Goal: Information Seeking & Learning: Check status

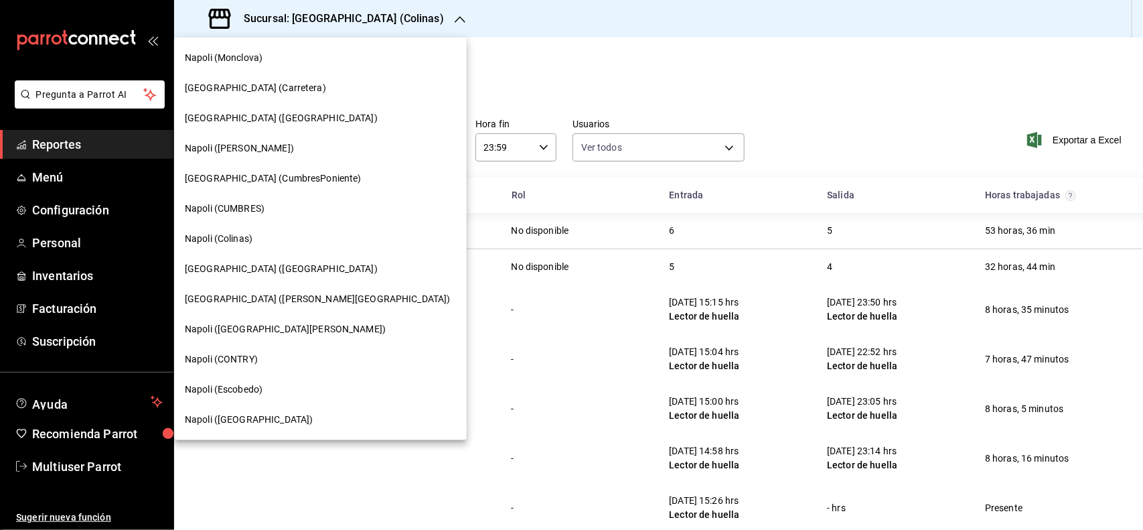
scroll to position [84, 0]
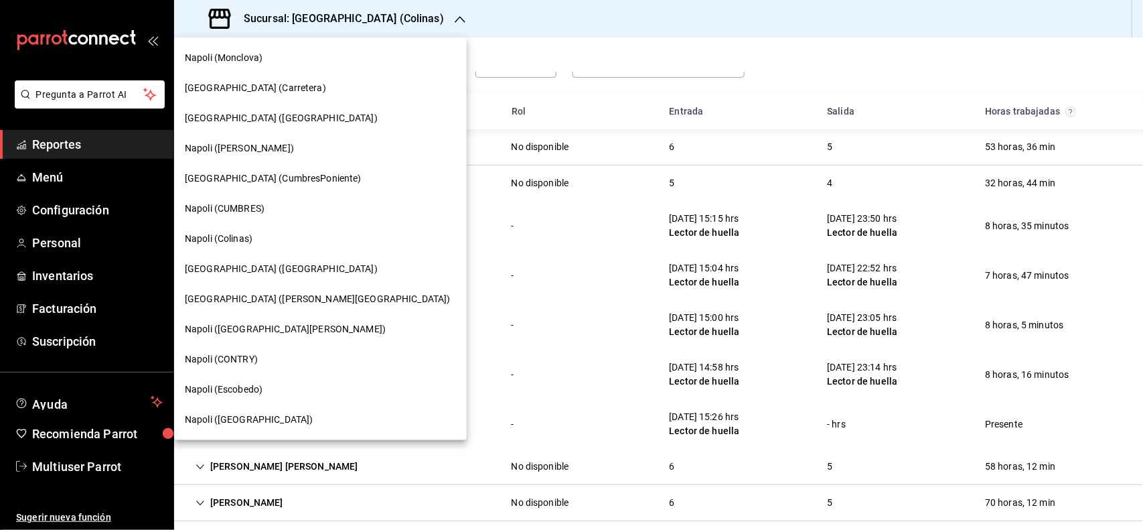
click at [289, 369] on div "Napoli (CONTRY)" at bounding box center [320, 359] width 293 height 30
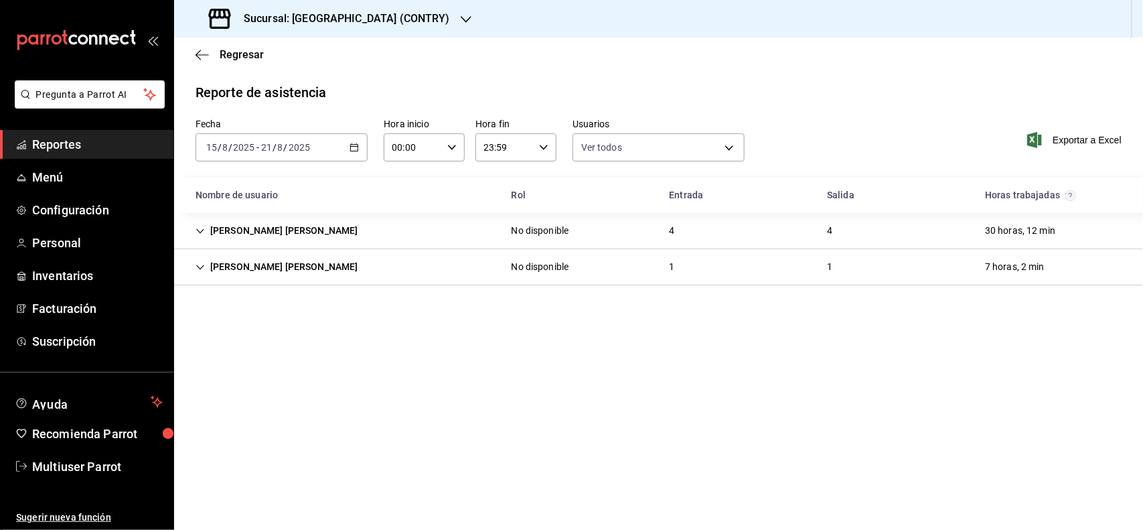
type input "b6226d60-c04f-4402-95fb-db08ea136f4e,5d6f911a-de2b-4beb-a382-33cb6516ab1e,f0322…"
click at [352, 155] on div "[DATE] [DATE] - [DATE] [DATE]" at bounding box center [282, 147] width 172 height 28
click at [437, 425] on main "Regresar Reporte de asistencia Fecha [DATE] [DATE] - [DATE] [DATE] Hora inicio …" at bounding box center [658, 283] width 969 height 492
click at [350, 151] on \(Stroke\) "button" at bounding box center [354, 147] width 8 height 7
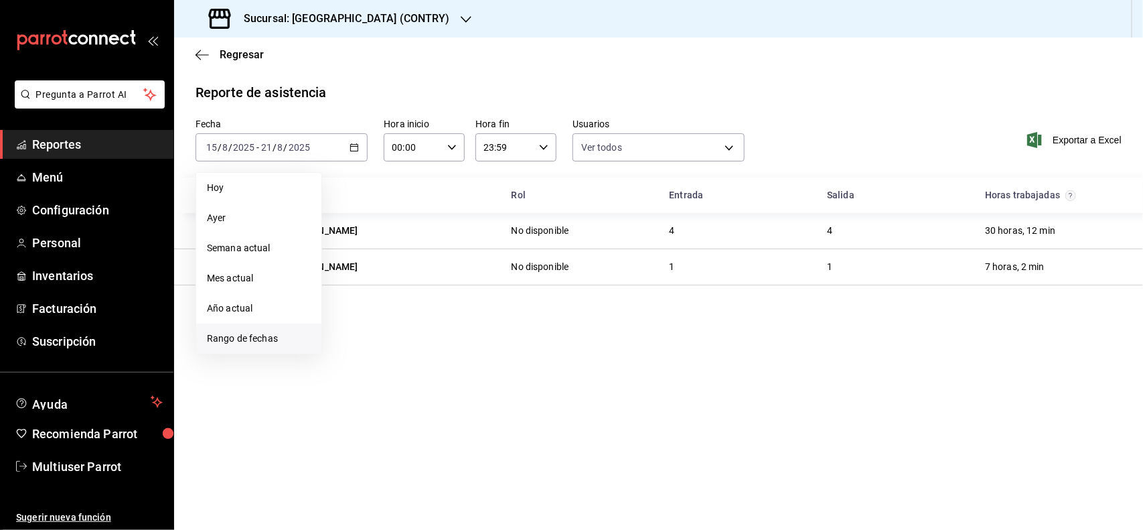
click at [275, 337] on span "Rango de fechas" at bounding box center [259, 338] width 104 height 14
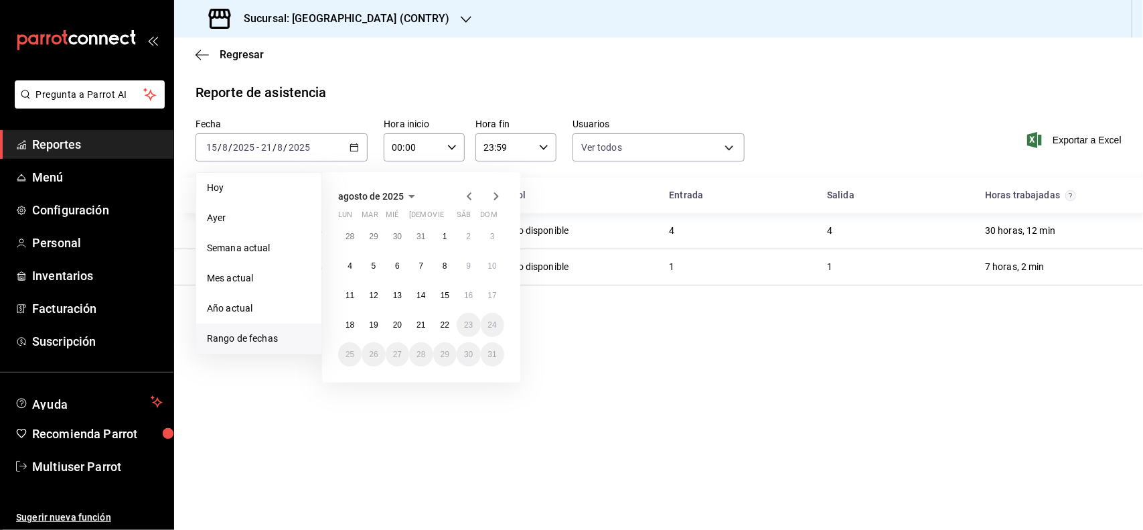
drag, startPoint x: 734, startPoint y: 388, endPoint x: 750, endPoint y: 370, distance: 24.2
click at [734, 388] on main "Regresar Reporte de asistencia Fecha [DATE] [DATE] - [DATE] [DATE] [PERSON_NAME…" at bounding box center [658, 283] width 969 height 492
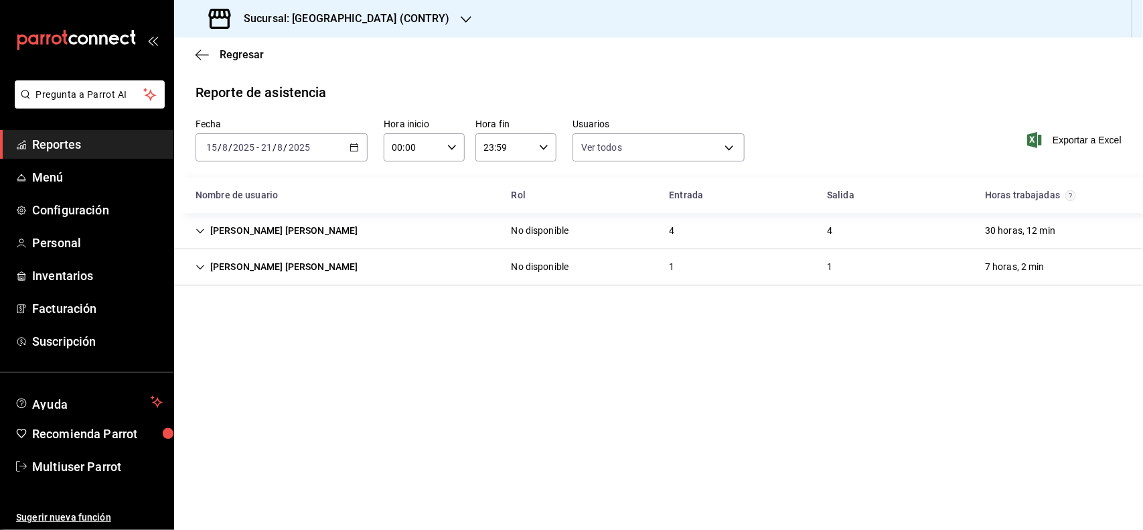
click at [750, 370] on main "Regresar Reporte de asistencia Fecha [DATE] [DATE] - [DATE] [DATE] Hora inicio …" at bounding box center [658, 283] width 969 height 492
click at [386, 335] on main "Regresar Reporte de asistencia Fecha [DATE] [DATE] - [DATE] [DATE] Hora inicio …" at bounding box center [658, 283] width 969 height 492
click at [335, 223] on div "[PERSON_NAME] [PERSON_NAME]" at bounding box center [277, 230] width 184 height 25
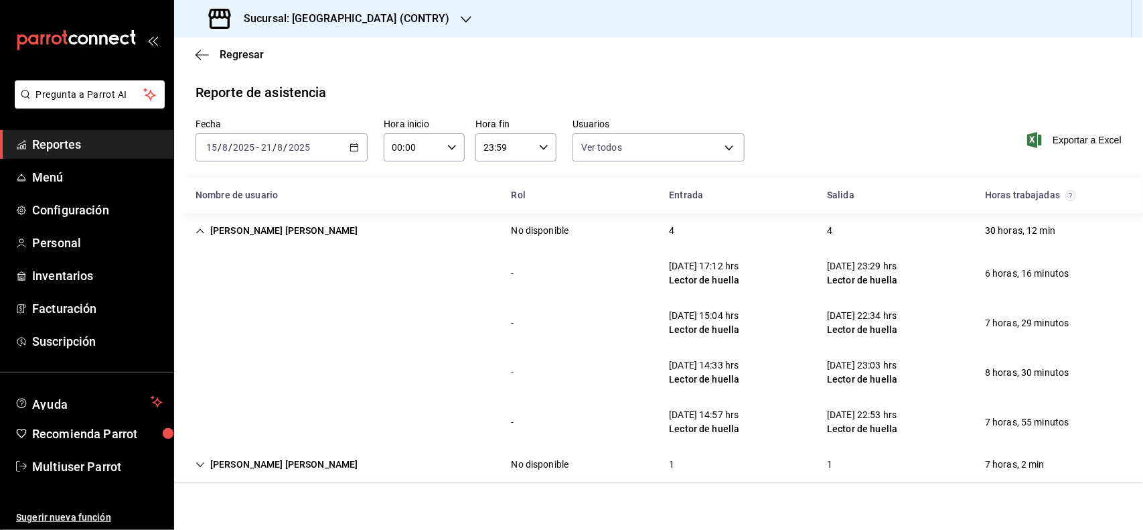
click at [335, 232] on div "[PERSON_NAME] [PERSON_NAME]" at bounding box center [277, 230] width 184 height 25
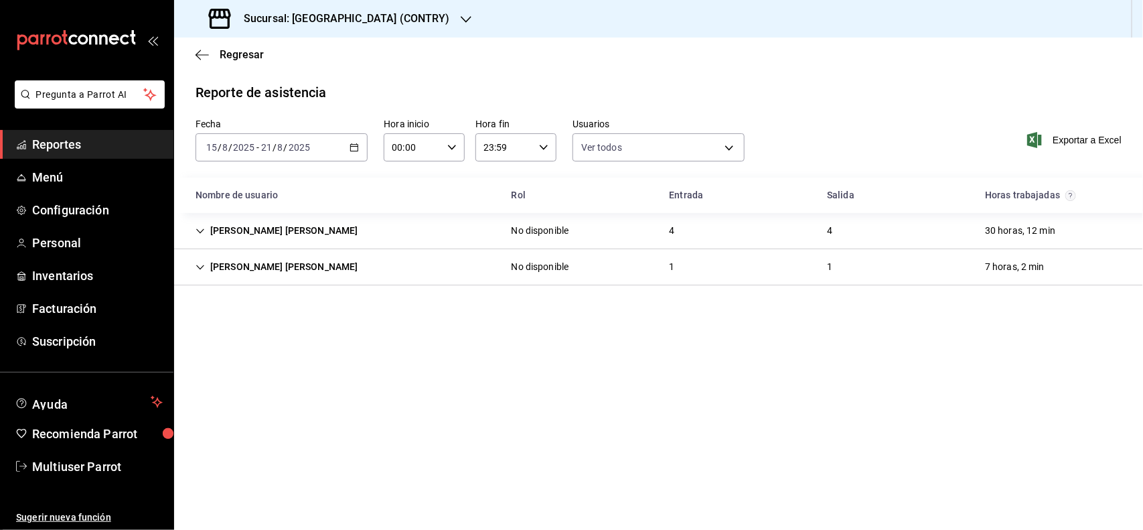
click at [299, 238] on div "[PERSON_NAME] [PERSON_NAME]" at bounding box center [277, 230] width 184 height 25
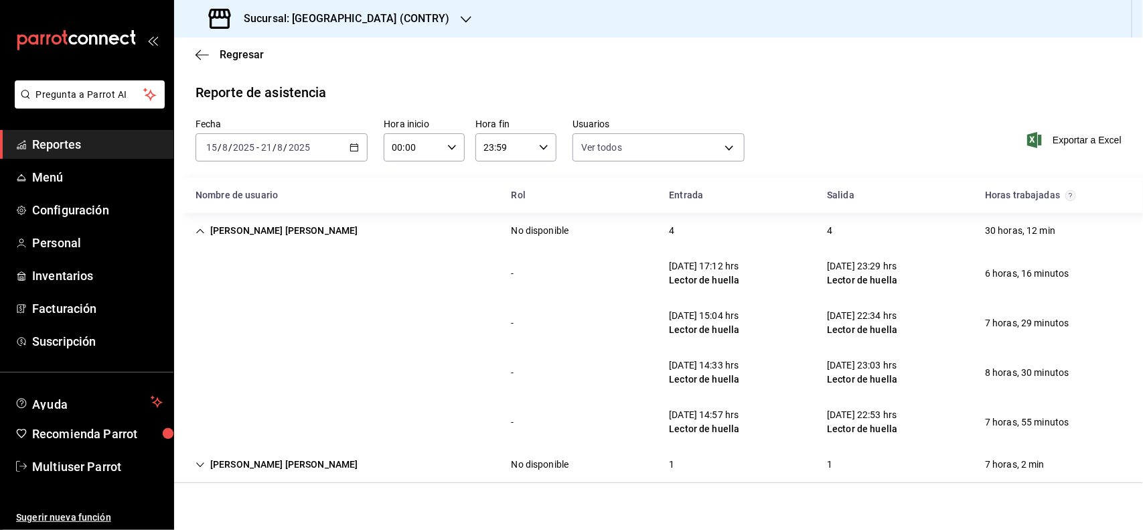
click at [299, 238] on div "[PERSON_NAME] [PERSON_NAME]" at bounding box center [277, 230] width 184 height 25
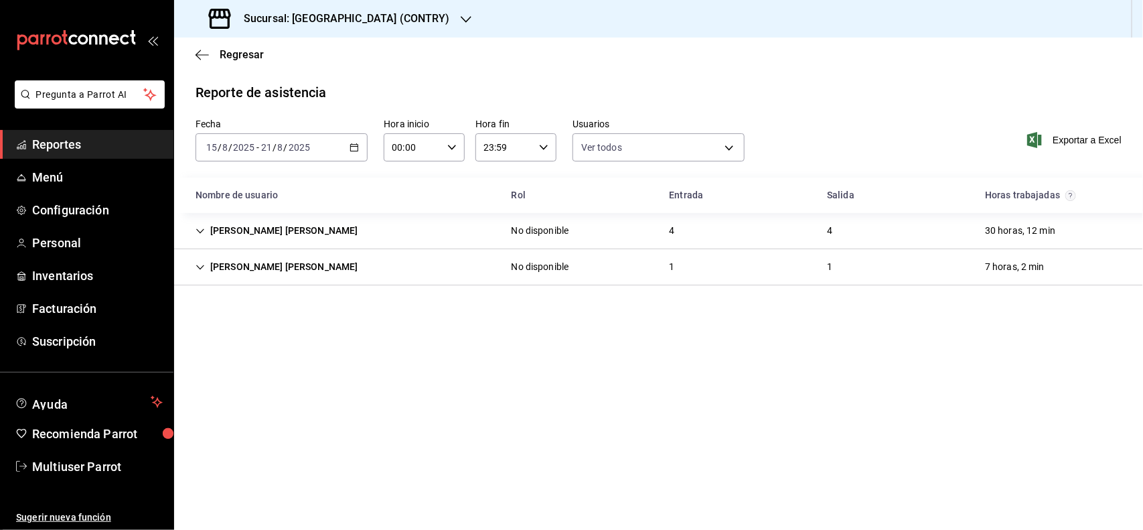
click at [262, 269] on div "[PERSON_NAME] [PERSON_NAME]" at bounding box center [277, 266] width 184 height 25
click at [262, 268] on div "[PERSON_NAME] [PERSON_NAME]" at bounding box center [277, 266] width 184 height 25
click at [399, 19] on div "Sucursal: [GEOGRAPHIC_DATA] (CONTRY)" at bounding box center [331, 18] width 292 height 37
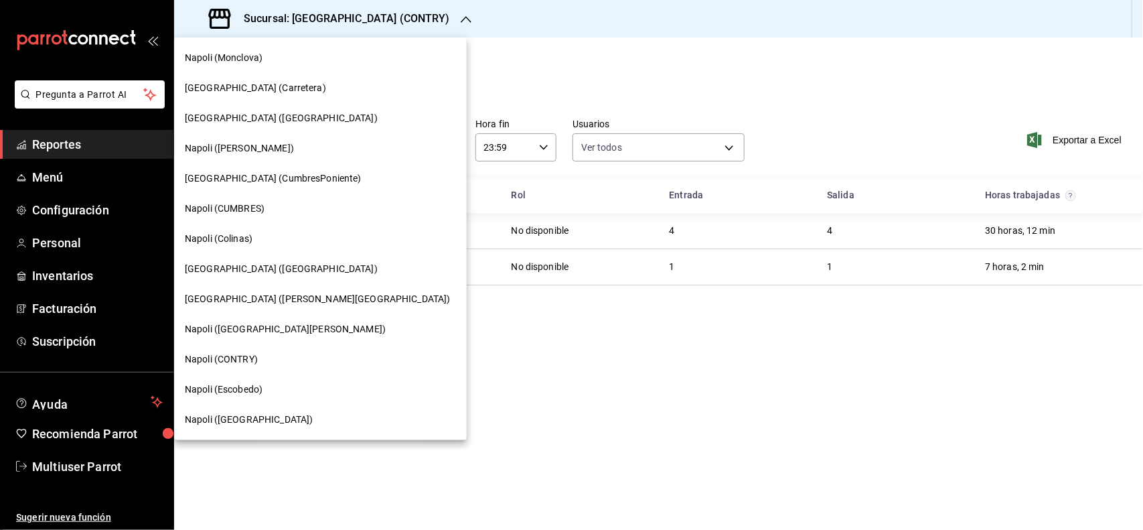
click at [252, 221] on div "Napoli (CUMBRES)" at bounding box center [320, 208] width 293 height 30
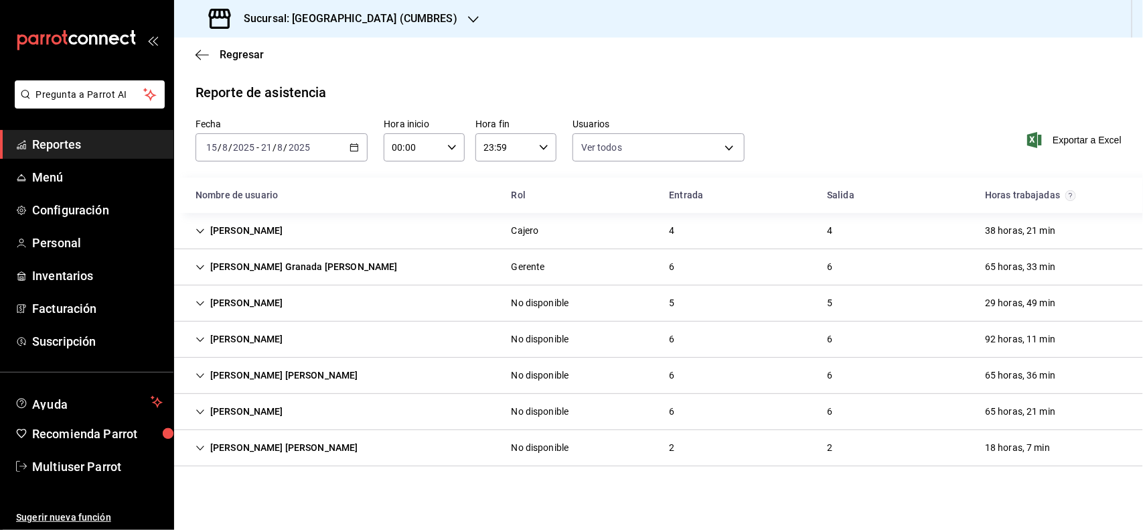
type input "b6226d60-c04f-4402-95fb-db08ea136f4e,5d6f911a-de2b-4beb-a382-33cb6516ab1e,f0322…"
drag, startPoint x: 277, startPoint y: 376, endPoint x: 388, endPoint y: 293, distance: 139.3
click at [273, 376] on div "[PERSON_NAME] [PERSON_NAME]" at bounding box center [277, 375] width 184 height 25
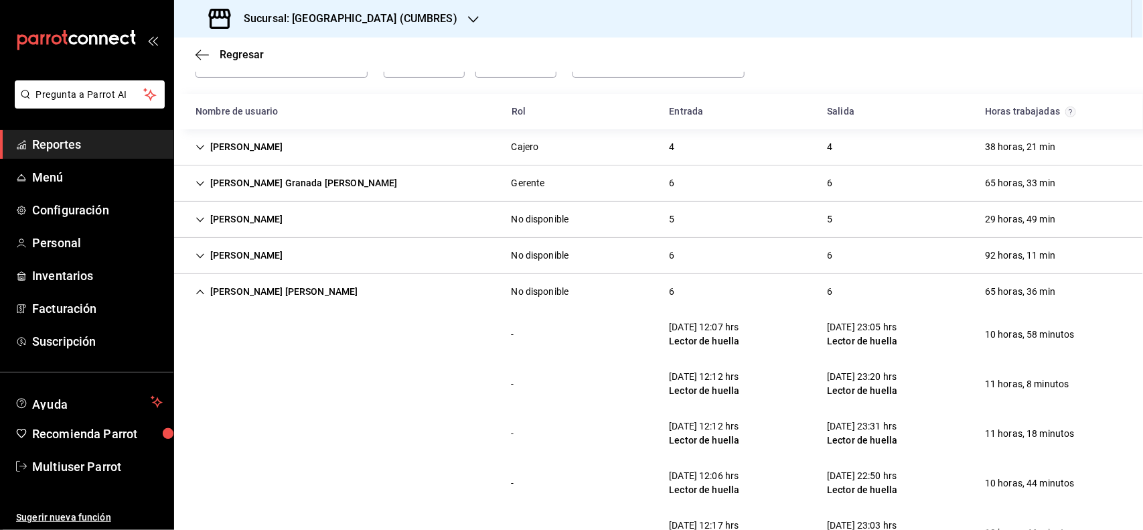
scroll to position [167, 0]
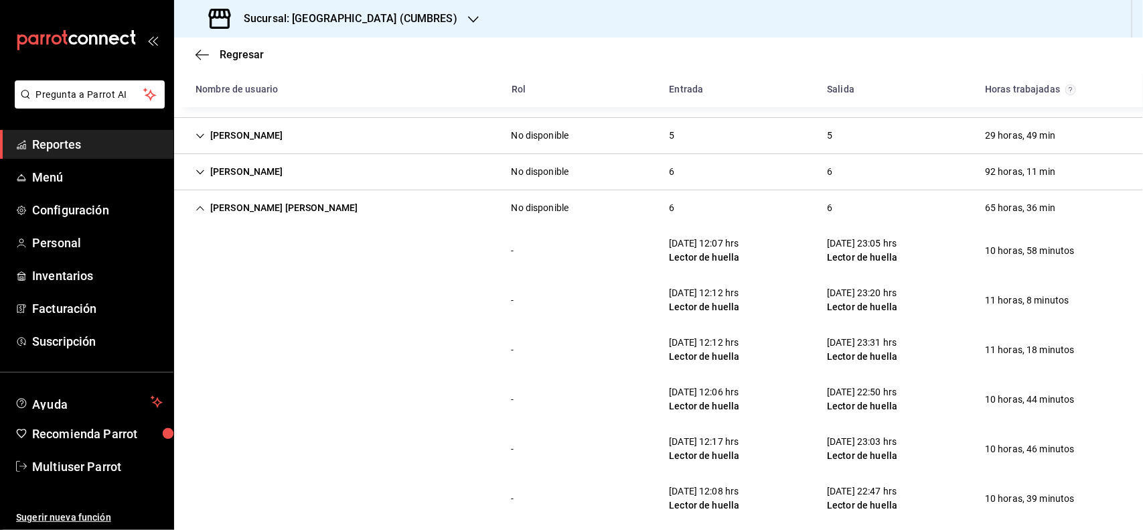
click at [235, 211] on div "[PERSON_NAME] [PERSON_NAME]" at bounding box center [277, 208] width 184 height 25
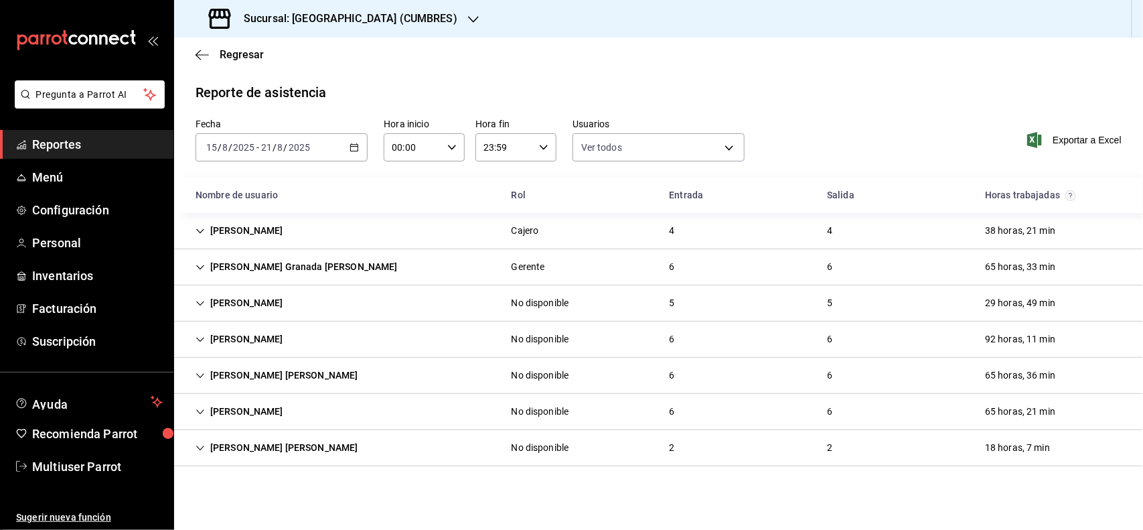
scroll to position [0, 0]
click at [283, 417] on div "[PERSON_NAME]" at bounding box center [239, 411] width 109 height 25
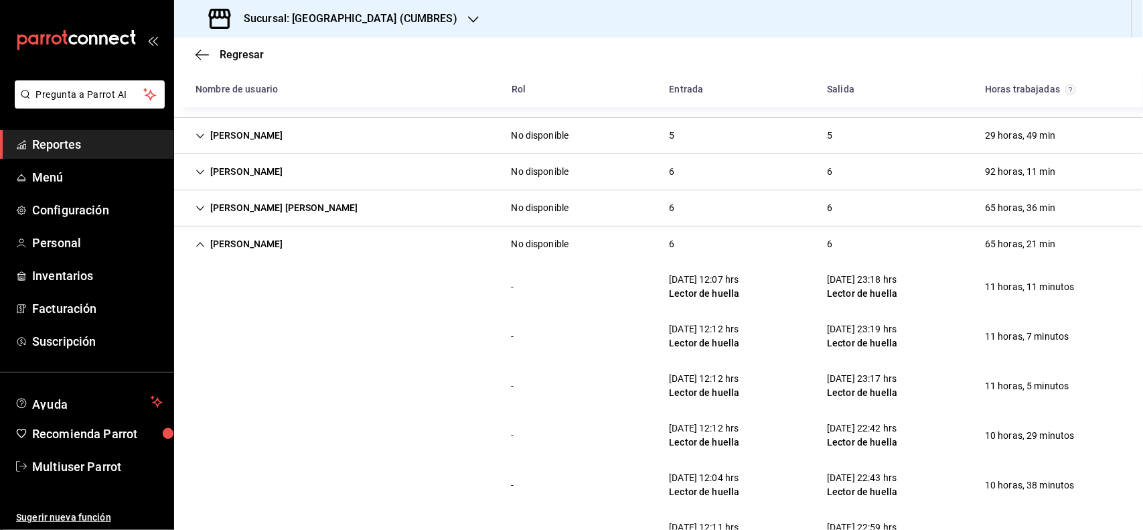
scroll to position [251, 0]
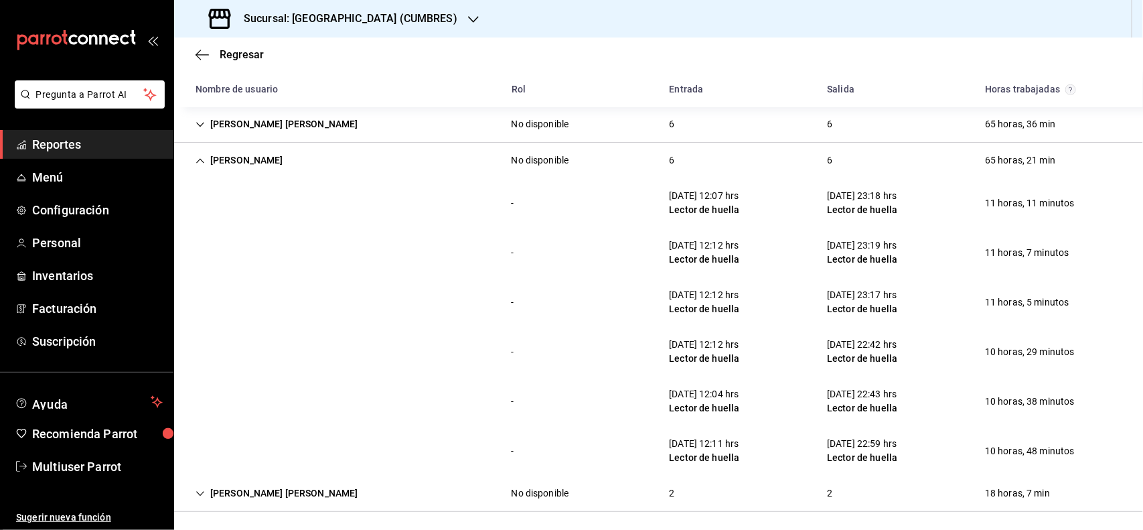
click at [255, 168] on div "[PERSON_NAME]" at bounding box center [239, 160] width 109 height 25
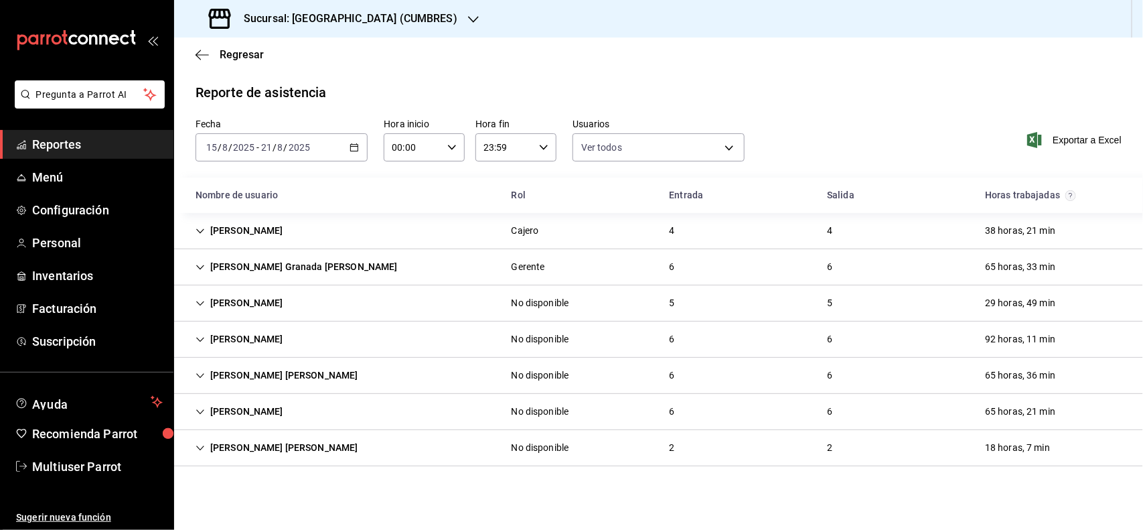
scroll to position [0, 0]
click at [468, 20] on icon "button" at bounding box center [473, 19] width 11 height 11
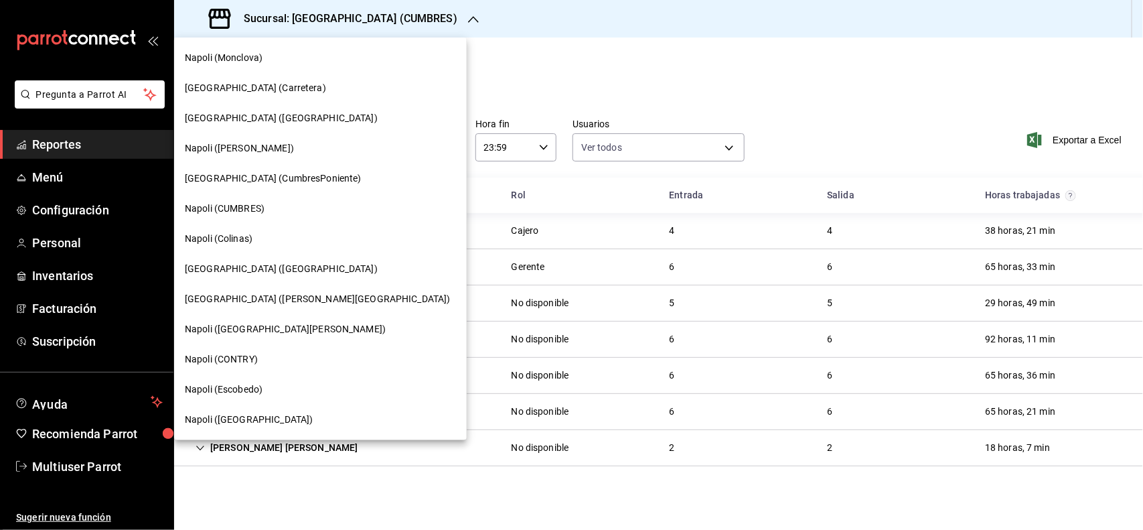
click at [260, 175] on span "[GEOGRAPHIC_DATA] (CumbresPoniente)" at bounding box center [273, 178] width 177 height 14
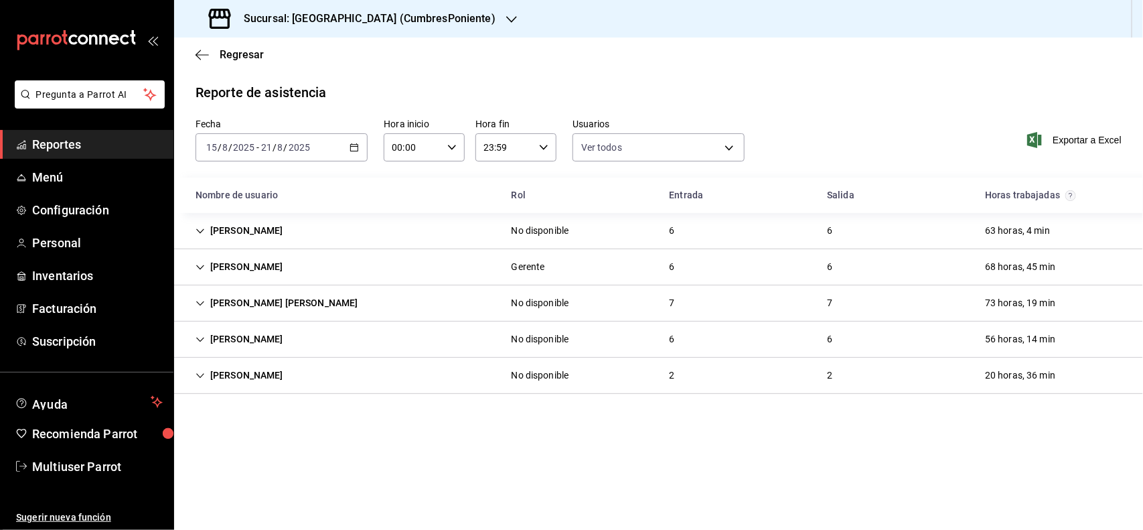
type input "b6226d60-c04f-4402-95fb-db08ea136f4e,5d6f911a-de2b-4beb-a382-33cb6516ab1e,f0322…"
click at [641, 91] on div "Reporte de asistencia" at bounding box center [659, 92] width 926 height 20
click at [269, 228] on div "[PERSON_NAME]" at bounding box center [239, 230] width 109 height 25
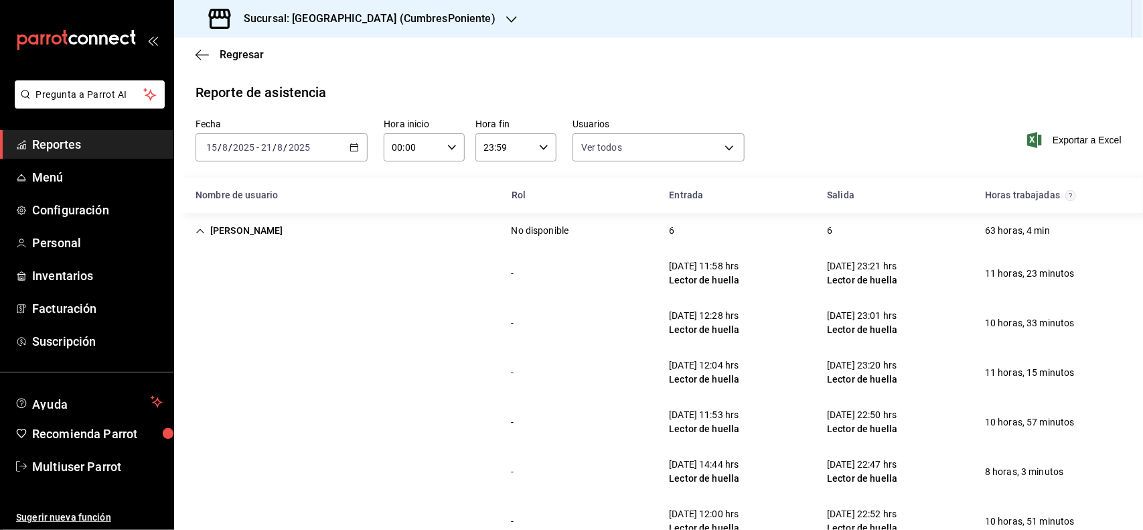
scroll to position [23, 0]
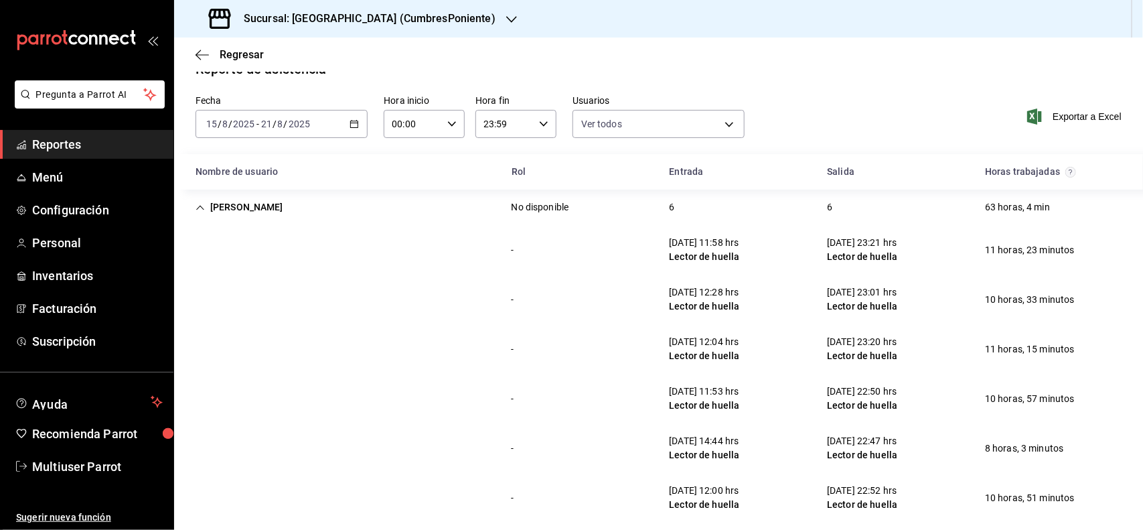
click at [291, 213] on div "[PERSON_NAME]" at bounding box center [239, 207] width 109 height 25
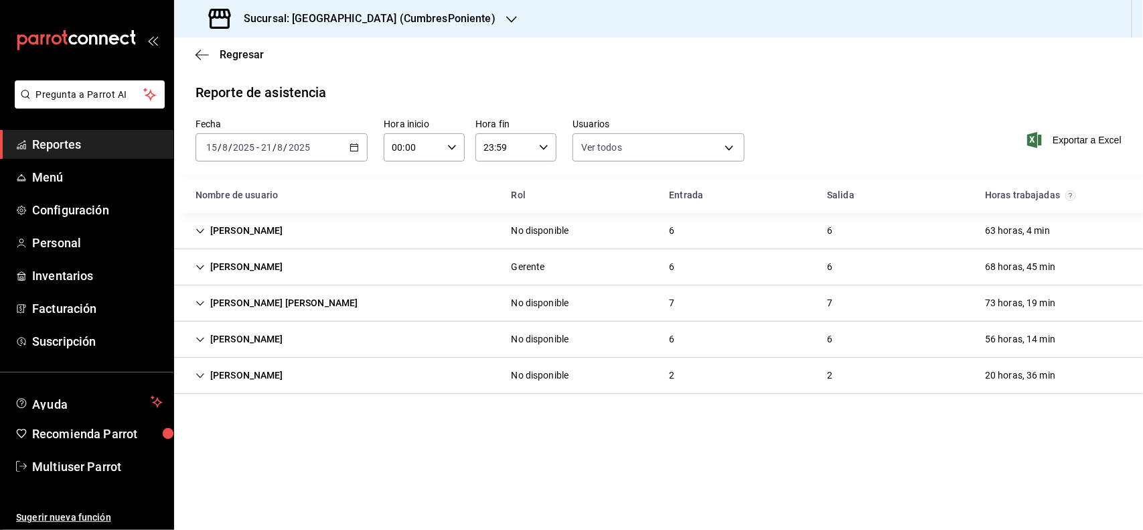
scroll to position [0, 0]
click at [283, 310] on div "[PERSON_NAME] [PERSON_NAME]" at bounding box center [277, 303] width 184 height 25
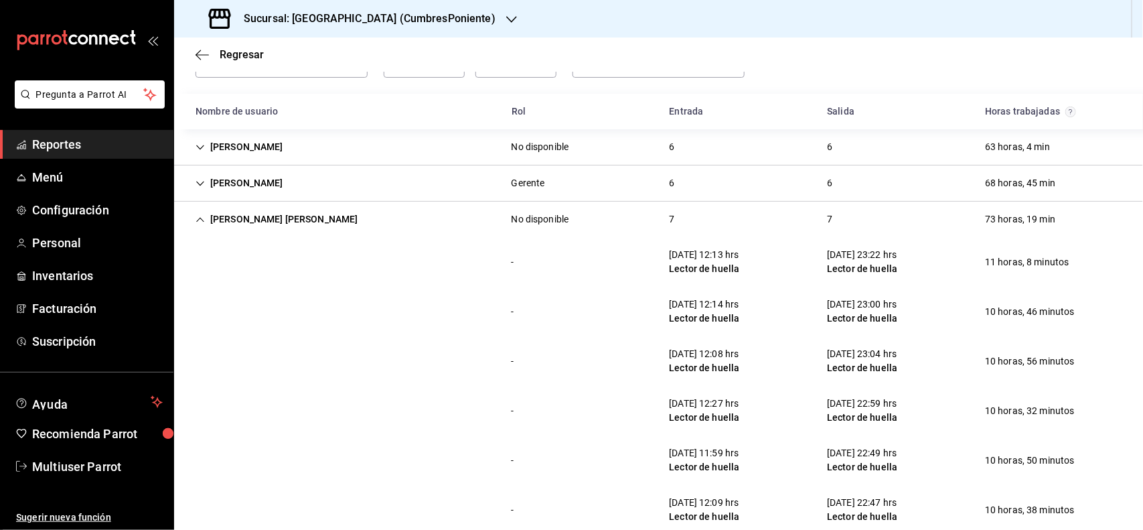
scroll to position [167, 0]
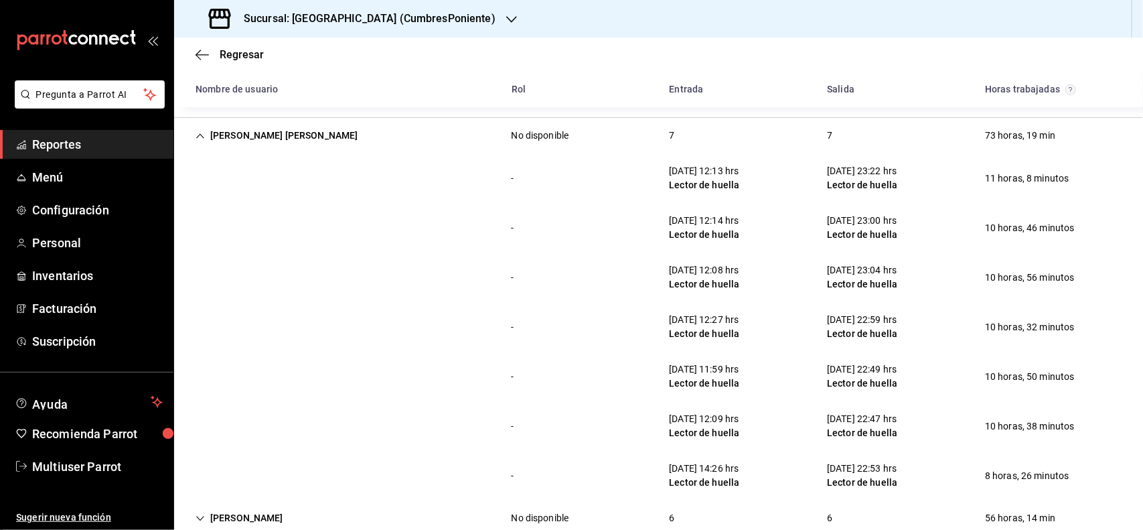
click at [496, 244] on div "- [DATE] 12:14 hrs Lector de huella [DATE] 23:00 hrs Lector de huella 10 horas,…" at bounding box center [658, 228] width 969 height 50
click at [354, 196] on div "- [DATE] 12:13 hrs Lector de huella [DATE] 23:22 hrs Lector de huella 11 horas,…" at bounding box center [658, 178] width 969 height 50
click at [223, 138] on div "[PERSON_NAME] [PERSON_NAME]" at bounding box center [277, 135] width 184 height 25
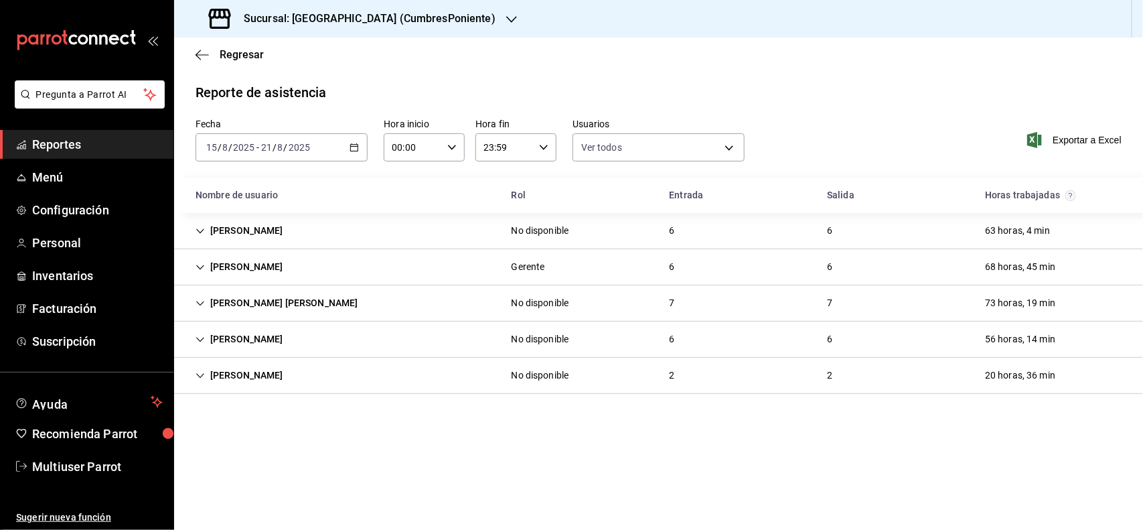
scroll to position [0, 0]
click at [294, 343] on div "[PERSON_NAME]" at bounding box center [239, 339] width 109 height 25
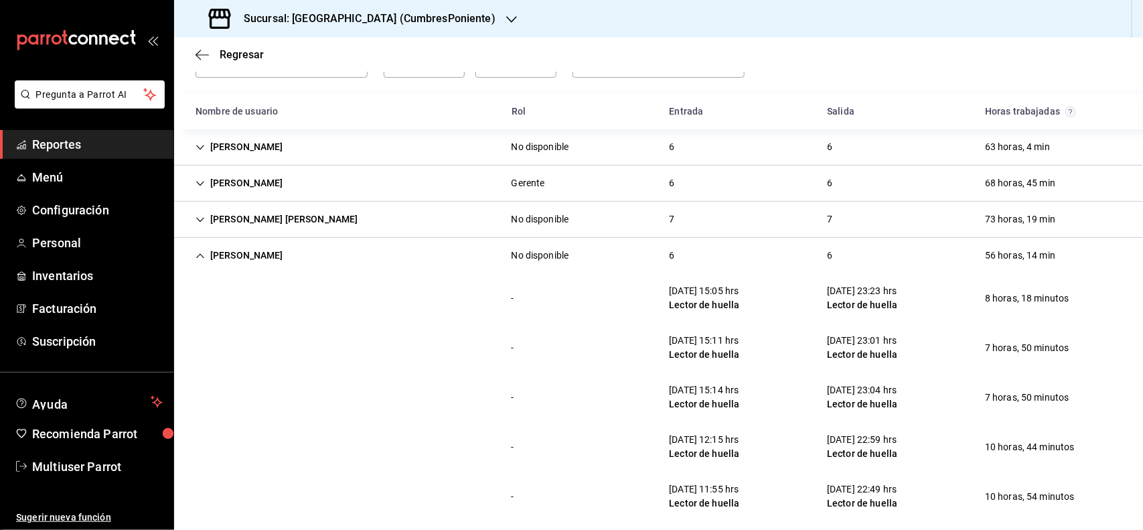
scroll to position [167, 0]
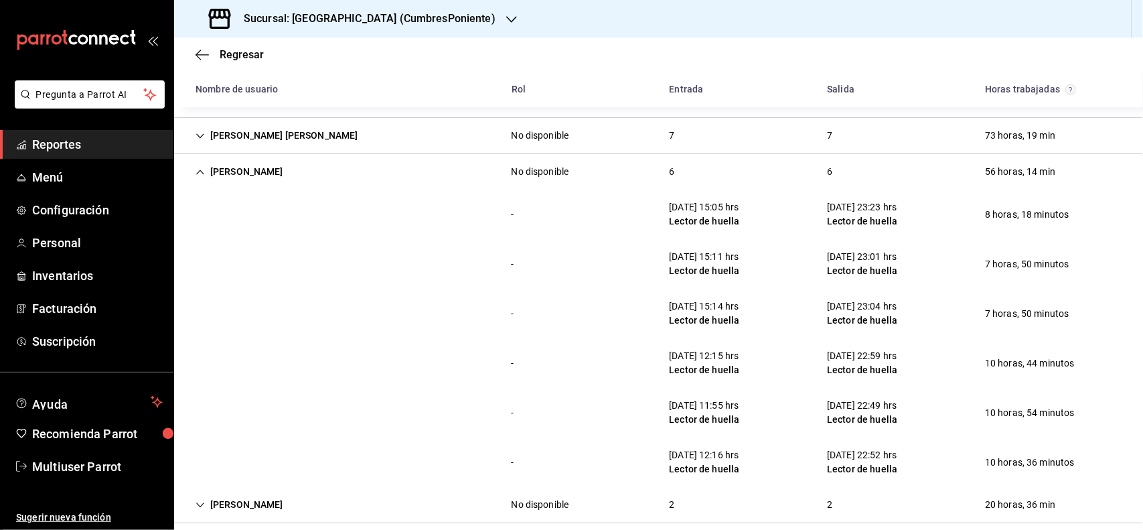
click at [286, 176] on div "[PERSON_NAME]" at bounding box center [239, 171] width 109 height 25
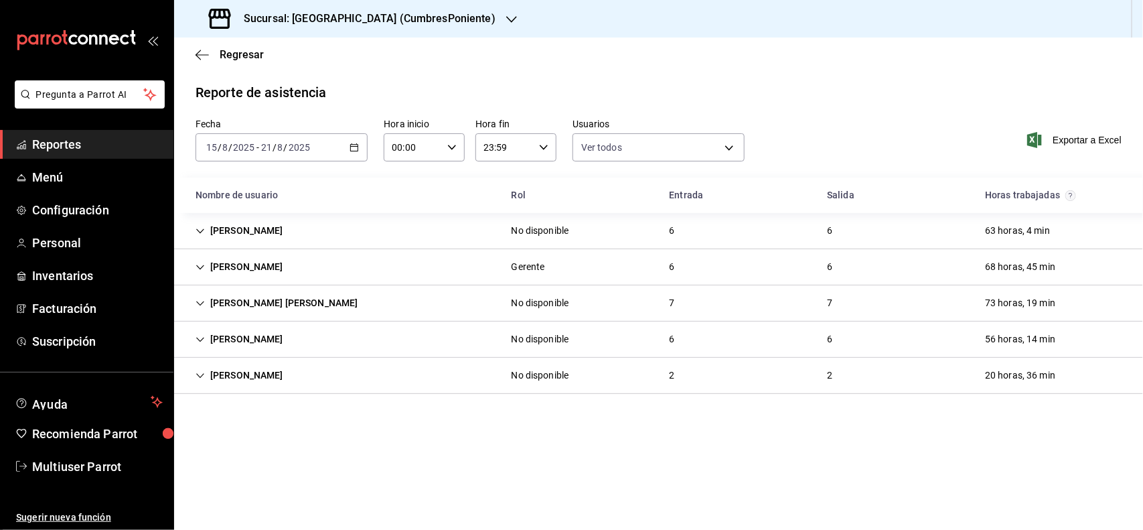
scroll to position [0, 0]
click at [376, 25] on h3 "Sucursal: [GEOGRAPHIC_DATA] (CumbresPoniente)" at bounding box center [364, 19] width 262 height 16
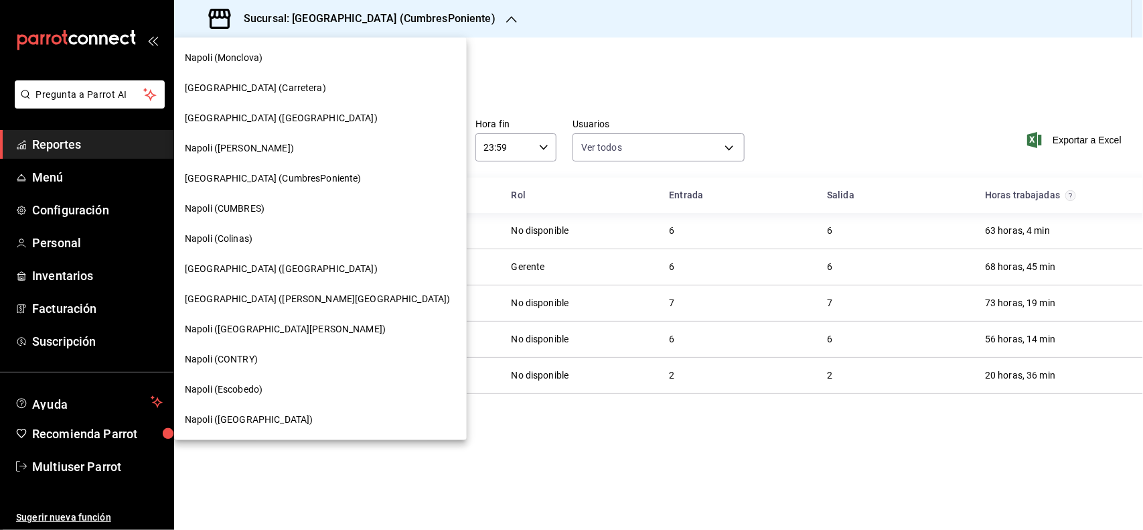
click at [315, 302] on div "[GEOGRAPHIC_DATA] ([PERSON_NAME][GEOGRAPHIC_DATA])" at bounding box center [320, 299] width 271 height 14
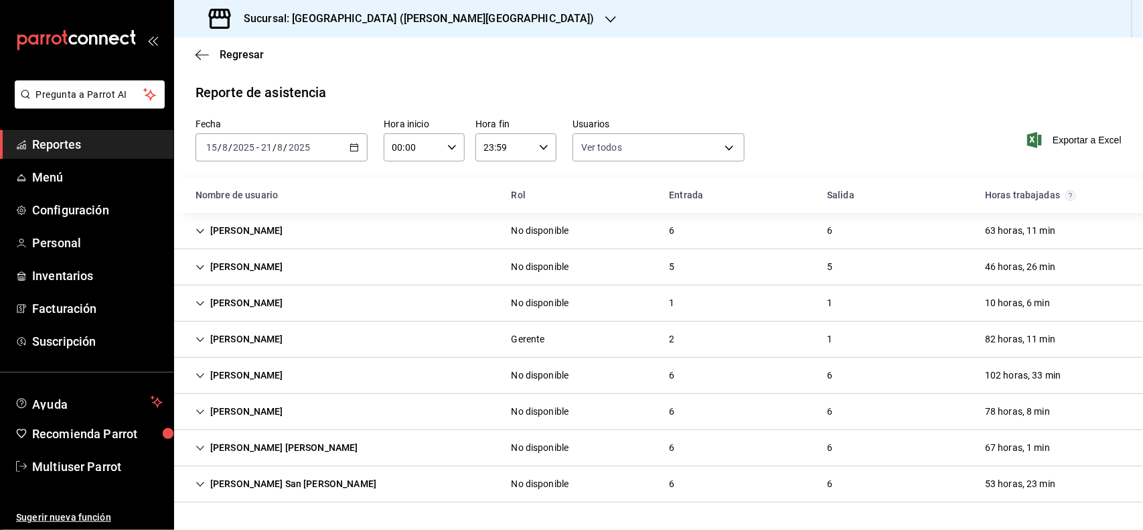
type input "b6226d60-c04f-4402-95fb-db08ea136f4e,5d6f911a-de2b-4beb-a382-33cb6516ab1e,f0322…"
click at [268, 413] on div "[PERSON_NAME]" at bounding box center [239, 411] width 109 height 25
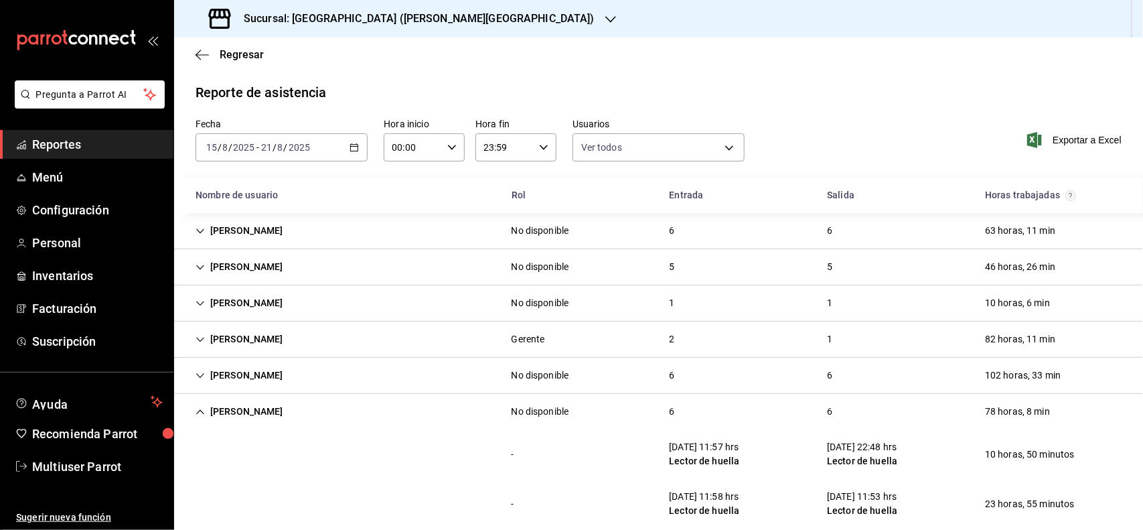
scroll to position [251, 0]
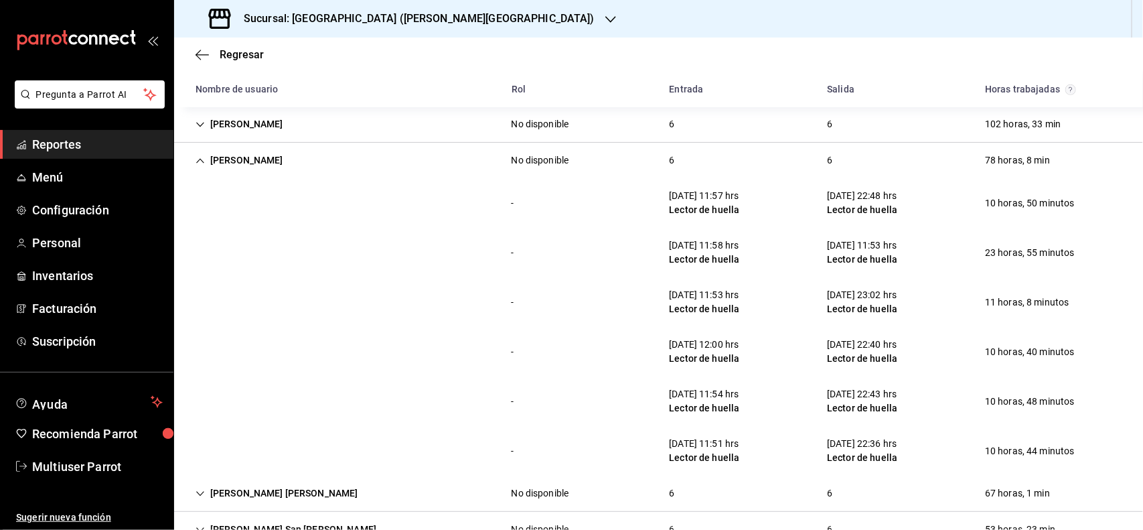
click at [294, 161] on div "[PERSON_NAME]" at bounding box center [239, 160] width 109 height 25
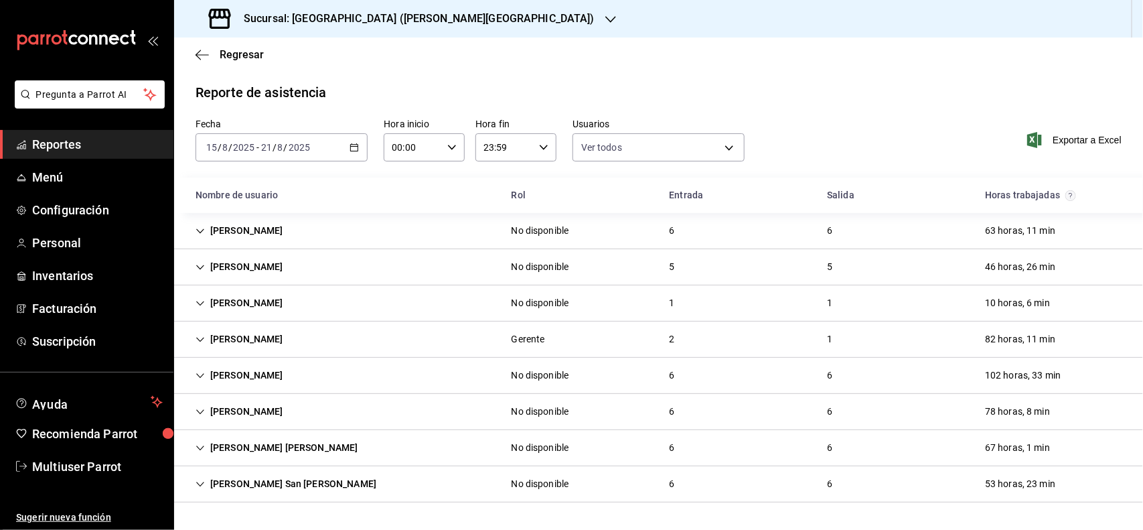
scroll to position [0, 0]
click at [279, 375] on div "[PERSON_NAME]" at bounding box center [239, 375] width 109 height 25
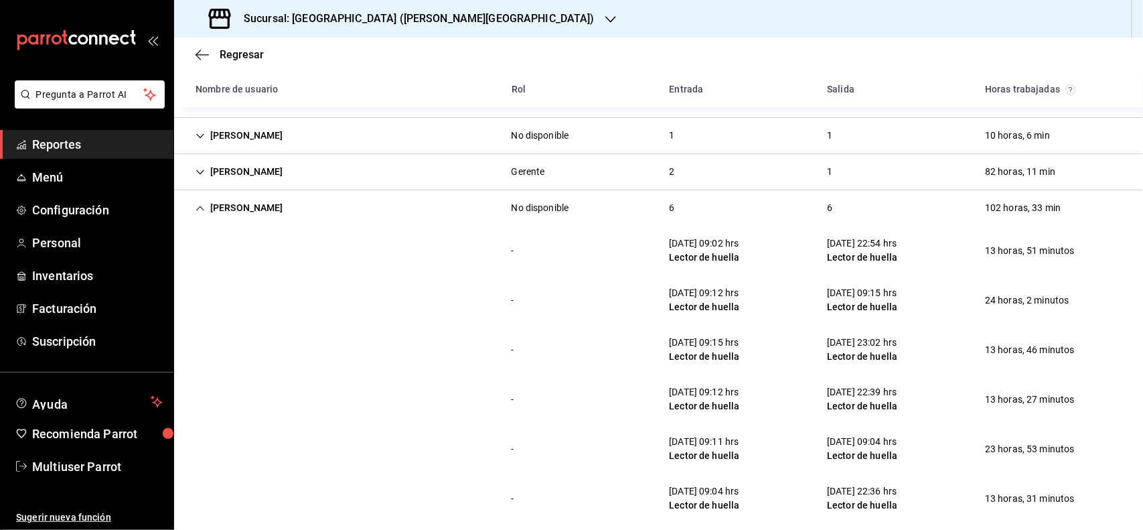
scroll to position [251, 0]
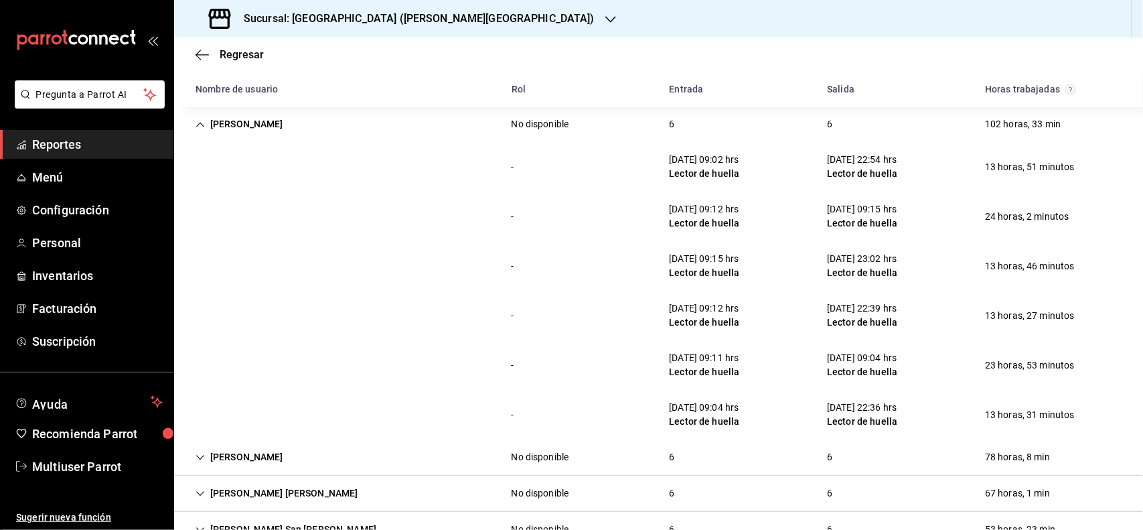
click at [220, 133] on div "[PERSON_NAME]" at bounding box center [239, 124] width 109 height 25
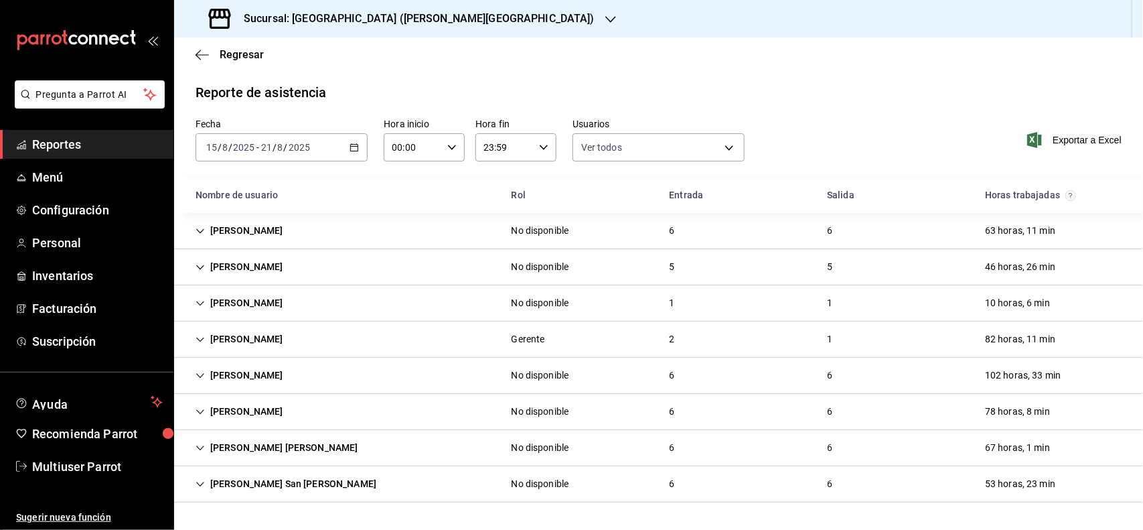
scroll to position [0, 0]
click at [221, 477] on div "[PERSON_NAME] San [PERSON_NAME]" at bounding box center [286, 483] width 202 height 25
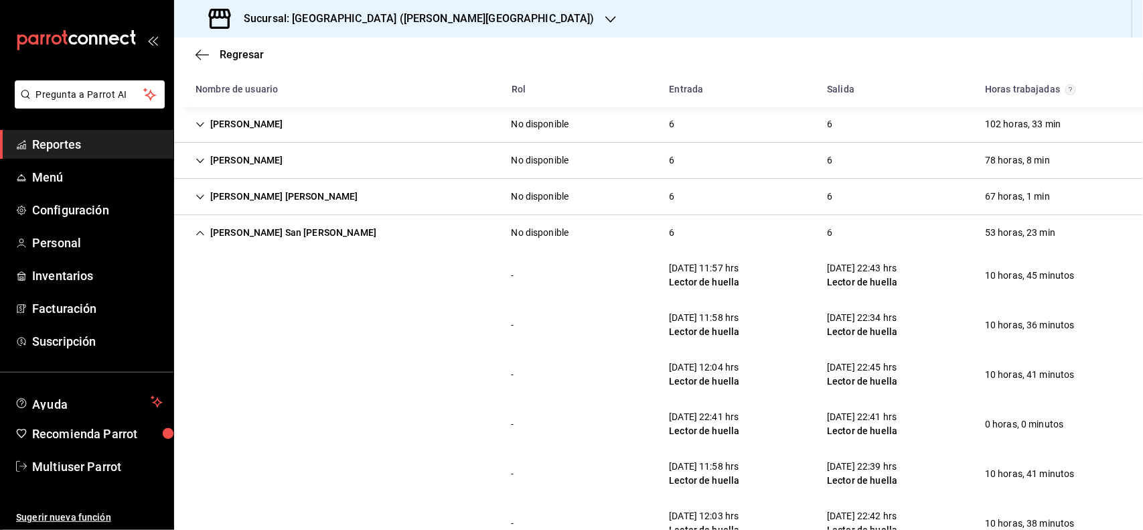
scroll to position [291, 0]
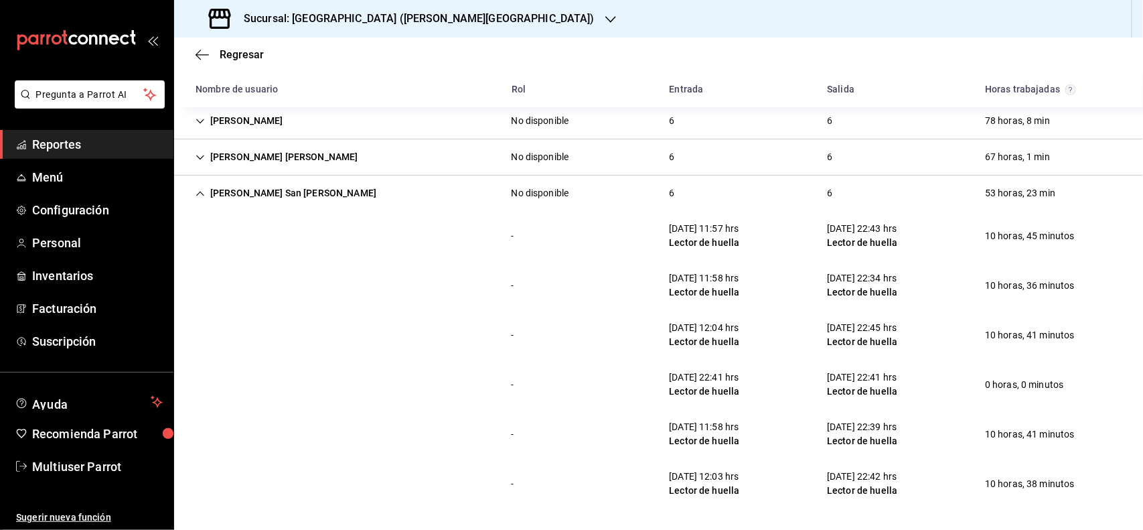
click at [282, 199] on div "[PERSON_NAME] San [PERSON_NAME]" at bounding box center [286, 193] width 202 height 25
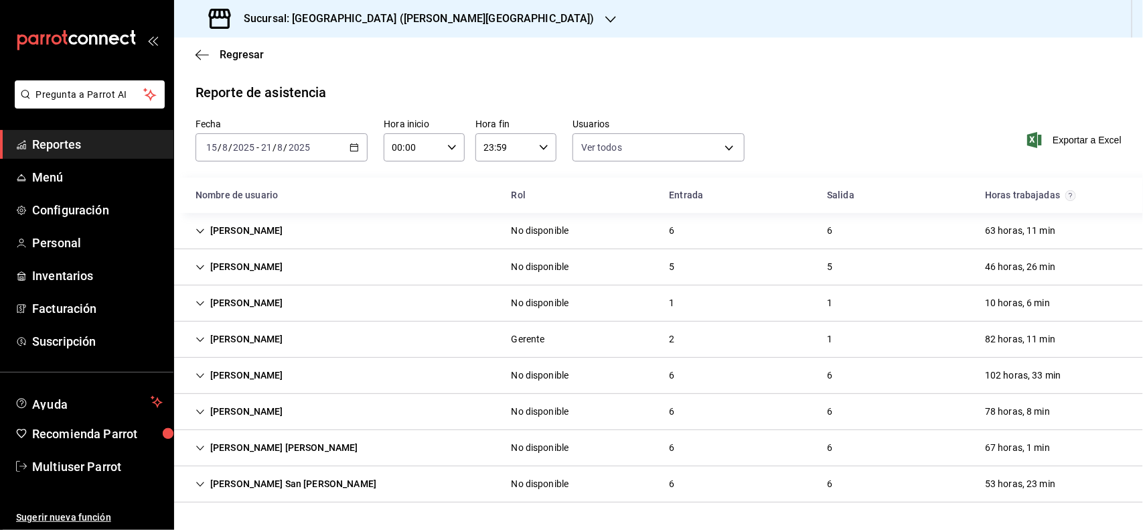
scroll to position [0, 0]
click at [278, 374] on div "[PERSON_NAME]" at bounding box center [239, 375] width 109 height 25
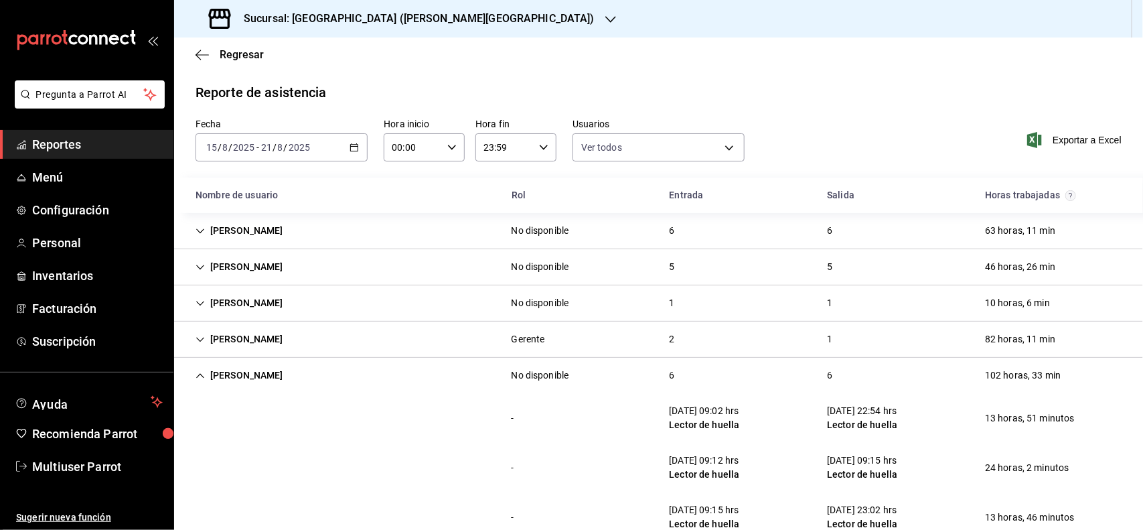
scroll to position [84, 0]
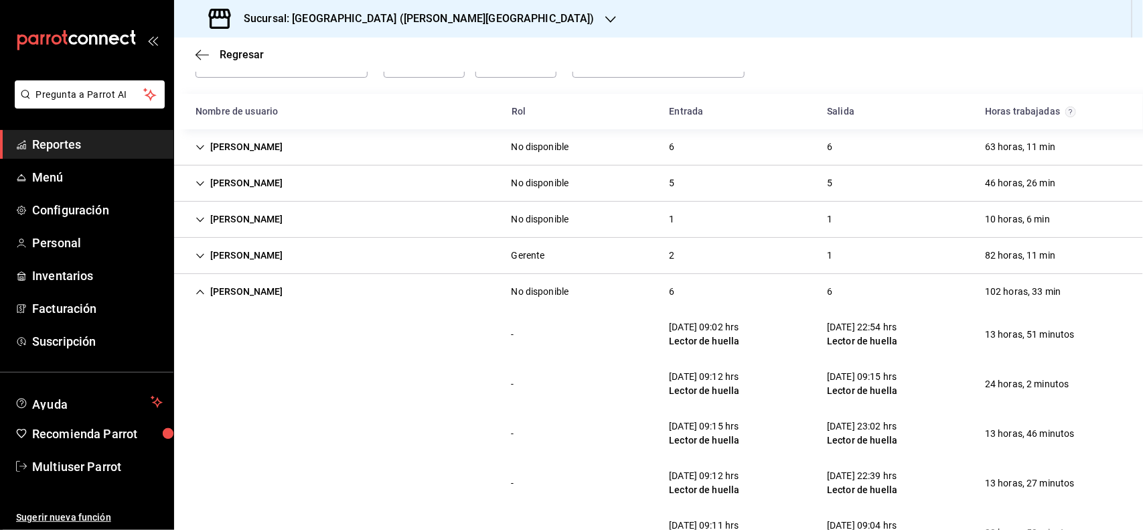
click at [263, 297] on div "[PERSON_NAME]" at bounding box center [239, 291] width 109 height 25
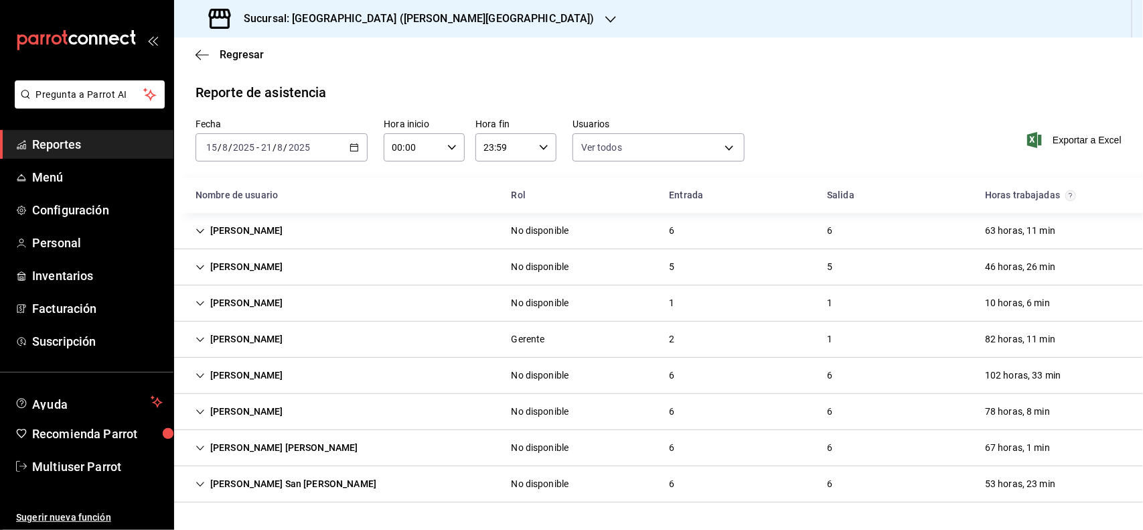
scroll to position [0, 0]
click at [298, 450] on div "[PERSON_NAME] [PERSON_NAME]" at bounding box center [277, 447] width 184 height 25
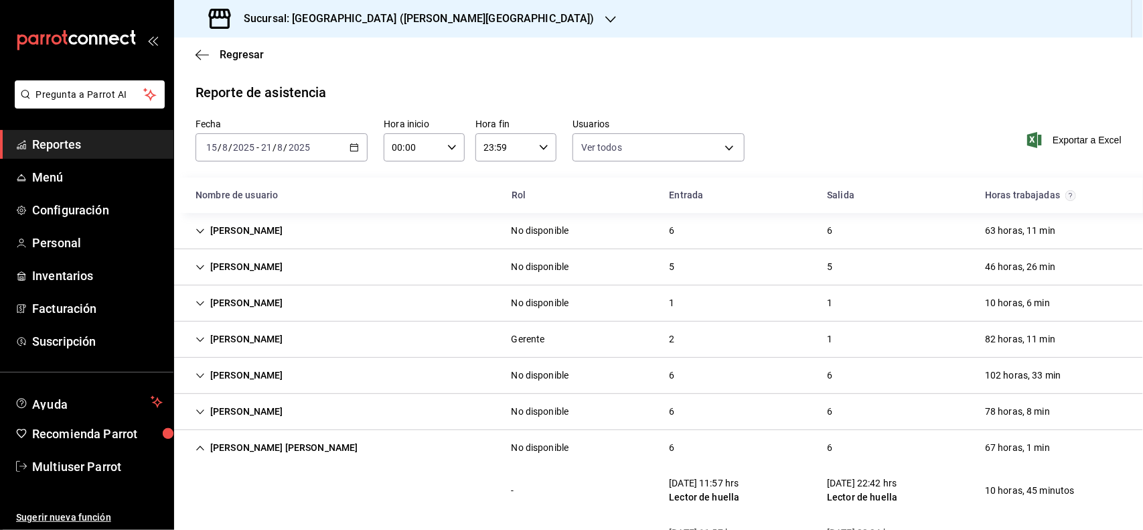
scroll to position [167, 0]
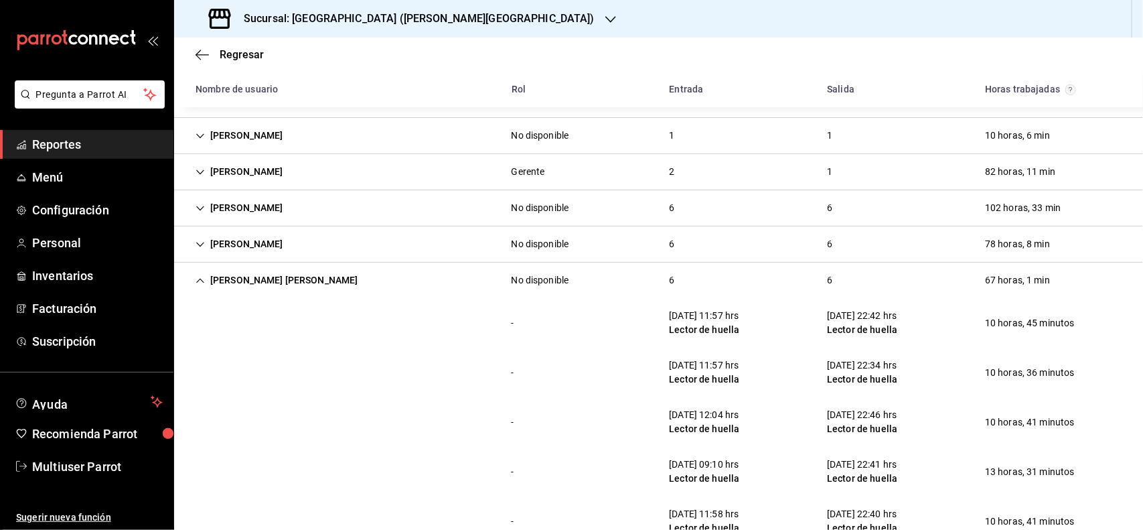
click at [249, 280] on div "[PERSON_NAME] [PERSON_NAME]" at bounding box center [277, 280] width 184 height 25
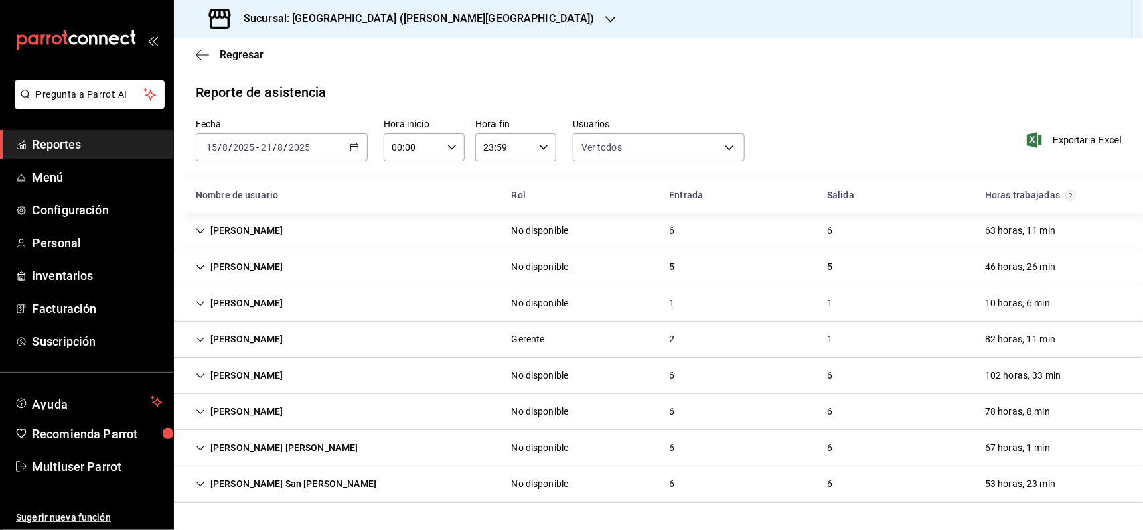
scroll to position [0, 0]
click at [272, 380] on div "[PERSON_NAME]" at bounding box center [239, 375] width 109 height 25
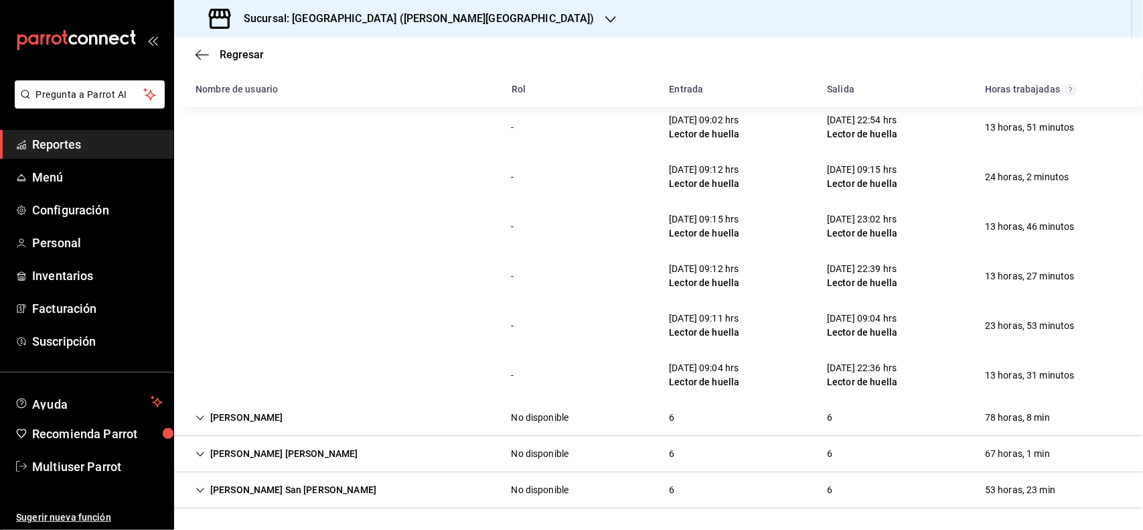
scroll to position [208, 0]
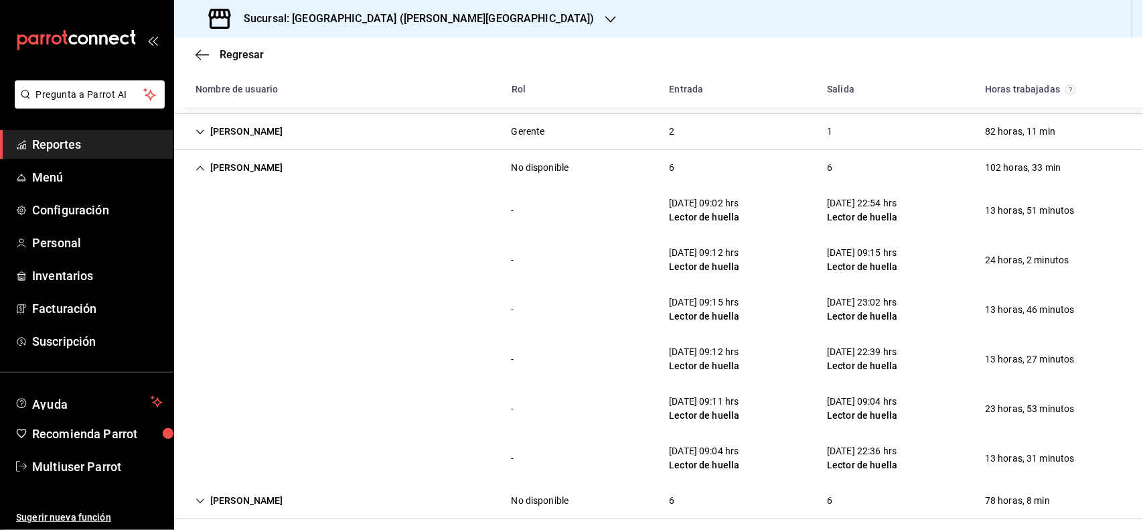
click at [259, 165] on div "[PERSON_NAME]" at bounding box center [239, 167] width 109 height 25
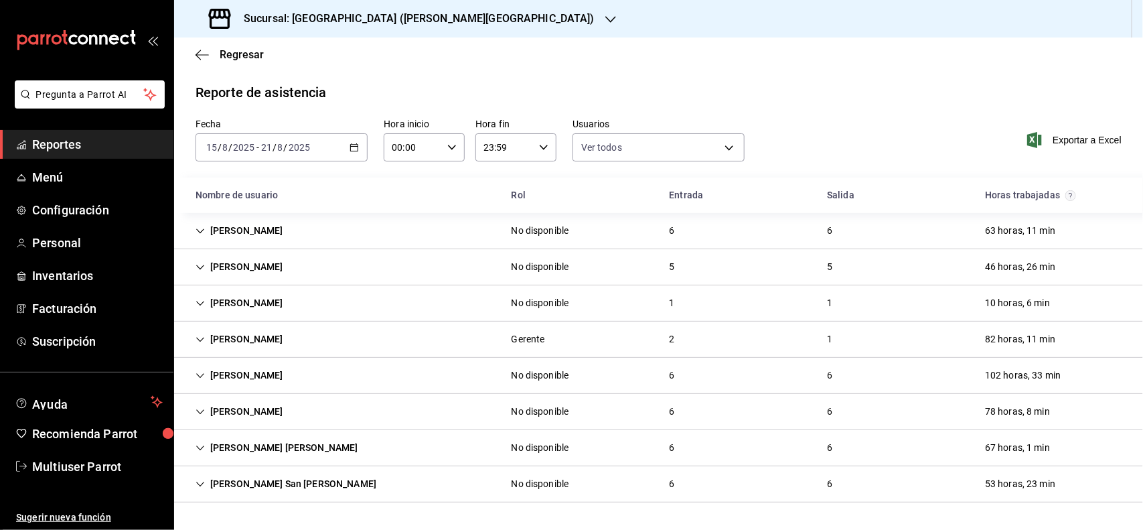
scroll to position [0, 0]
click at [270, 447] on div "[PERSON_NAME] [PERSON_NAME]" at bounding box center [277, 447] width 184 height 25
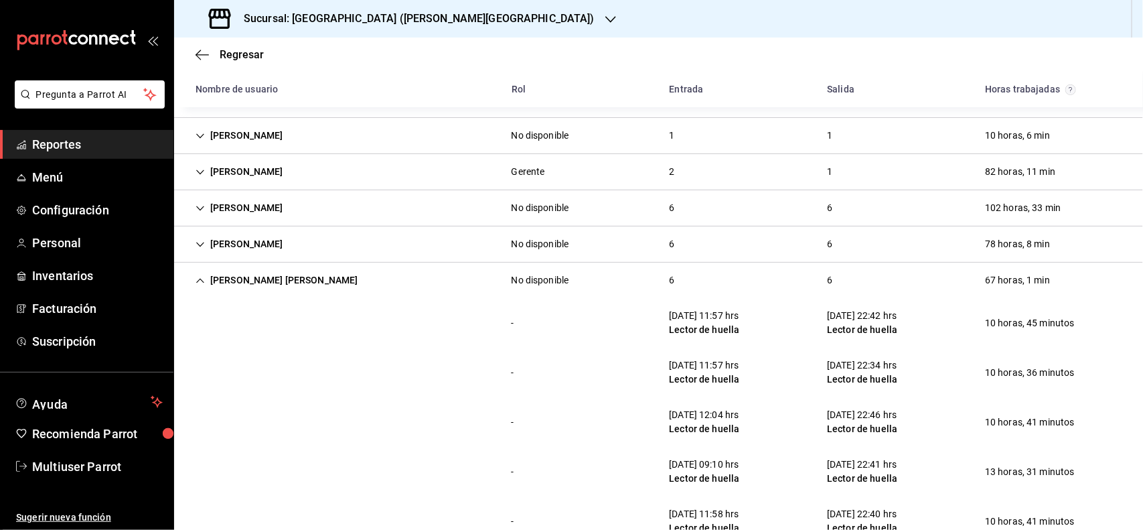
scroll to position [251, 0]
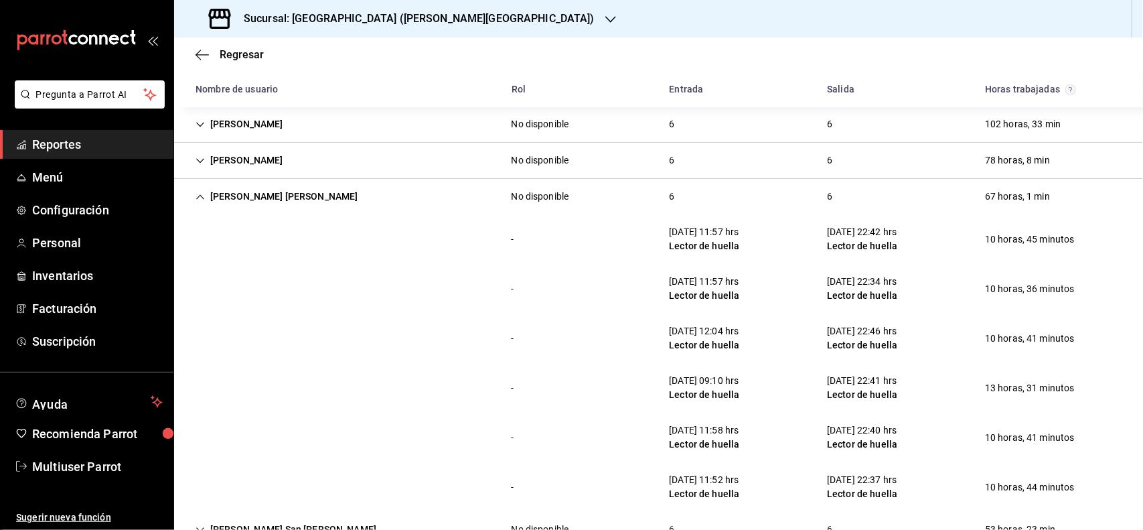
click at [400, 20] on h3 "Sucursal: [GEOGRAPHIC_DATA] ([PERSON_NAME][GEOGRAPHIC_DATA])" at bounding box center [414, 19] width 362 height 16
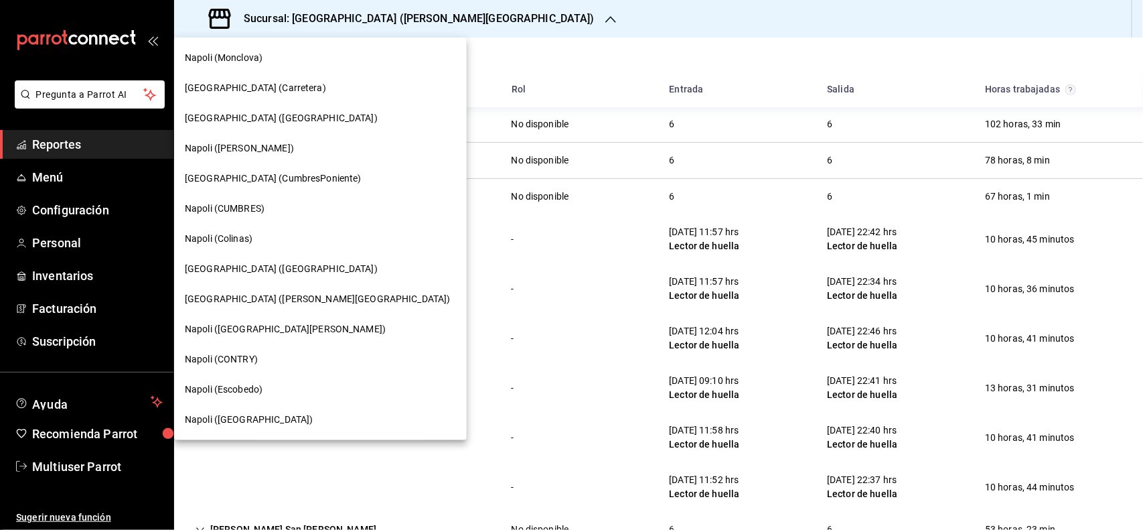
click at [272, 266] on div "[GEOGRAPHIC_DATA] ([GEOGRAPHIC_DATA])" at bounding box center [320, 269] width 271 height 14
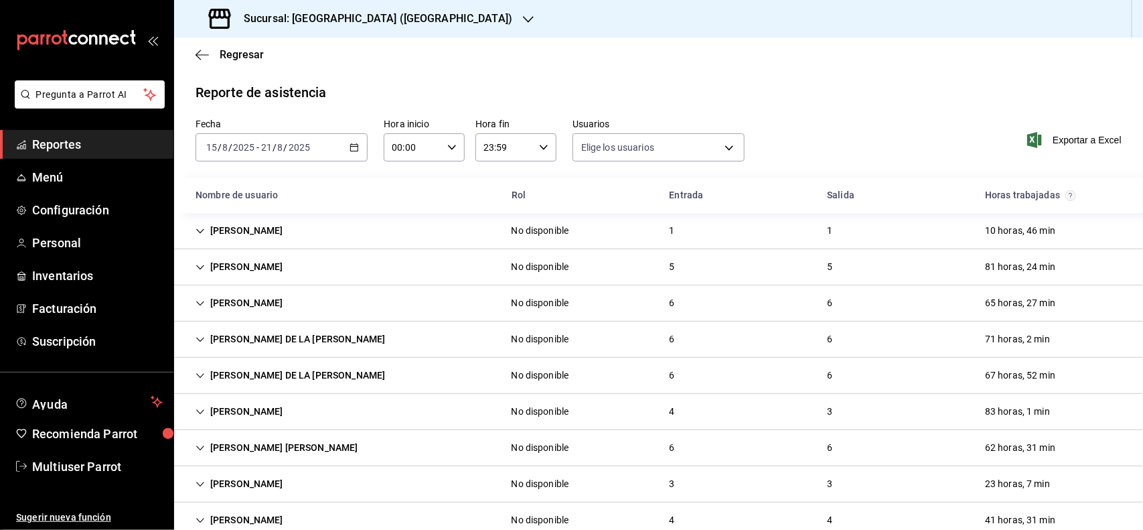
type input "b6226d60-c04f-4402-95fb-db08ea136f4e,5d6f911a-de2b-4beb-a382-33cb6516ab1e,f0322…"
click at [268, 379] on div "[PERSON_NAME] DE LA [PERSON_NAME]" at bounding box center [290, 375] width 211 height 25
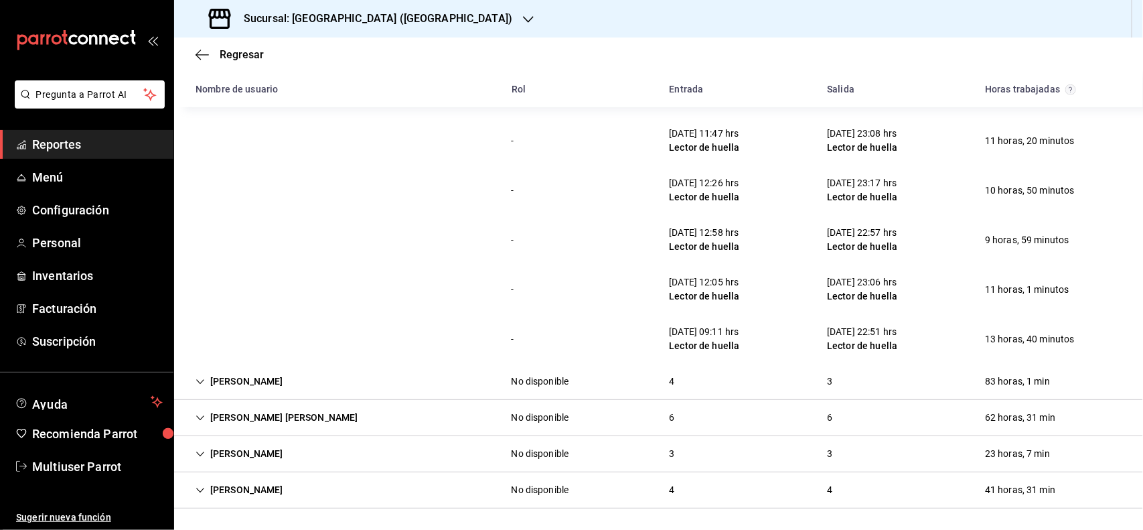
scroll to position [243, 0]
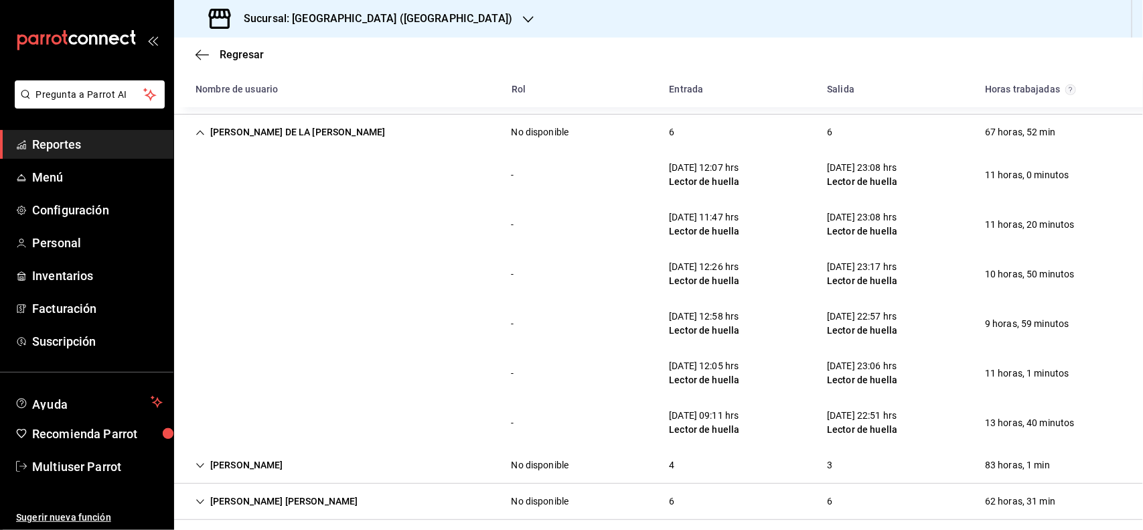
click at [345, 136] on div "[PERSON_NAME] DE LA [PERSON_NAME]" at bounding box center [290, 132] width 211 height 25
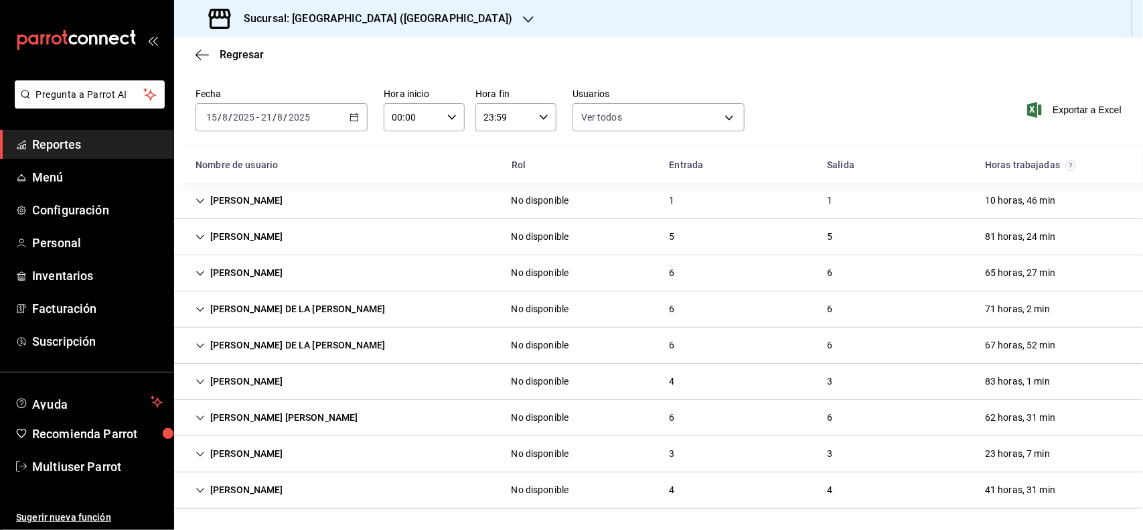
scroll to position [31, 0]
click at [276, 380] on div "[PERSON_NAME]" at bounding box center [239, 381] width 109 height 25
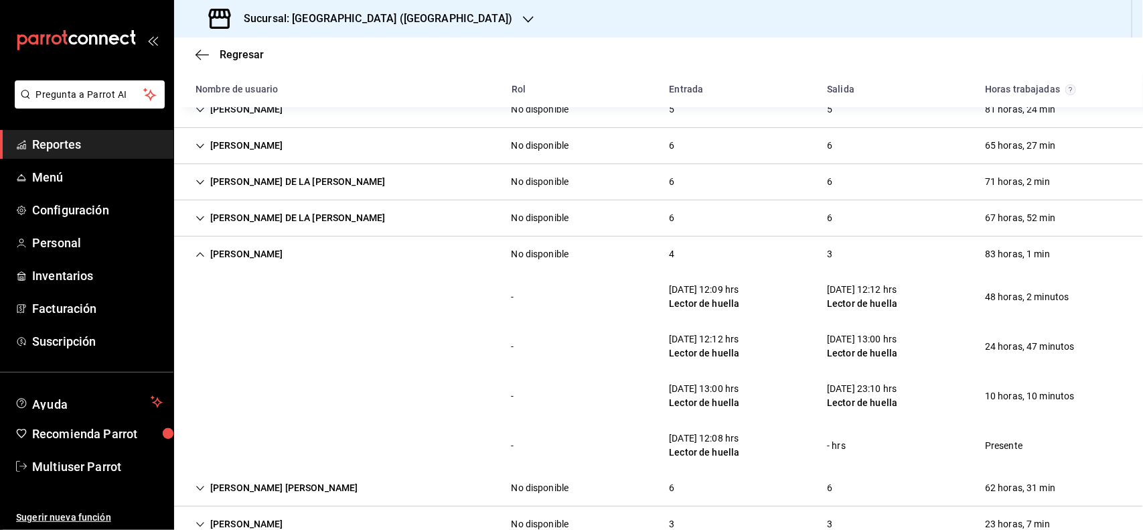
scroll to position [228, 0]
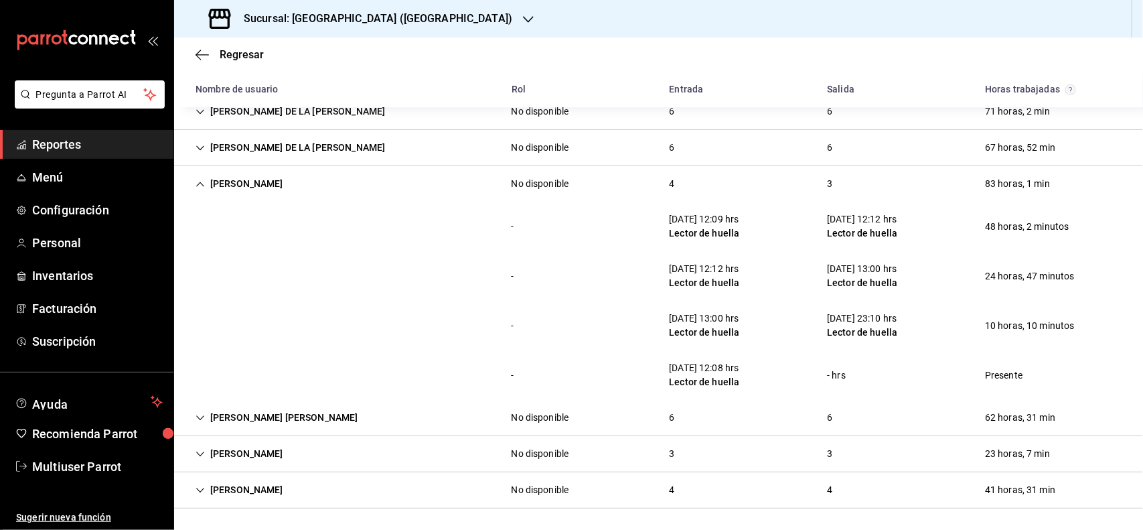
click at [268, 194] on div "[PERSON_NAME]" at bounding box center [239, 183] width 109 height 25
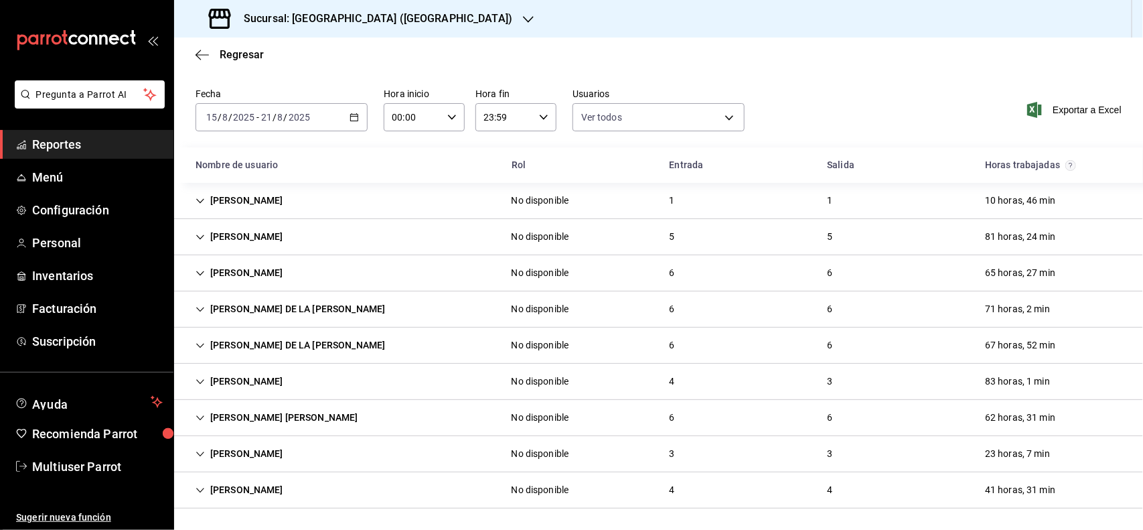
scroll to position [31, 0]
click at [294, 387] on div "[PERSON_NAME]" at bounding box center [239, 381] width 109 height 25
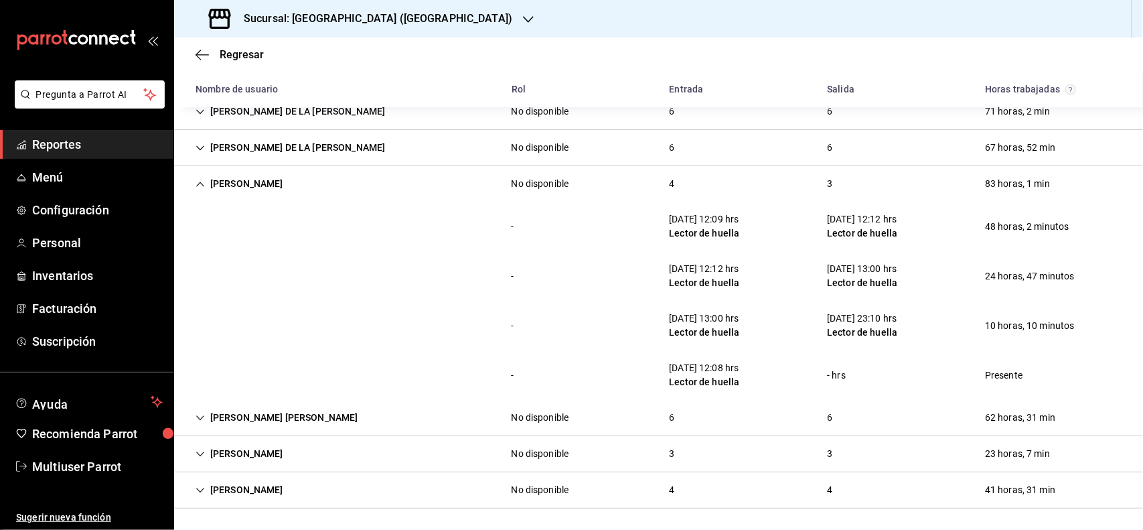
scroll to position [228, 0]
click at [294, 186] on div "[PERSON_NAME]" at bounding box center [239, 183] width 109 height 25
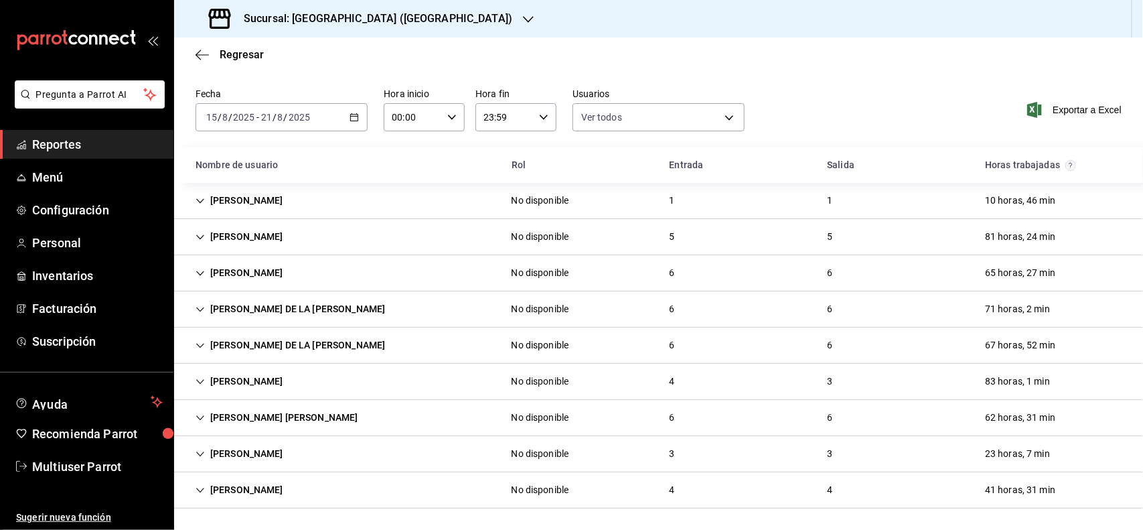
scroll to position [31, 0]
click at [272, 305] on div "[PERSON_NAME] DE LA [PERSON_NAME]" at bounding box center [290, 309] width 211 height 25
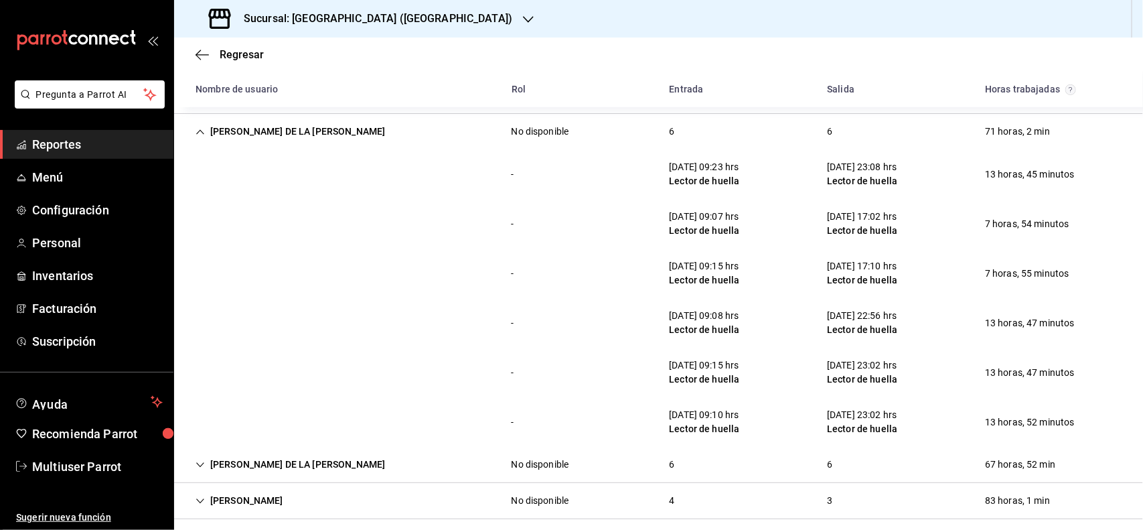
scroll to position [203, 0]
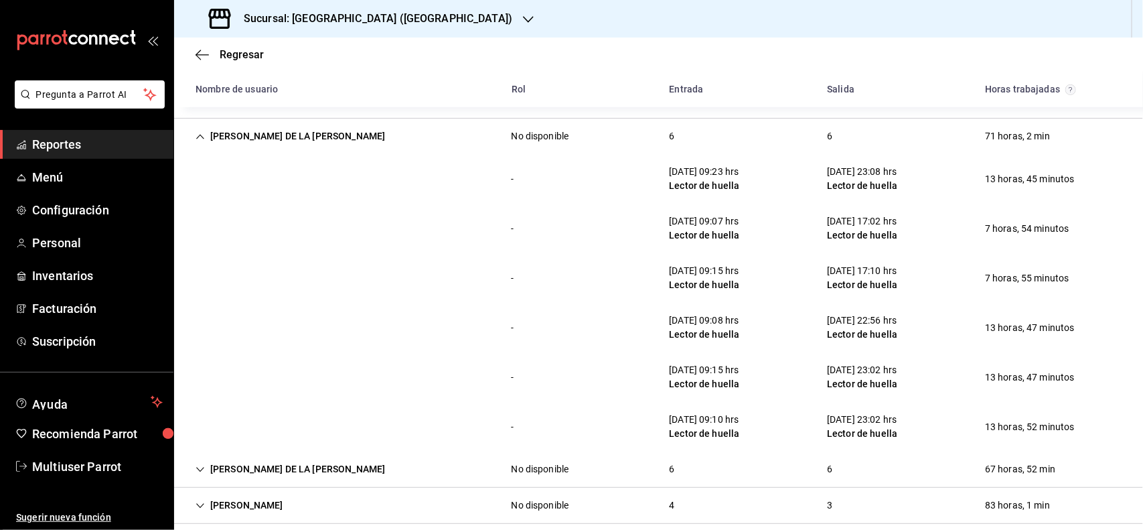
click at [316, 142] on div "[PERSON_NAME] DE LA [PERSON_NAME]" at bounding box center [290, 136] width 211 height 25
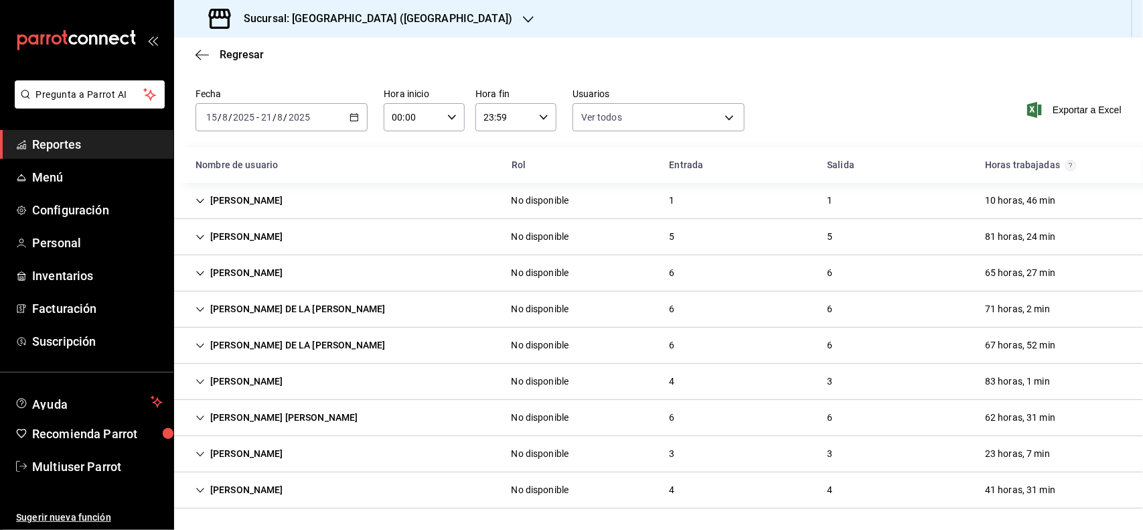
scroll to position [31, 0]
click at [283, 312] on div "[PERSON_NAME] DE LA [PERSON_NAME]" at bounding box center [290, 309] width 211 height 25
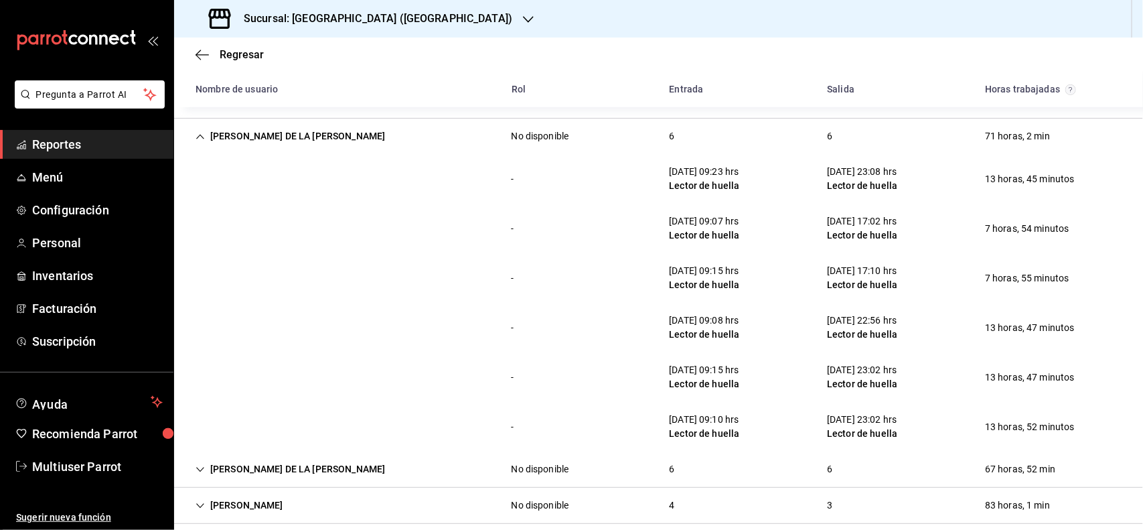
scroll to position [208, 0]
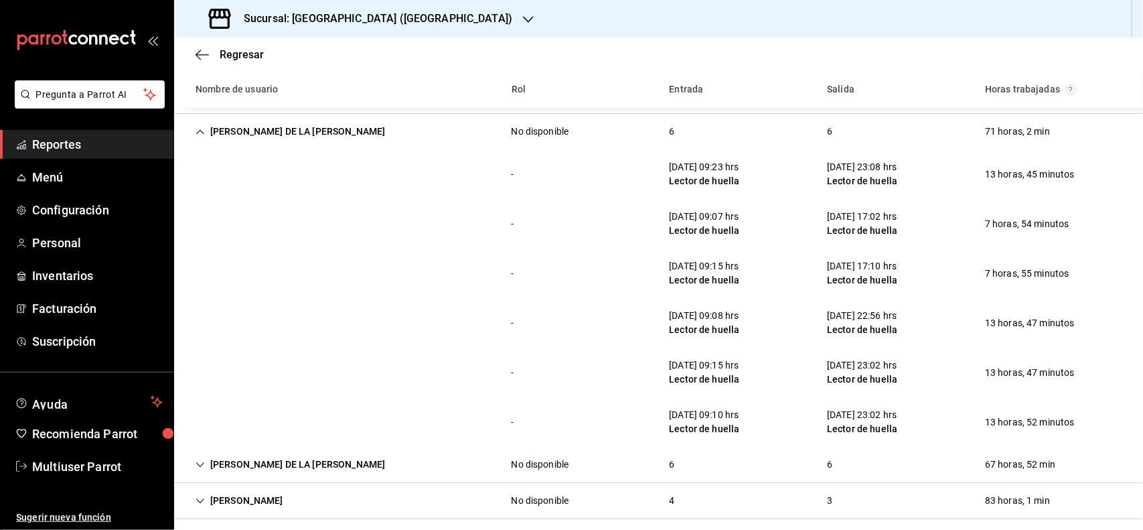
drag, startPoint x: 1113, startPoint y: 76, endPoint x: 744, endPoint y: 44, distance: 370.3
click at [1113, 77] on div "Horas trabajadas" at bounding box center [1053, 89] width 158 height 25
click at [313, 151] on div "- [DATE] 09:23 hrs Lector de huella [DATE] 23:08 hrs Lector de huella 13 horas,…" at bounding box center [658, 174] width 969 height 50
click at [302, 123] on div "[PERSON_NAME] DE LA [PERSON_NAME]" at bounding box center [290, 131] width 211 height 25
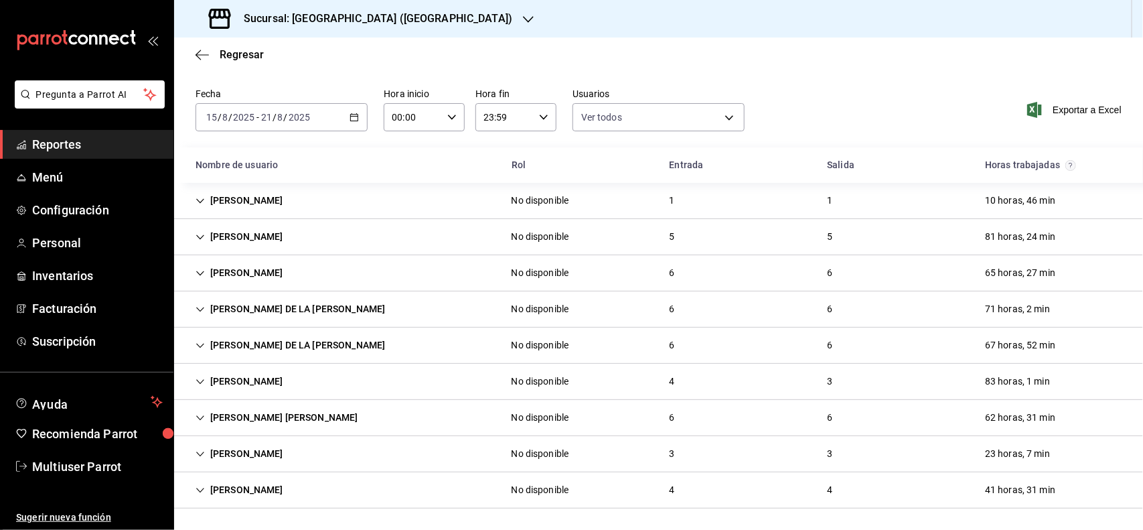
scroll to position [31, 0]
click at [256, 264] on div "[PERSON_NAME]" at bounding box center [239, 272] width 109 height 25
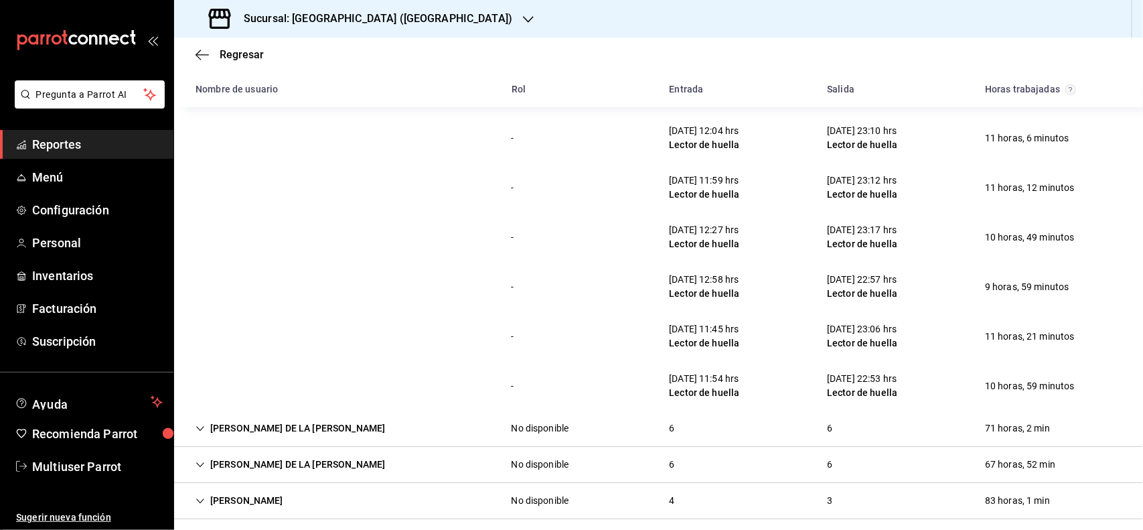
scroll to position [124, 0]
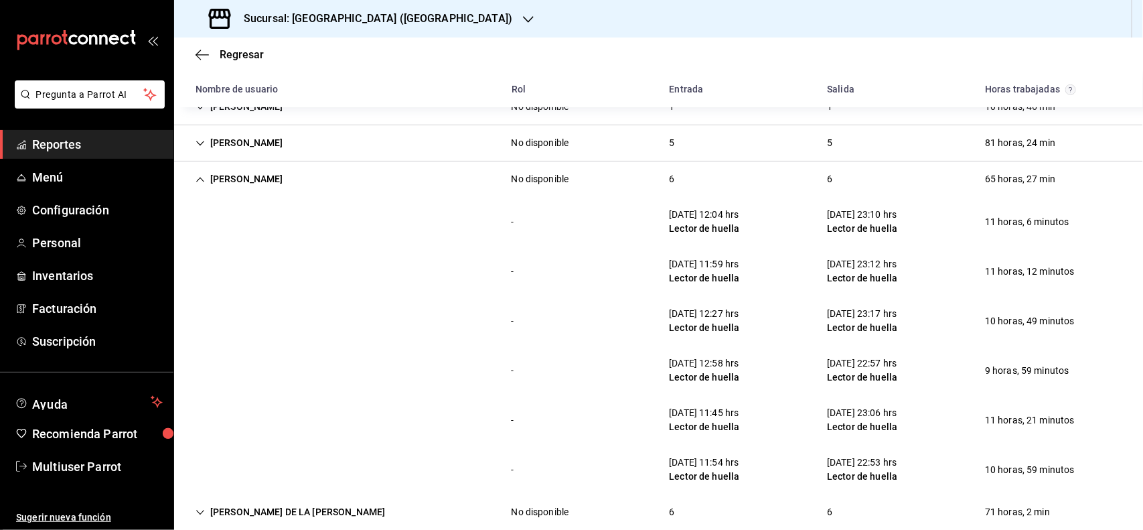
click at [262, 178] on div "[PERSON_NAME]" at bounding box center [239, 179] width 109 height 25
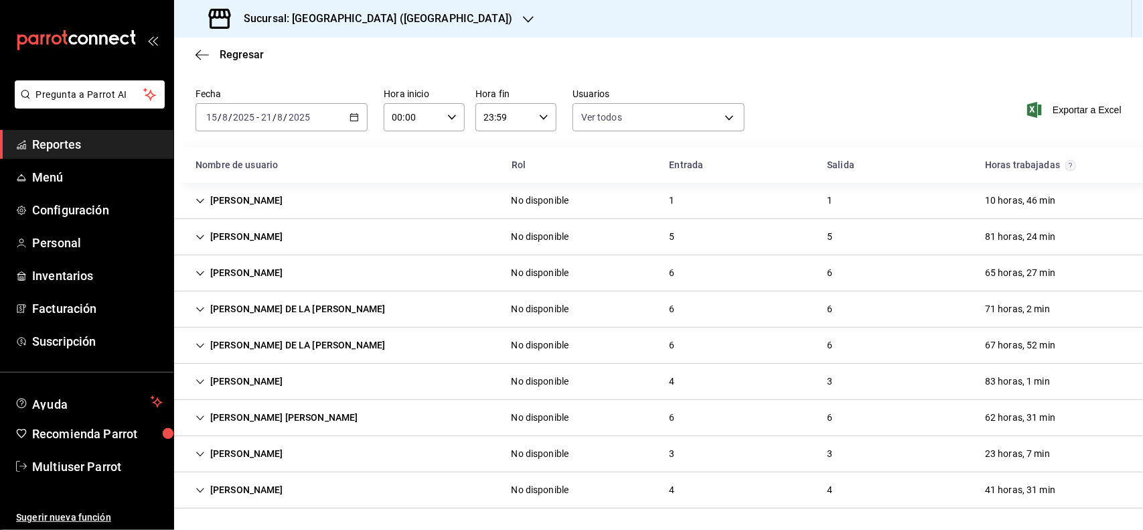
scroll to position [31, 0]
click at [253, 409] on div "[PERSON_NAME] [PERSON_NAME]" at bounding box center [277, 417] width 184 height 25
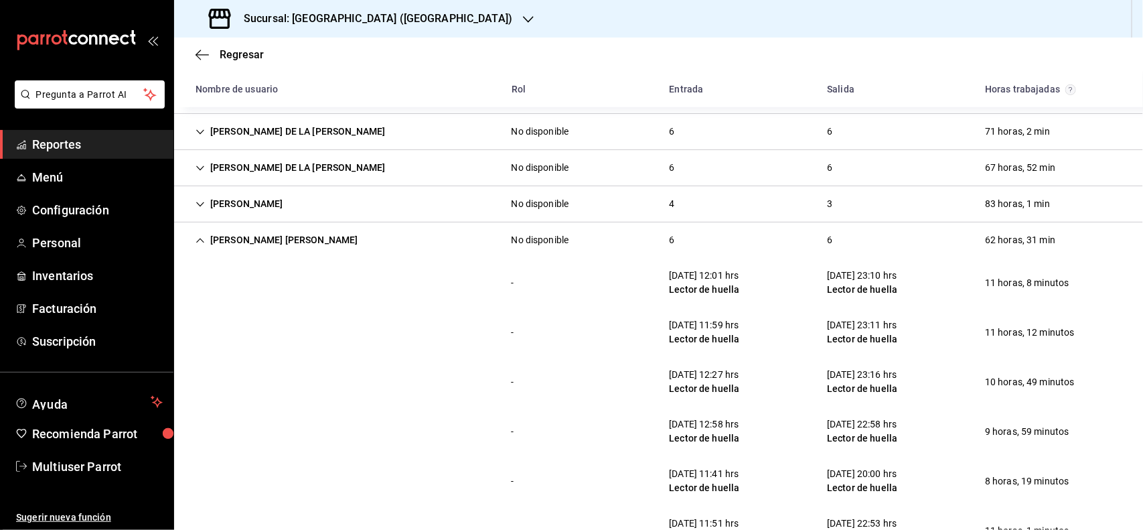
scroll to position [291, 0]
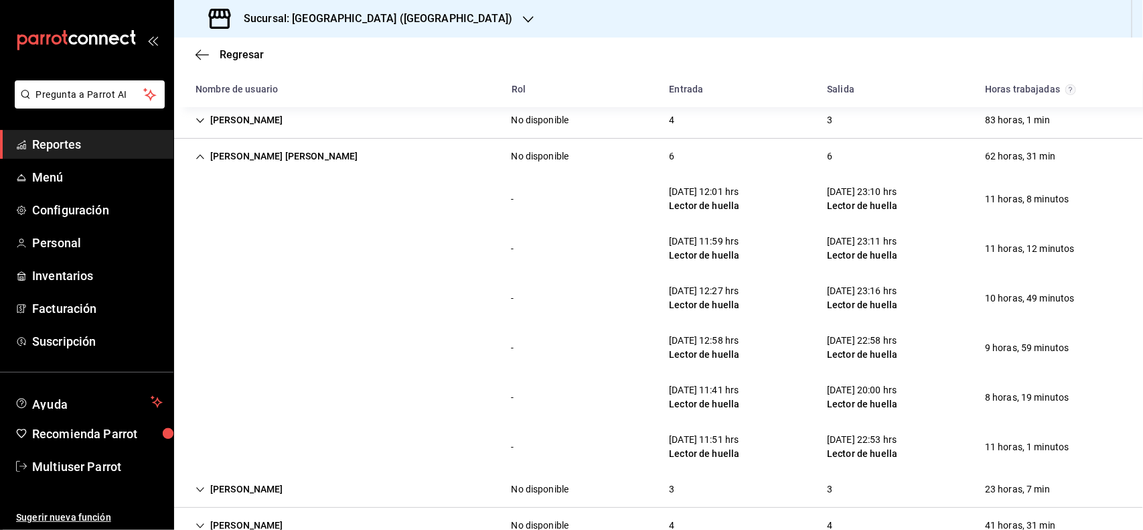
click at [262, 167] on div "[PERSON_NAME] [PERSON_NAME]" at bounding box center [277, 156] width 184 height 25
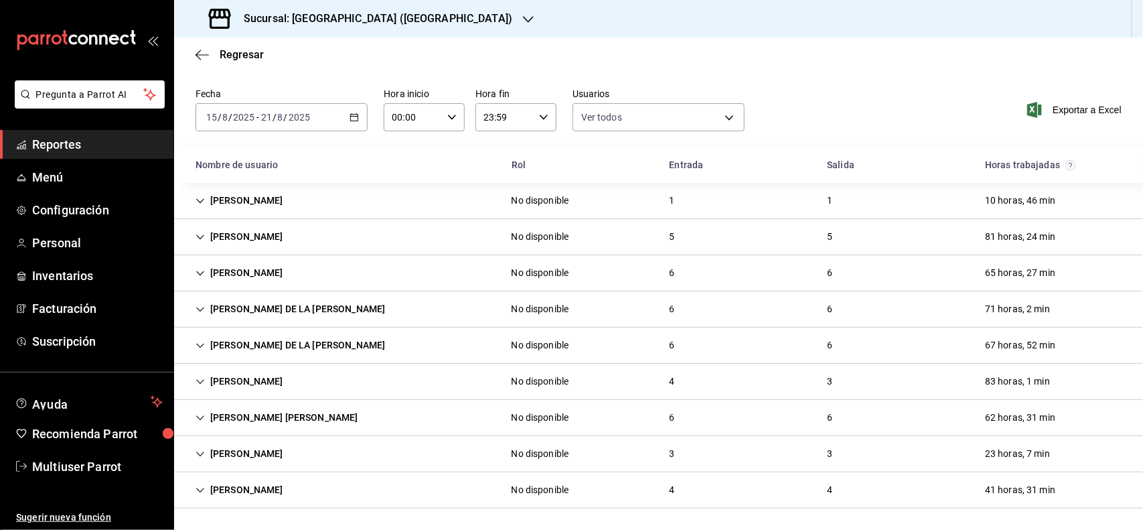
scroll to position [31, 0]
click at [271, 483] on div "[PERSON_NAME]" at bounding box center [239, 489] width 109 height 25
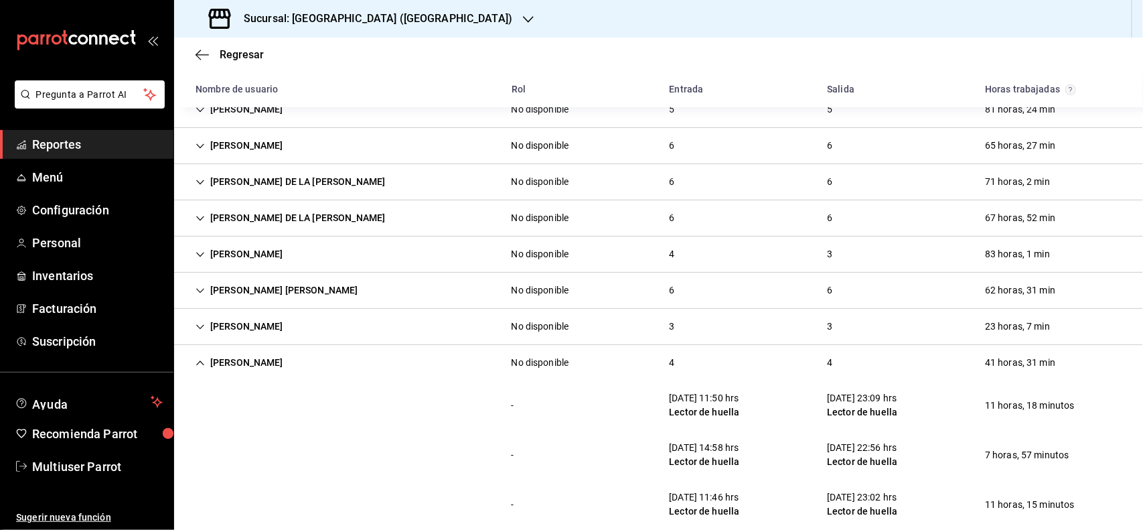
scroll to position [228, 0]
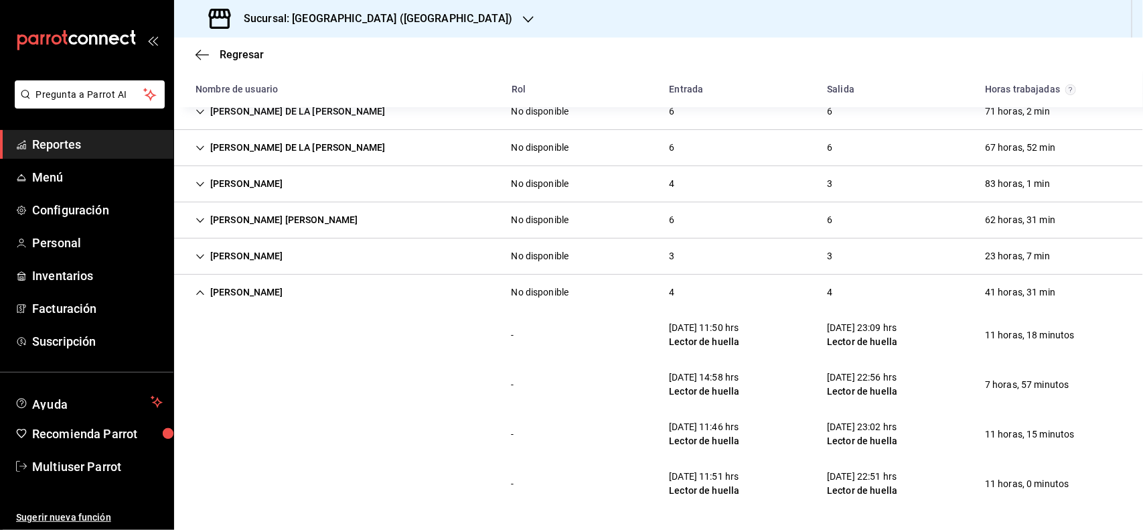
click at [273, 291] on div "[PERSON_NAME]" at bounding box center [239, 292] width 109 height 25
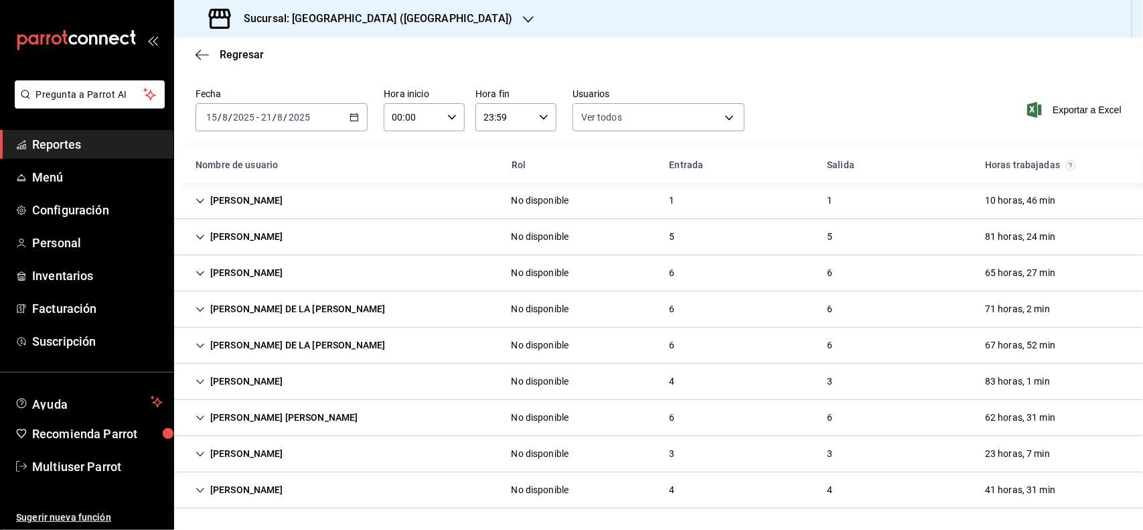
click at [286, 451] on div "[PERSON_NAME]" at bounding box center [239, 453] width 109 height 25
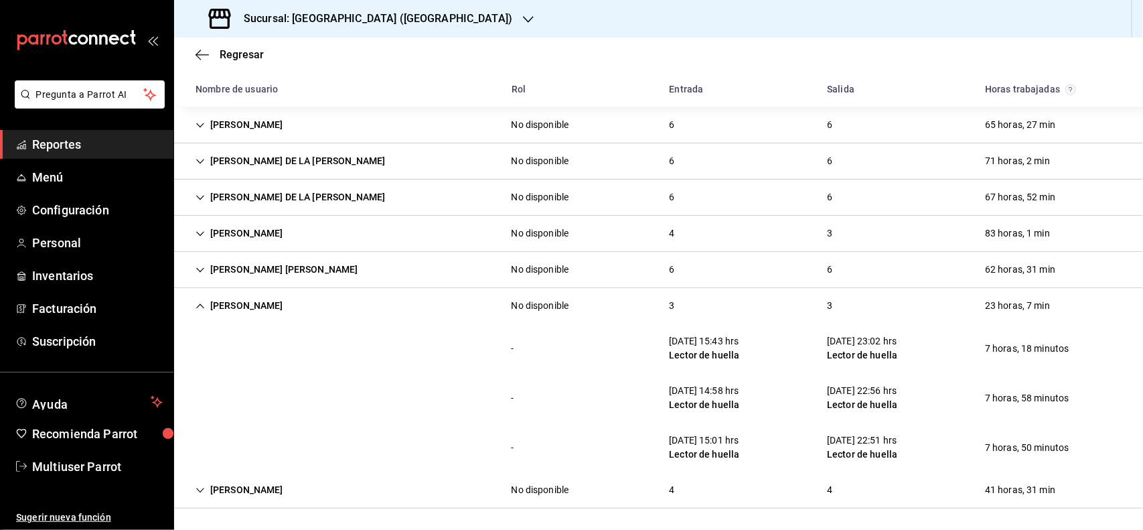
scroll to position [94, 0]
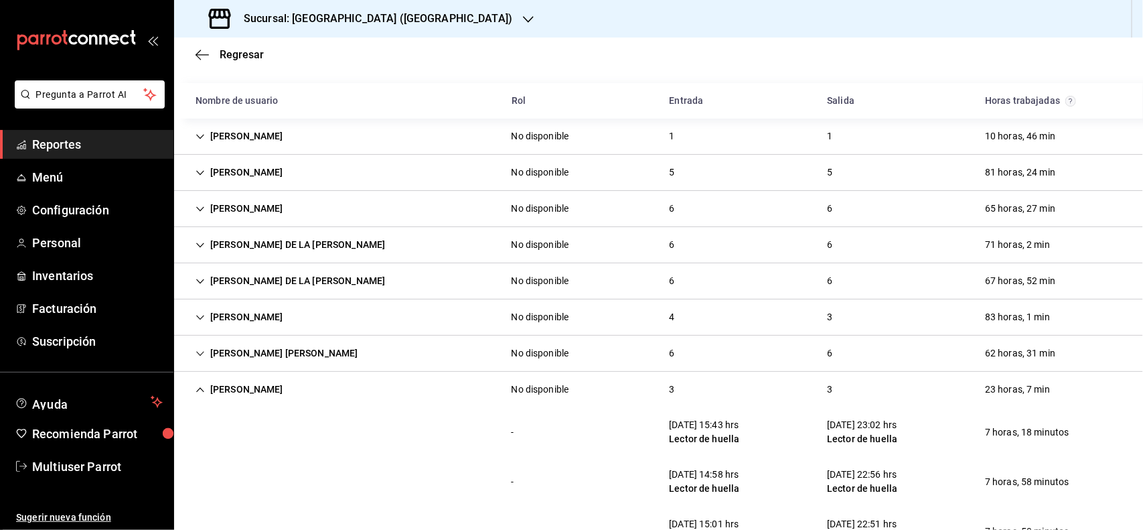
click at [271, 171] on div "[PERSON_NAME]" at bounding box center [239, 172] width 109 height 25
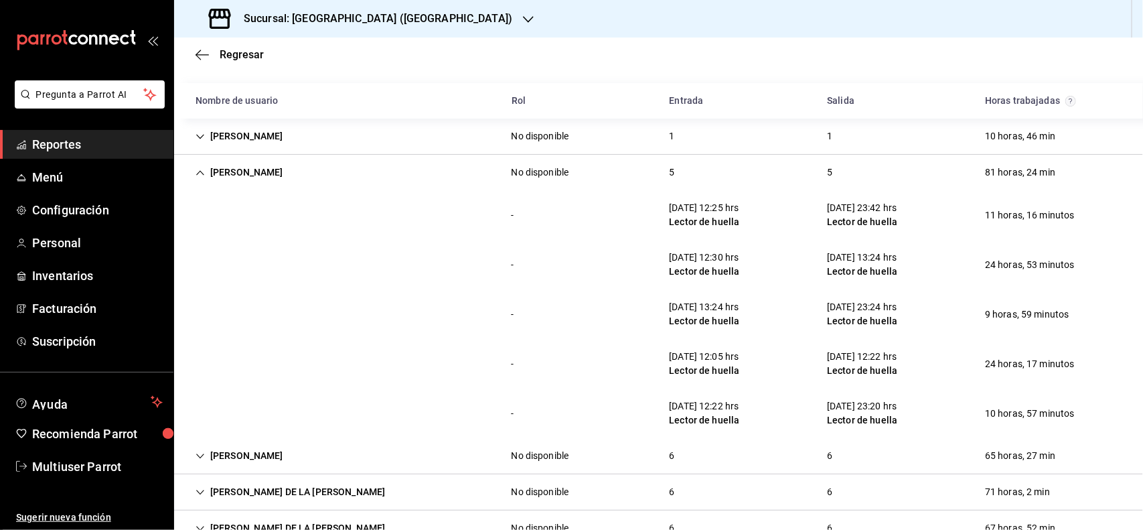
click at [279, 181] on div "[PERSON_NAME]" at bounding box center [239, 172] width 109 height 25
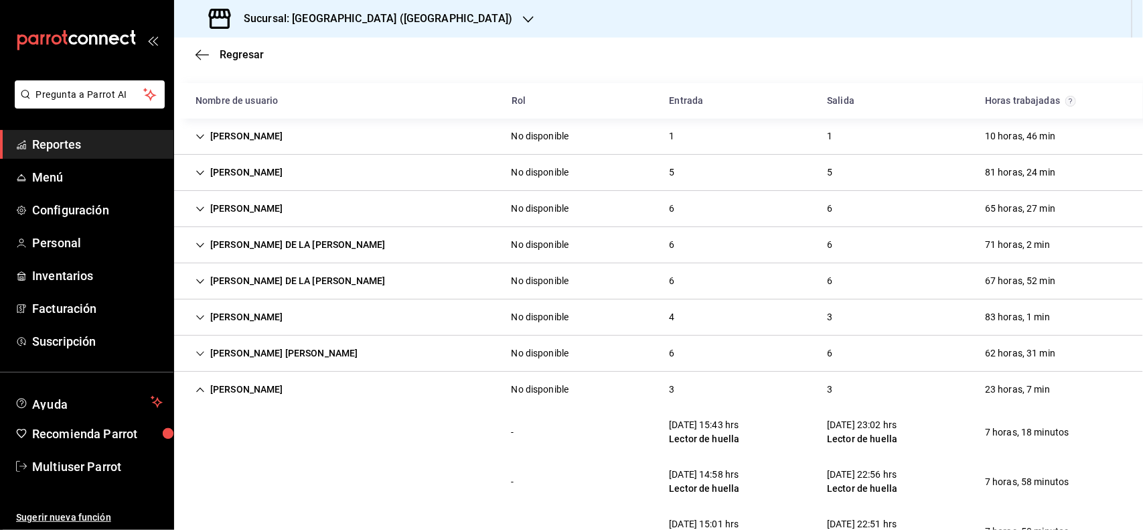
click at [294, 389] on div "[PERSON_NAME]" at bounding box center [239, 389] width 109 height 25
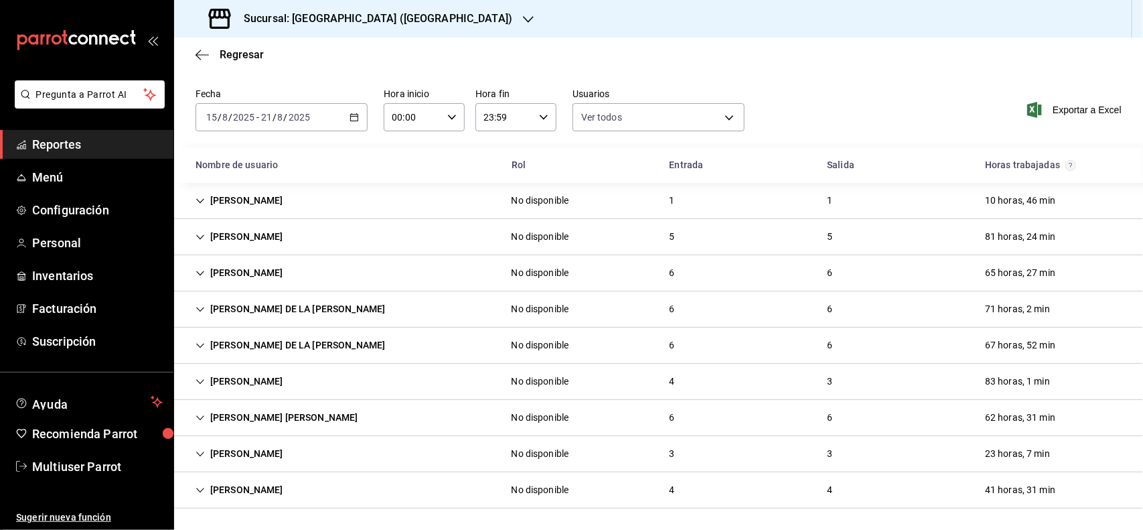
drag, startPoint x: 299, startPoint y: 485, endPoint x: 339, endPoint y: 467, distance: 44.3
click at [294, 486] on div "[PERSON_NAME]" at bounding box center [239, 489] width 109 height 25
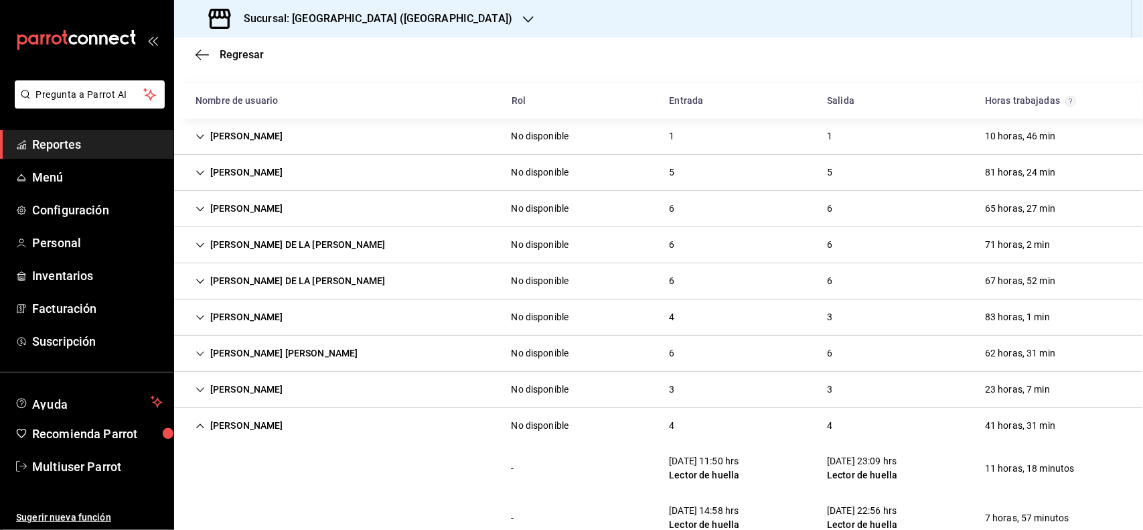
scroll to position [228, 0]
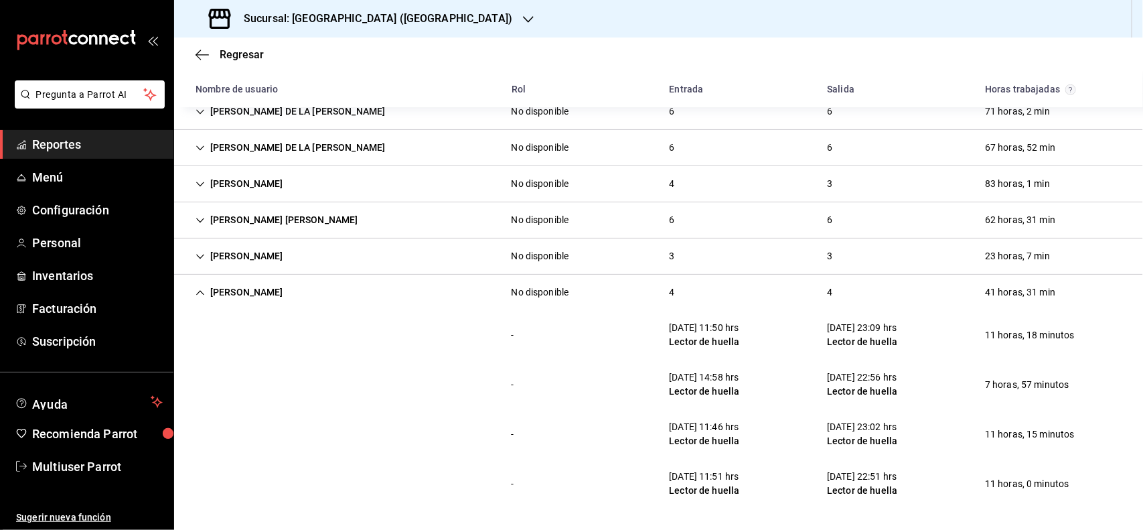
click at [387, 25] on h3 "Sucursal: [GEOGRAPHIC_DATA] ([GEOGRAPHIC_DATA])" at bounding box center [372, 19] width 279 height 16
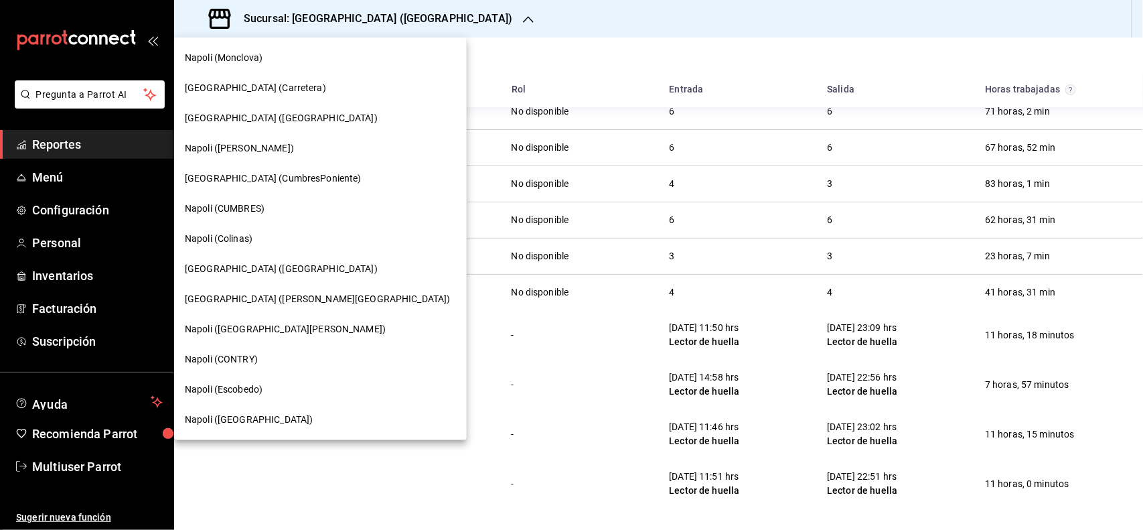
click at [246, 211] on span "Napoli (CUMBRES)" at bounding box center [225, 209] width 80 height 14
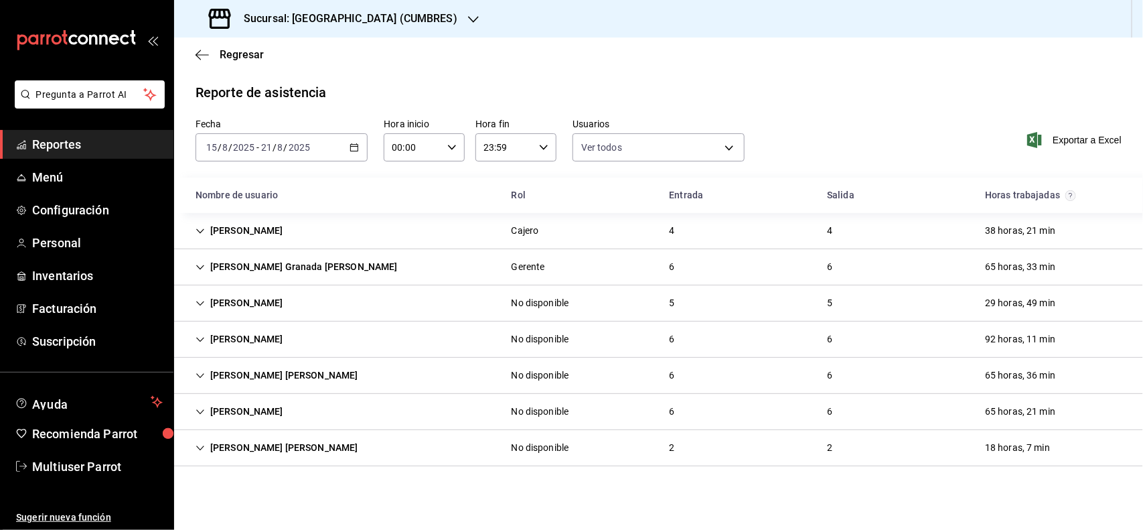
click at [343, 149] on div "[DATE] [DATE] - [DATE] [DATE]" at bounding box center [282, 147] width 172 height 28
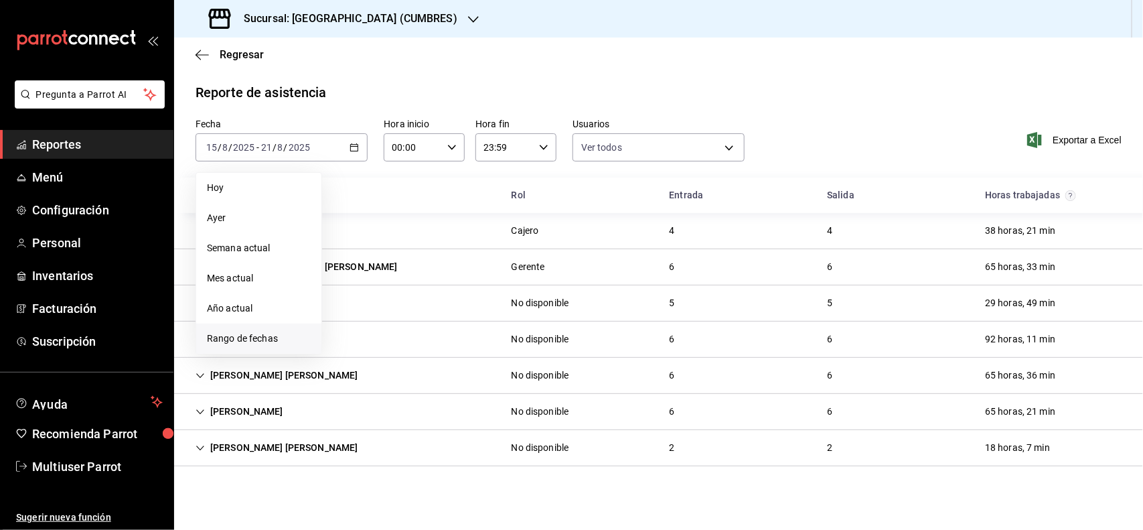
click at [285, 336] on span "Rango de fechas" at bounding box center [259, 338] width 104 height 14
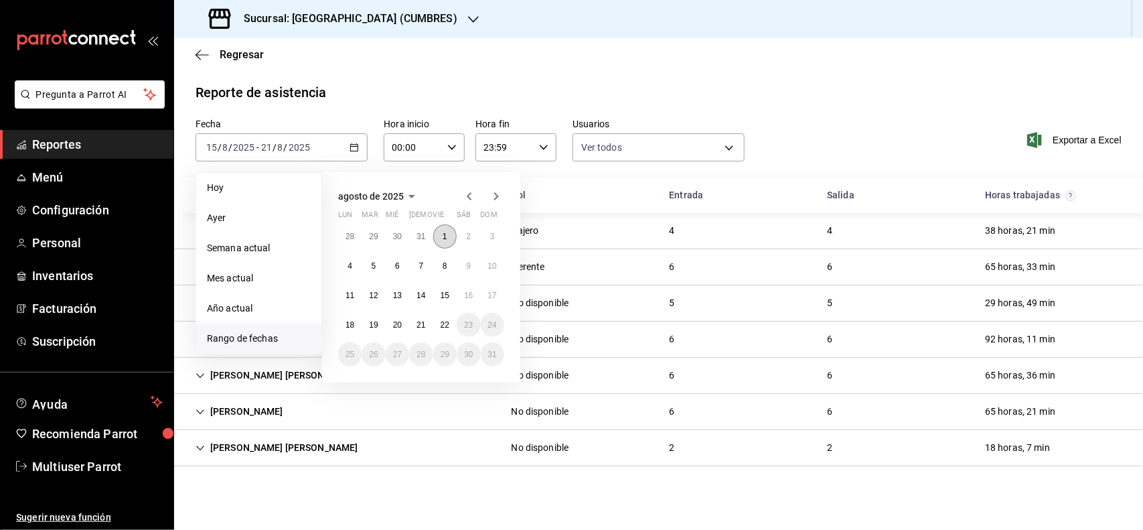
click at [443, 232] on abbr "1" at bounding box center [445, 236] width 5 height 9
click at [441, 323] on abbr "22" at bounding box center [445, 324] width 9 height 9
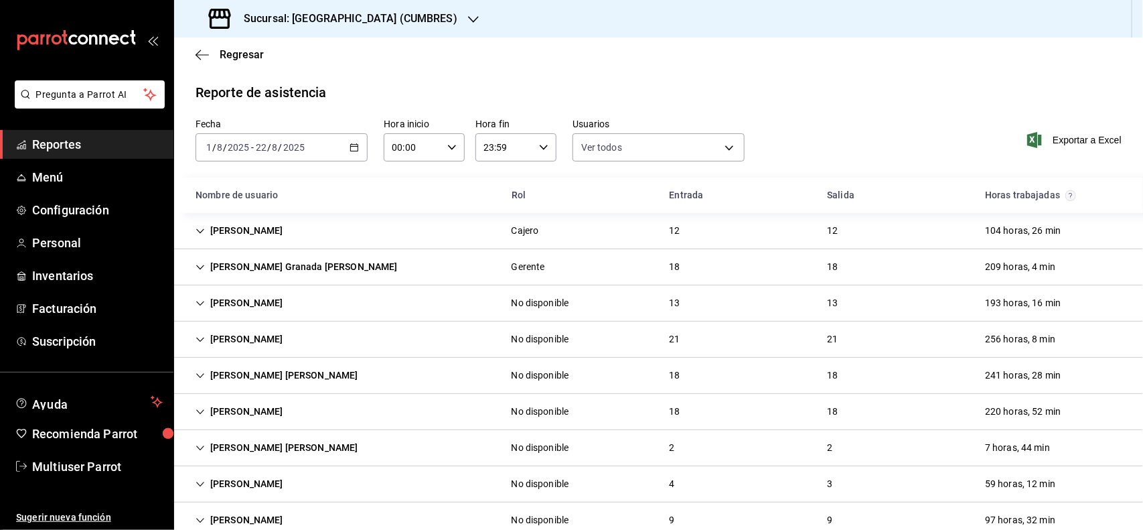
click at [350, 149] on icon "button" at bounding box center [354, 147] width 9 height 9
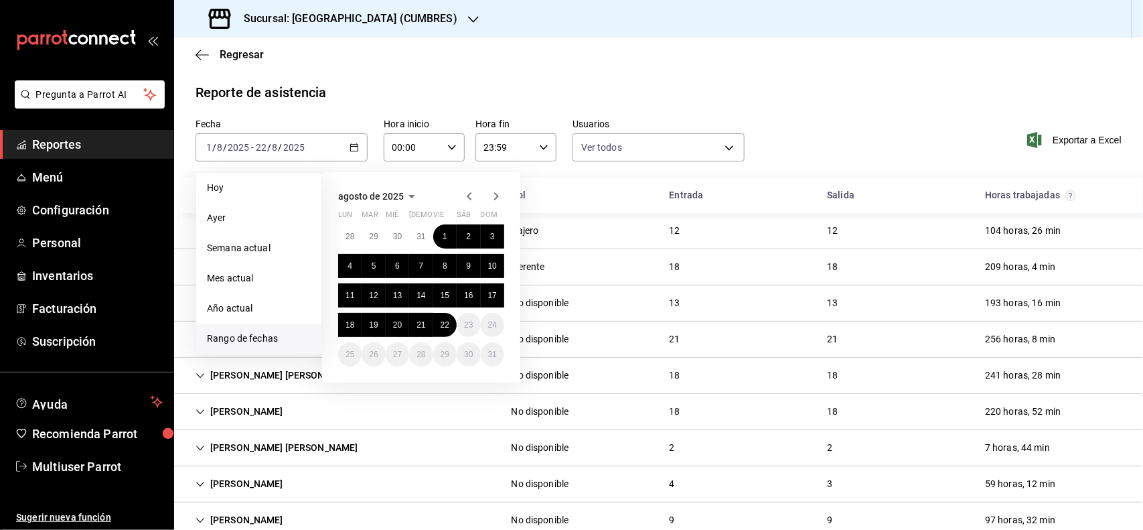
click at [470, 189] on icon "button" at bounding box center [469, 196] width 16 height 16
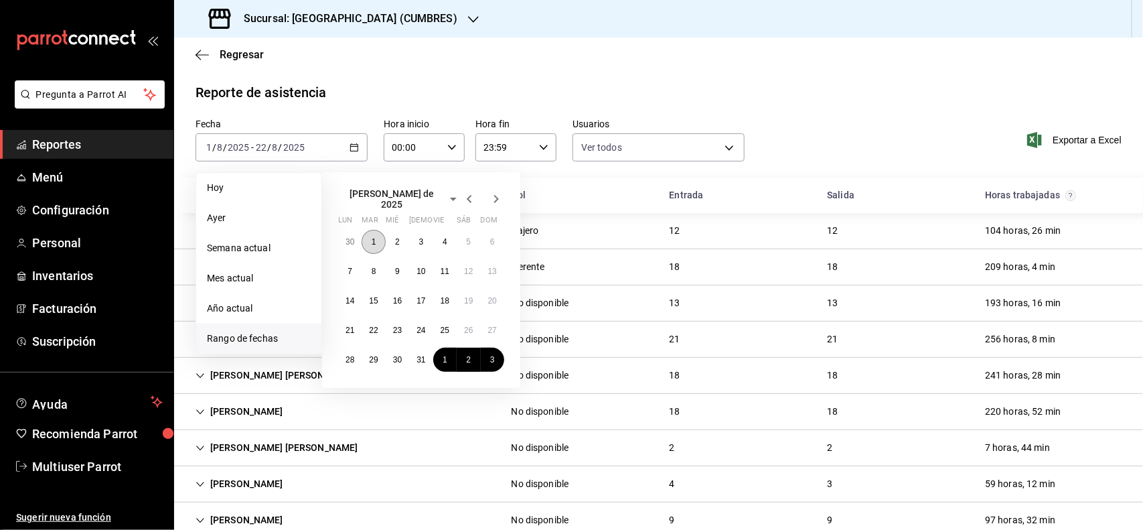
click at [373, 237] on abbr "1" at bounding box center [374, 241] width 5 height 9
click at [493, 191] on icon "button" at bounding box center [496, 199] width 16 height 16
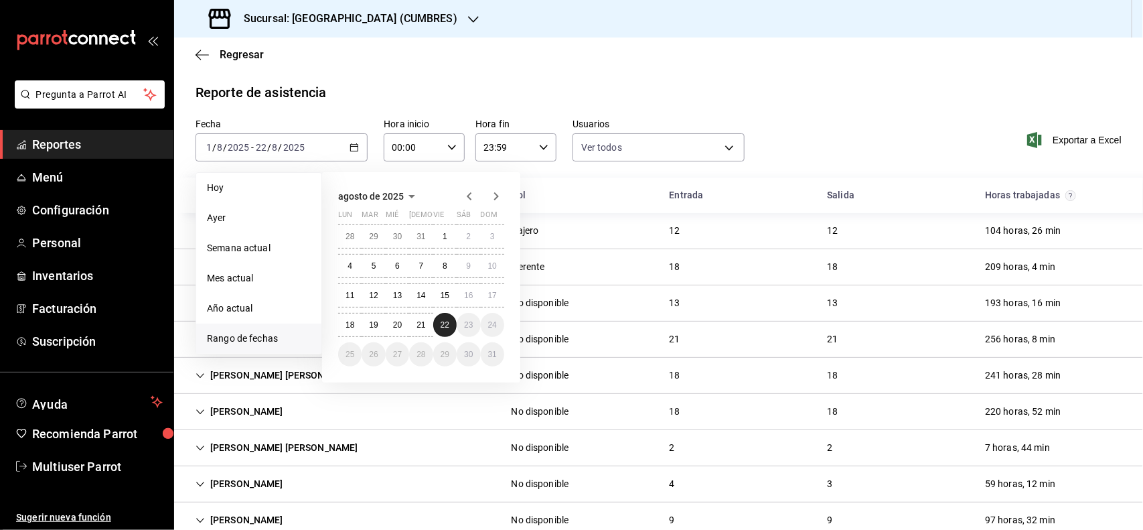
click at [447, 320] on abbr "22" at bounding box center [445, 324] width 9 height 9
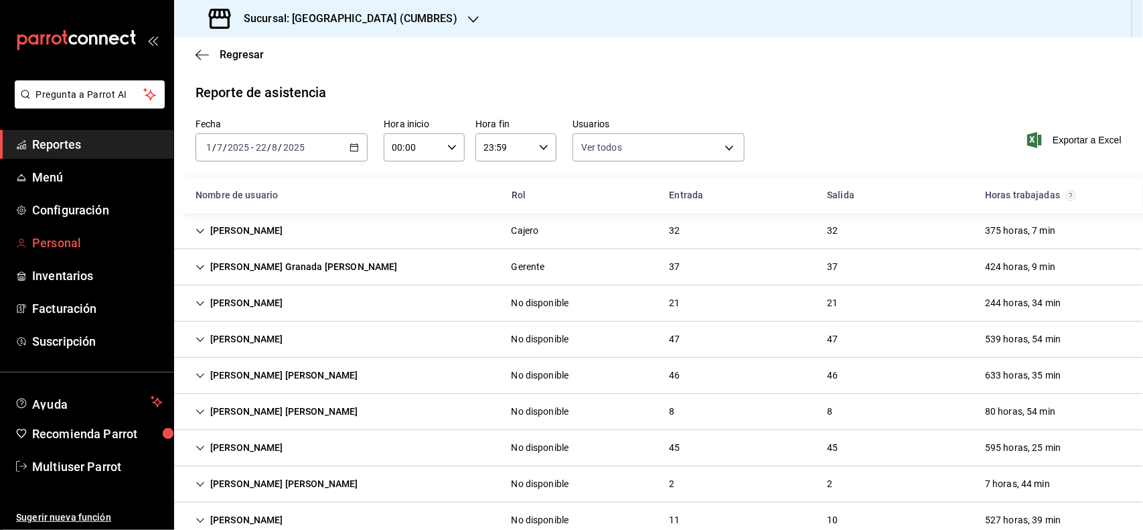
click at [66, 243] on span "Personal" at bounding box center [97, 243] width 131 height 18
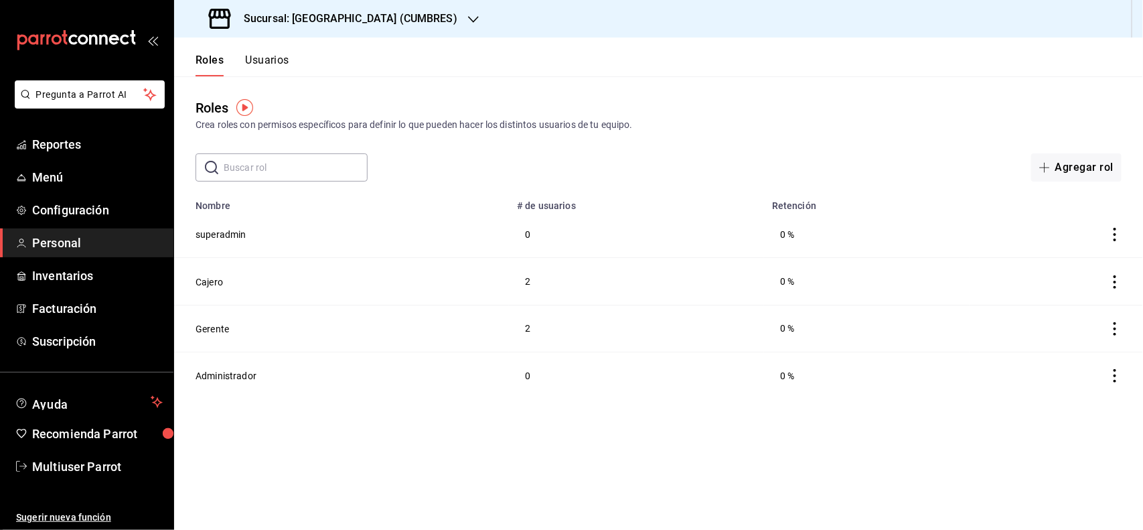
click at [283, 62] on button "Usuarios" at bounding box center [267, 65] width 44 height 23
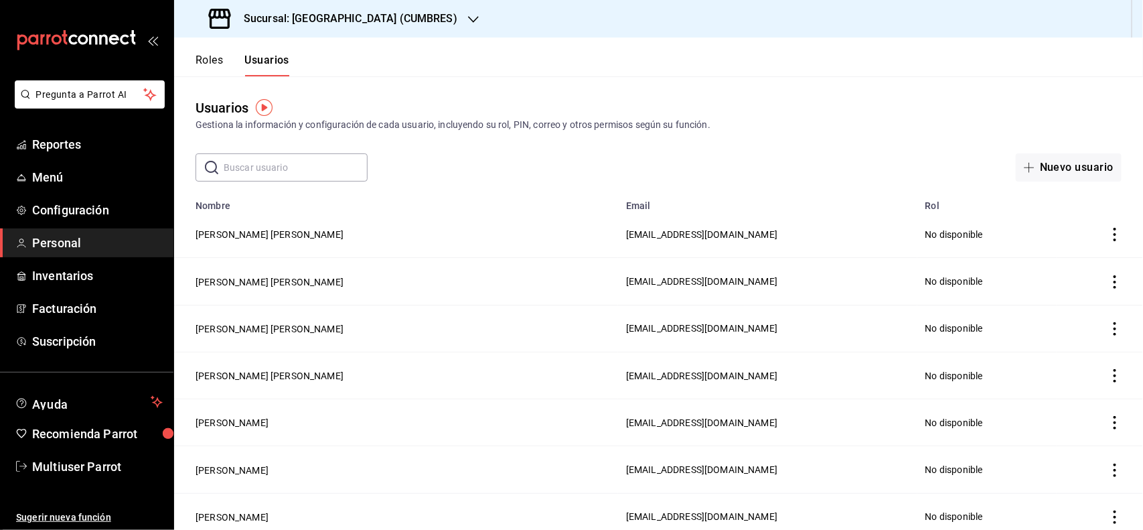
click at [318, 161] on input "text" at bounding box center [296, 167] width 144 height 27
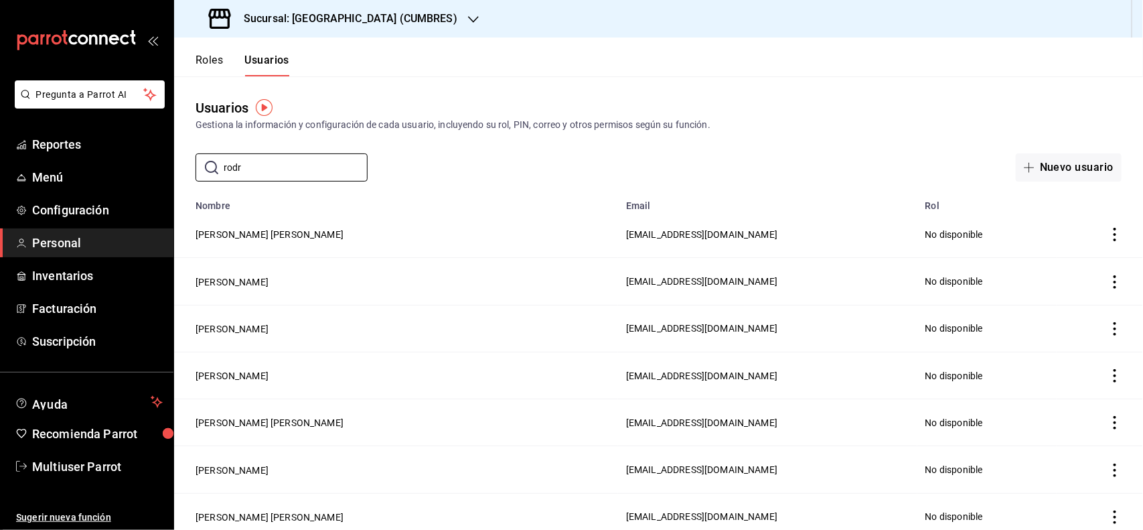
type input "rodr"
click at [1093, 243] on td "employeesTable" at bounding box center [1100, 234] width 87 height 47
click at [1108, 238] on icon "actions" at bounding box center [1114, 234] width 13 height 13
click at [463, 178] on div at bounding box center [571, 265] width 1143 height 530
click at [407, 17] on div "Sucursal: [GEOGRAPHIC_DATA] (CUMBRES)" at bounding box center [334, 18] width 299 height 37
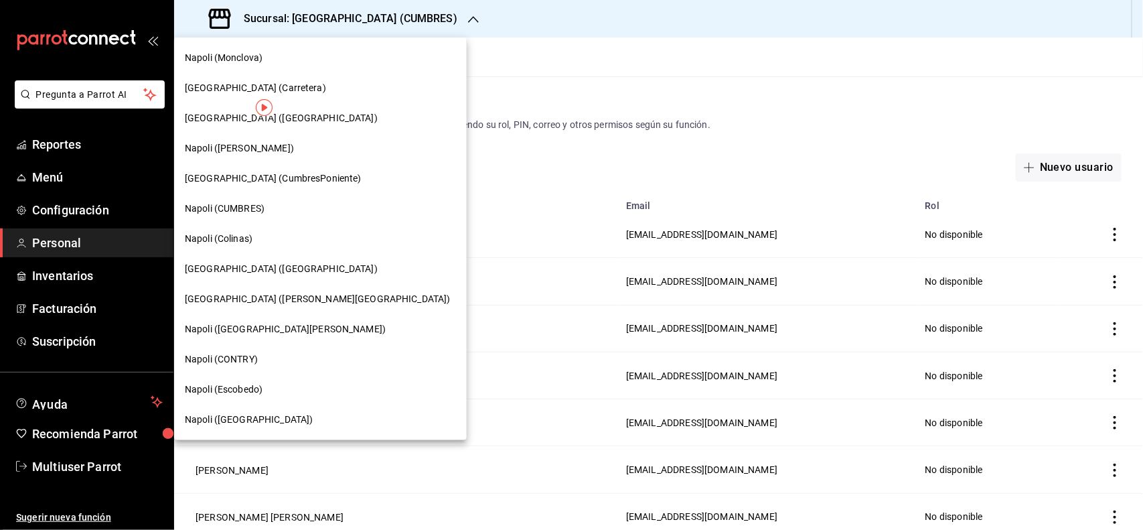
click at [273, 425] on div "Napoli ([GEOGRAPHIC_DATA])" at bounding box center [320, 419] width 271 height 14
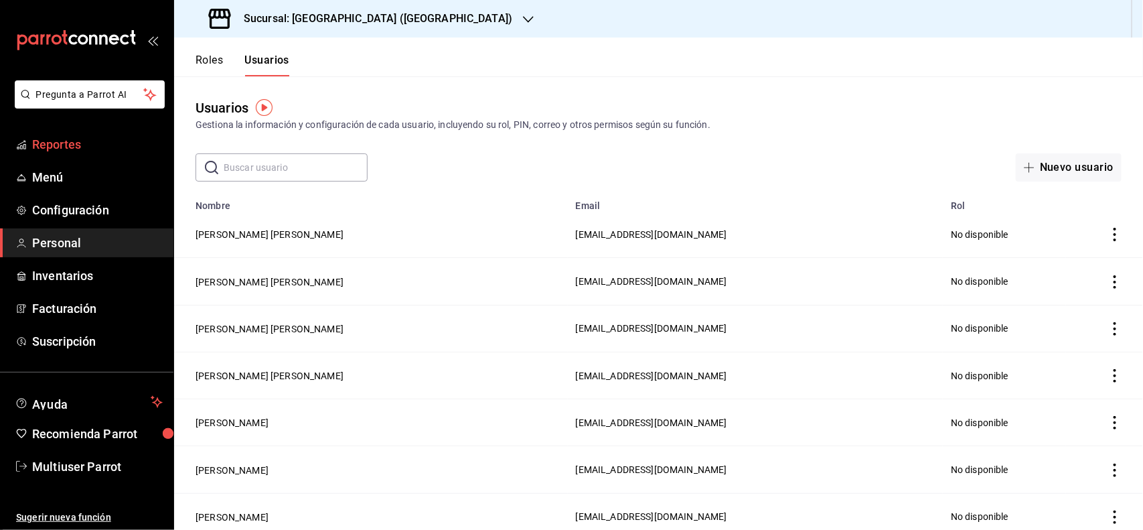
click at [71, 141] on span "Reportes" at bounding box center [97, 144] width 131 height 18
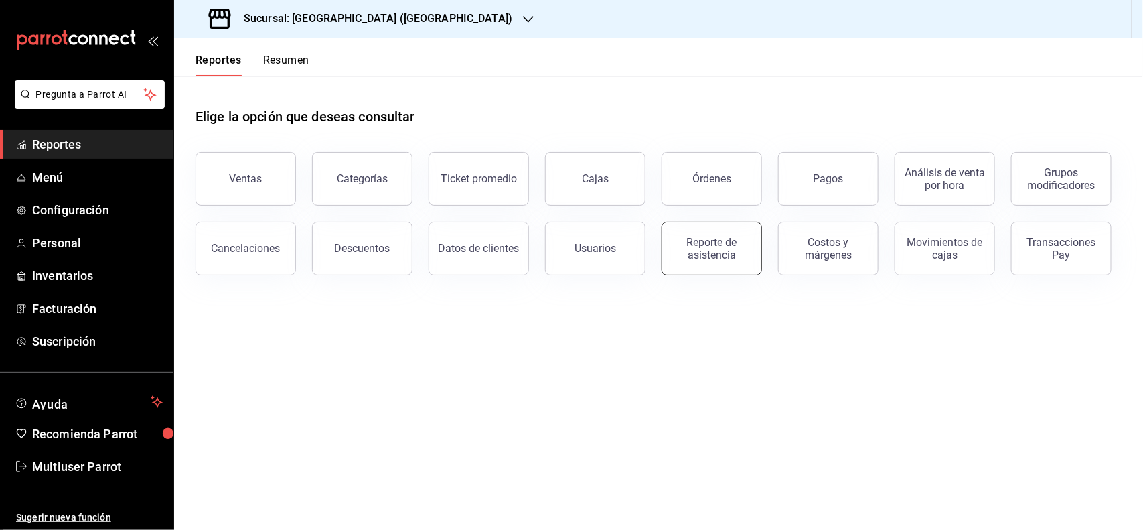
click at [731, 254] on div "Reporte de asistencia" at bounding box center [711, 248] width 83 height 25
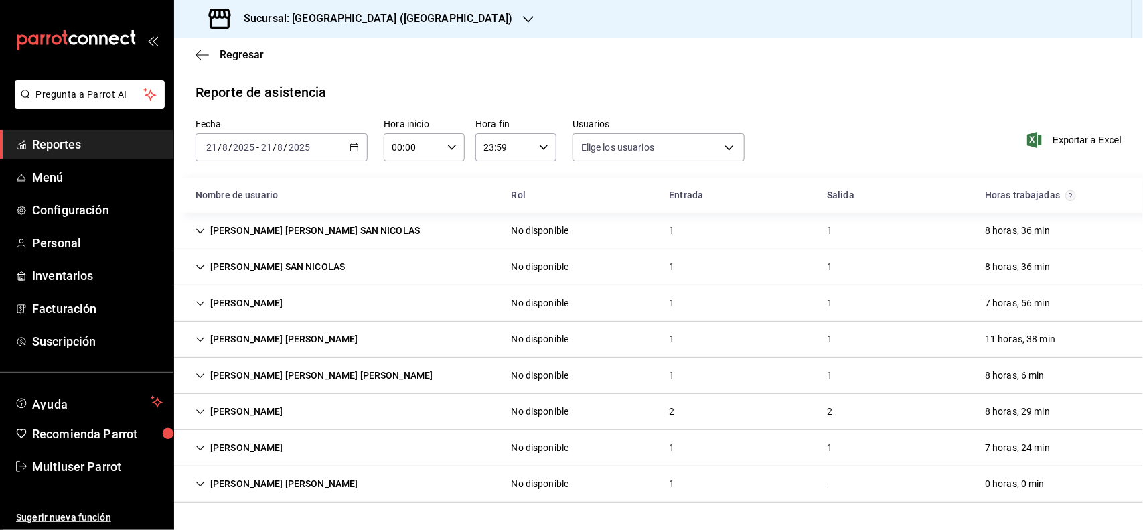
type input "fe151897-46ff-4e21-bf97-a73b2f5a558c,a518fd72-f059-457a-96d7-a38b02ee8df9,82210…"
click at [362, 144] on div "[DATE] [DATE] - [DATE] [DATE]" at bounding box center [282, 147] width 172 height 28
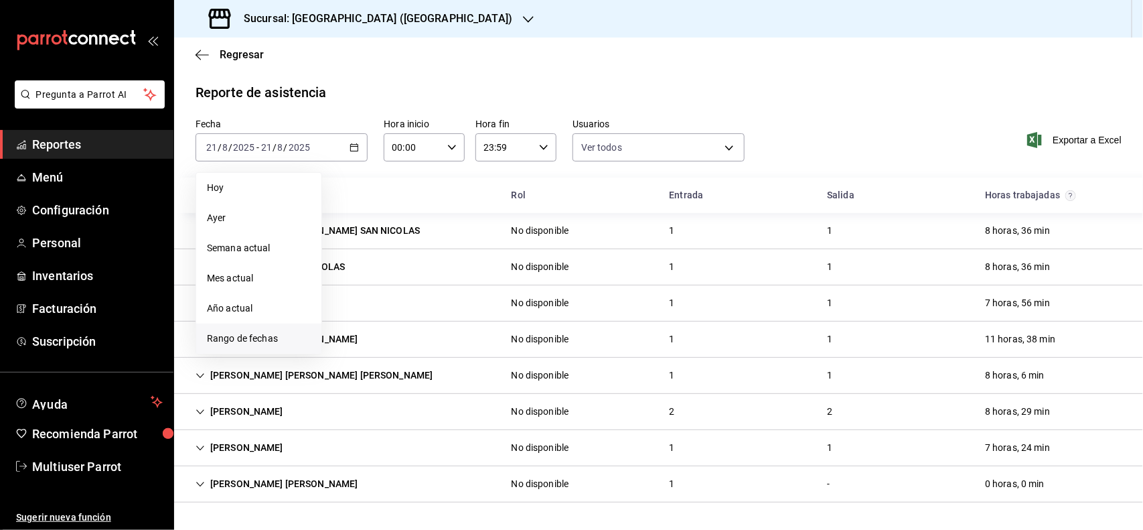
click at [279, 333] on span "Rango de fechas" at bounding box center [259, 338] width 104 height 14
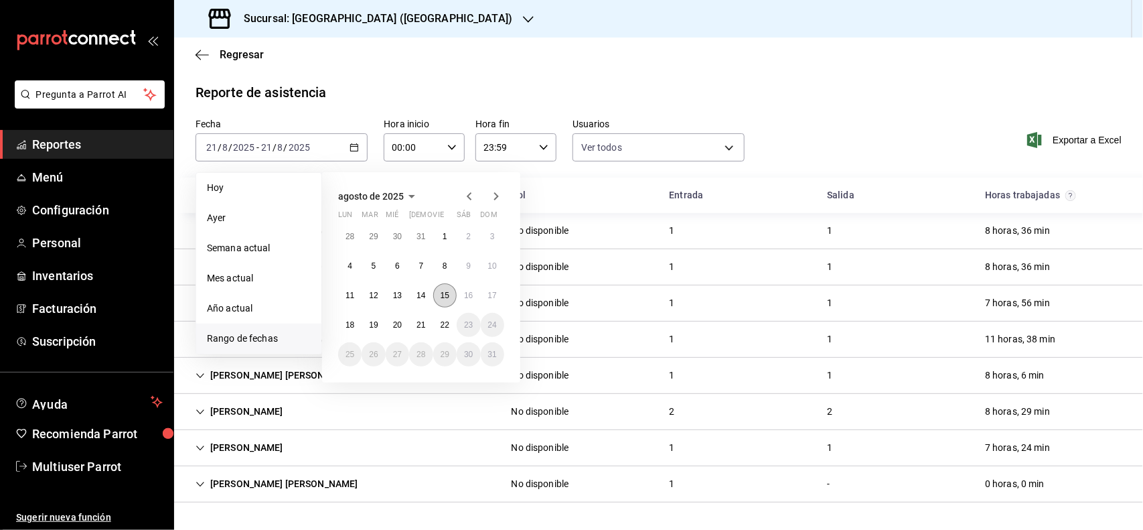
click at [447, 299] on abbr "15" at bounding box center [445, 295] width 9 height 9
click at [412, 326] on button "21" at bounding box center [420, 325] width 23 height 24
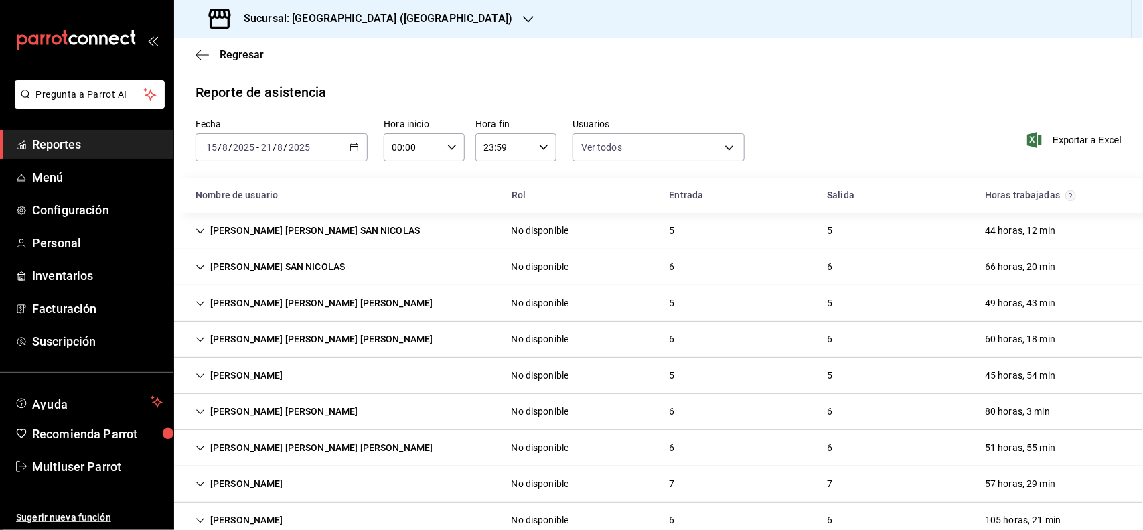
click at [623, 70] on div "Regresar" at bounding box center [658, 54] width 969 height 34
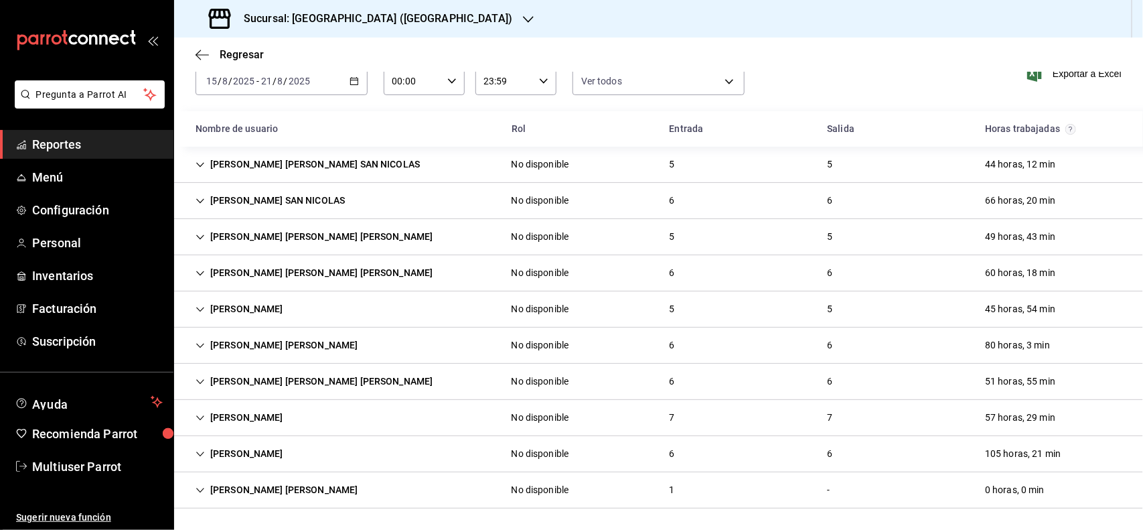
click at [260, 198] on div "[PERSON_NAME] SAN NICOLAS" at bounding box center [270, 200] width 171 height 25
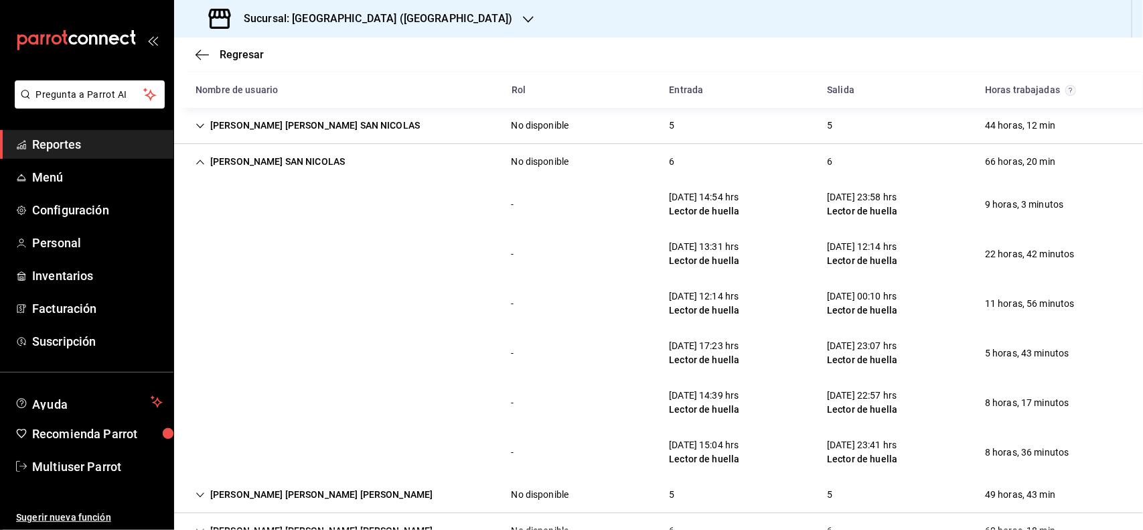
scroll to position [107, 0]
click at [322, 157] on div "[PERSON_NAME] SAN NICOLAS" at bounding box center [270, 159] width 171 height 25
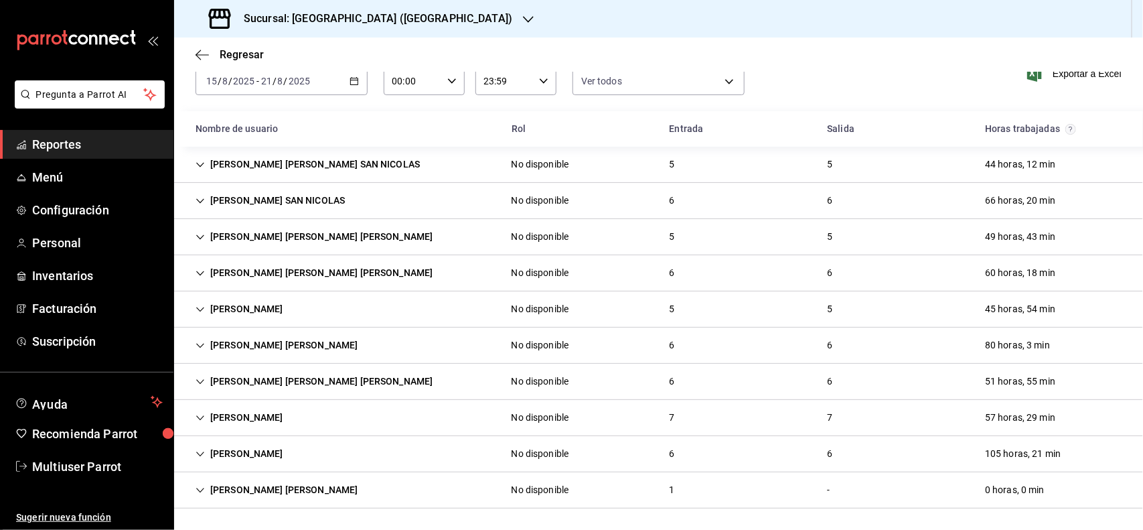
click at [322, 157] on div "[PERSON_NAME] [PERSON_NAME] SAN NICOLAS" at bounding box center [308, 164] width 246 height 25
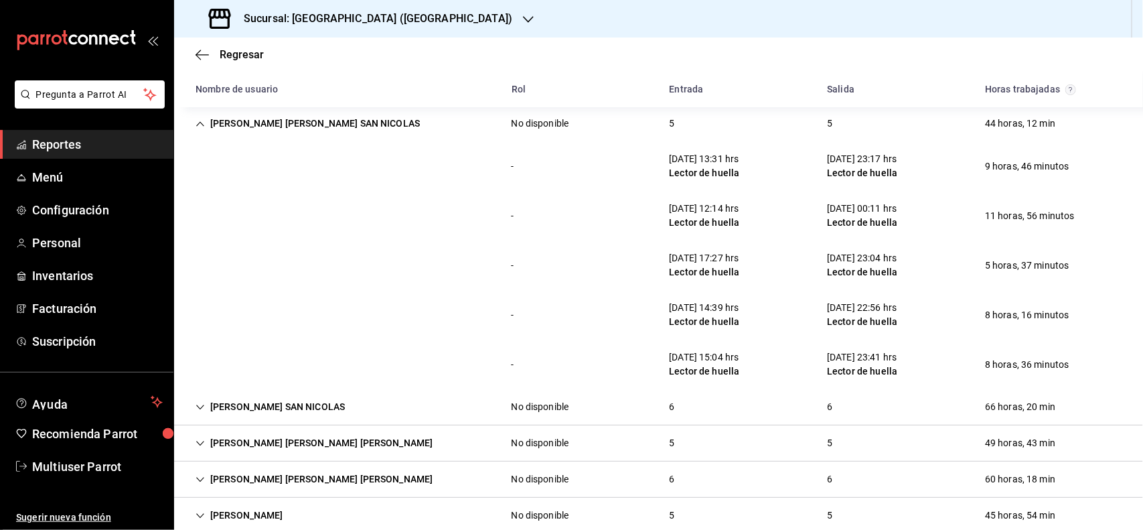
click at [704, 398] on div "[PERSON_NAME] SAN NICOLAS No disponible 6 6 66 horas, 20 min" at bounding box center [658, 407] width 969 height 36
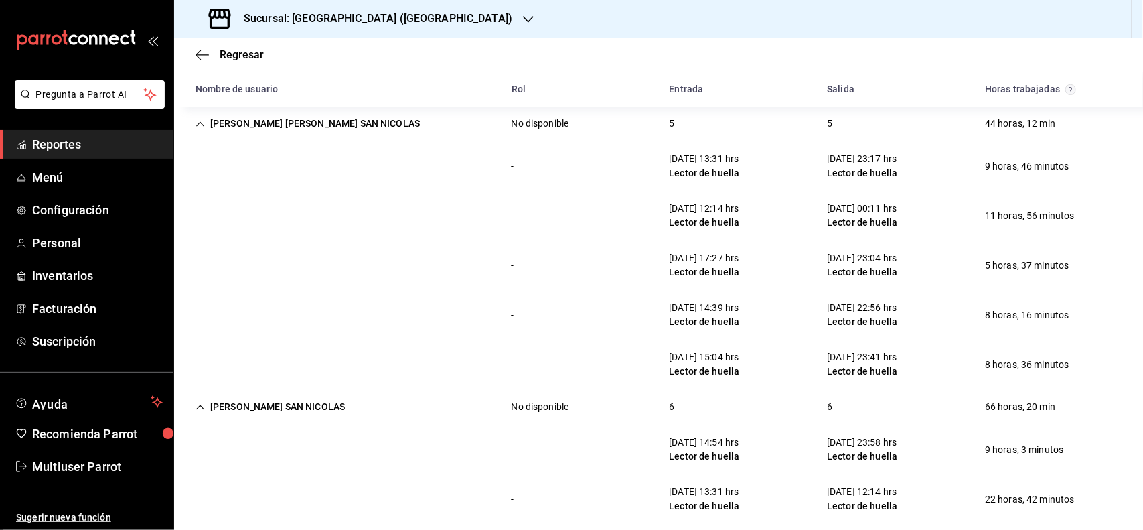
click at [278, 136] on div "[PERSON_NAME] [PERSON_NAME] SAN NICOLAS No disponible 5 5 44 horas, 12 min" at bounding box center [658, 123] width 969 height 35
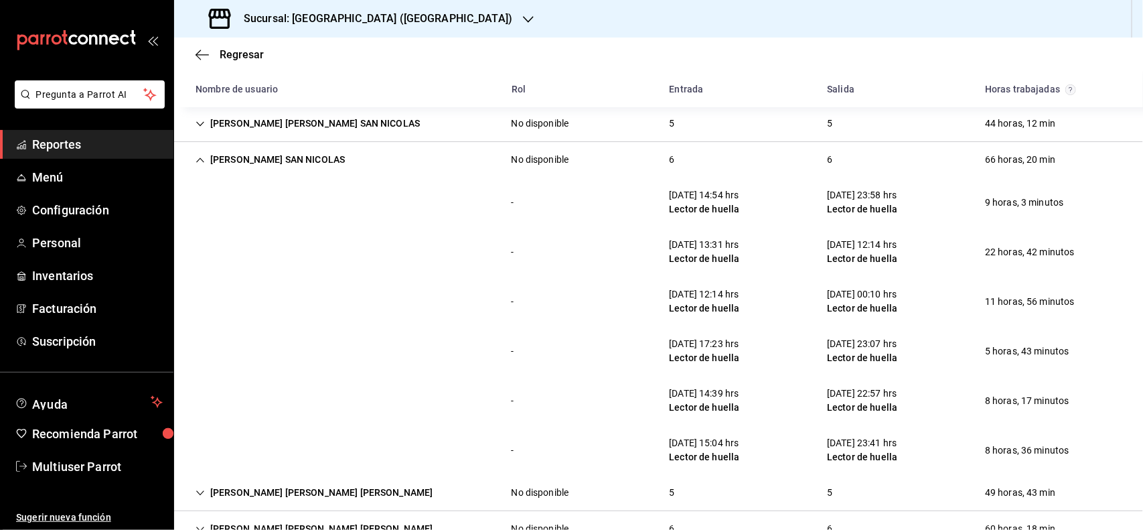
click at [232, 148] on div "[PERSON_NAME] SAN NICOLAS" at bounding box center [270, 159] width 171 height 25
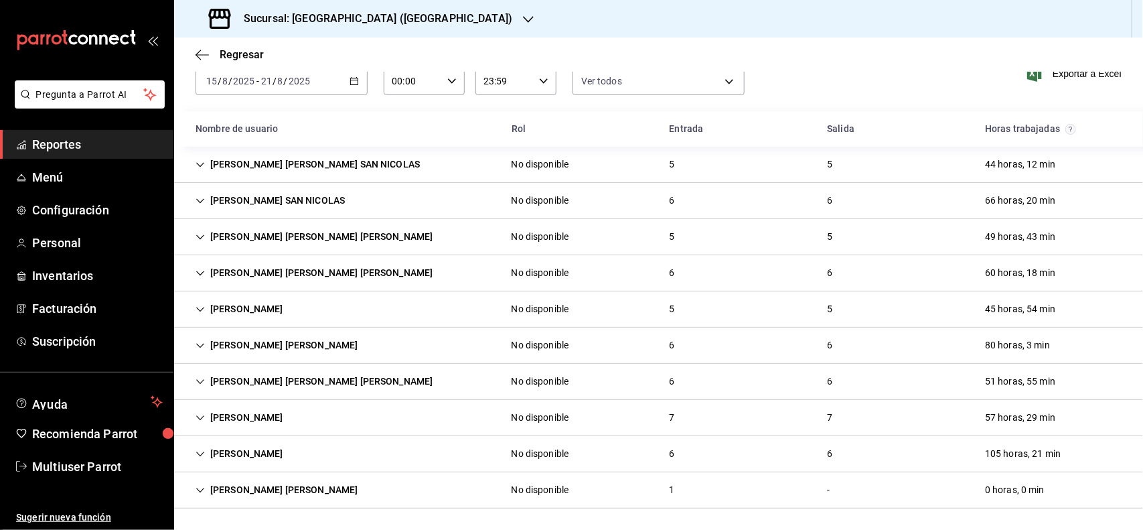
scroll to position [68, 0]
click at [232, 148] on div "[PERSON_NAME] [PERSON_NAME] SAN NICOLAS No disponible 5 5 44 horas, 12 min" at bounding box center [658, 165] width 969 height 36
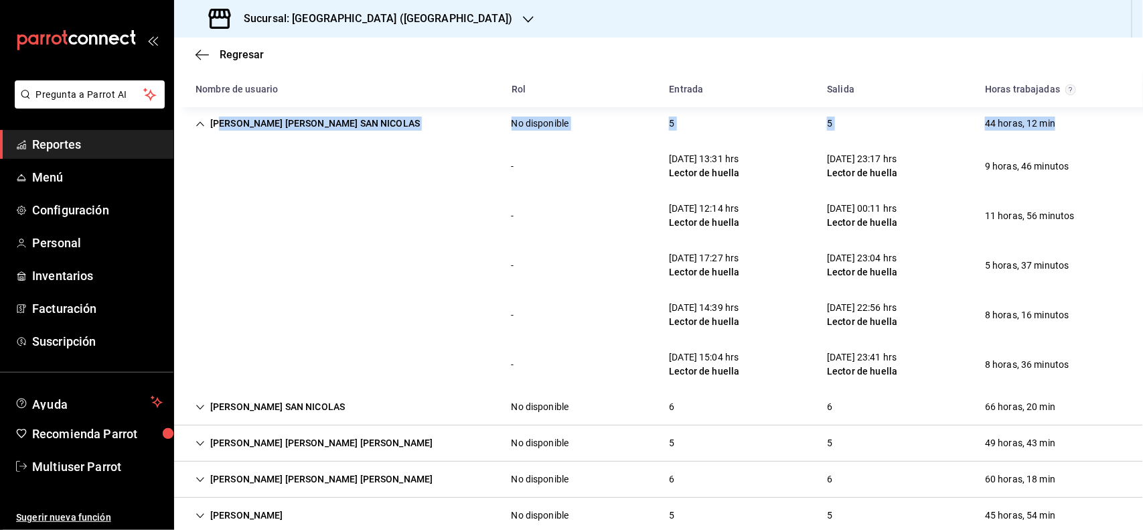
drag, startPoint x: 232, startPoint y: 148, endPoint x: 223, endPoint y: 125, distance: 24.6
click at [223, 125] on div "[PERSON_NAME] [PERSON_NAME] SAN NICOLAS No disponible 5 5 44 horas, 12 min - [D…" at bounding box center [658, 410] width 969 height 609
click at [223, 125] on div "[PERSON_NAME] [PERSON_NAME] SAN NICOLAS" at bounding box center [308, 123] width 246 height 25
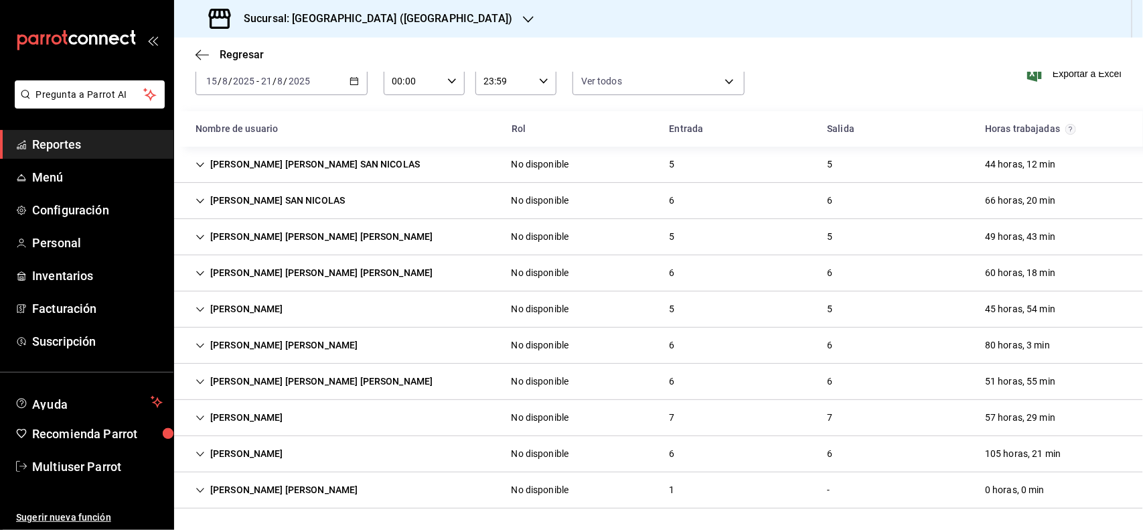
scroll to position [68, 0]
click at [279, 279] on div "[PERSON_NAME] [PERSON_NAME] [PERSON_NAME]" at bounding box center [314, 272] width 258 height 25
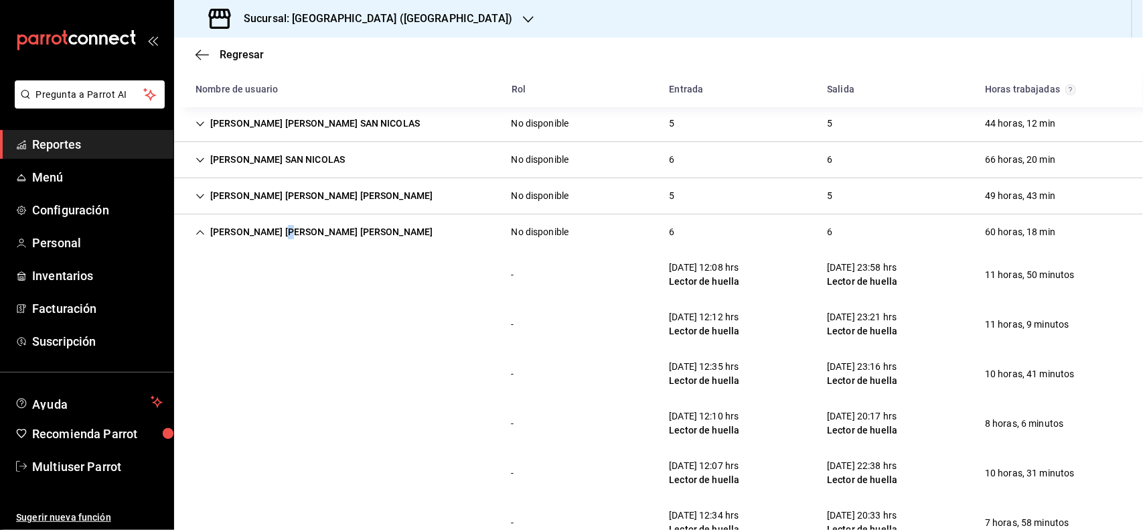
scroll to position [208, 0]
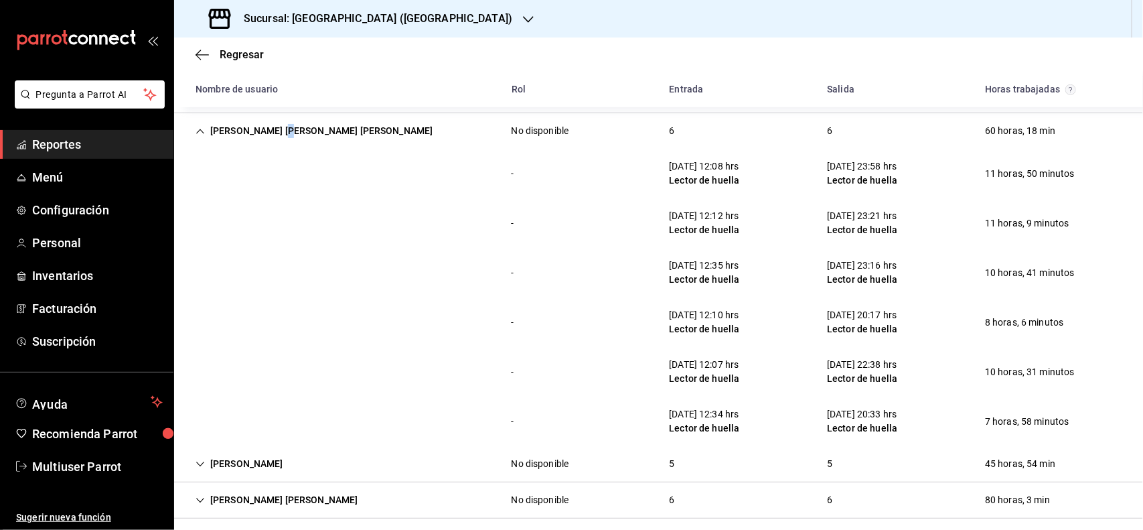
click at [390, 323] on div "- [DATE] 12:10 hrs Lector de huella [DATE] 20:17 hrs Lector de huella 8 horas, …" at bounding box center [658, 322] width 969 height 50
click at [297, 134] on div "[PERSON_NAME] [PERSON_NAME] [PERSON_NAME]" at bounding box center [314, 131] width 258 height 25
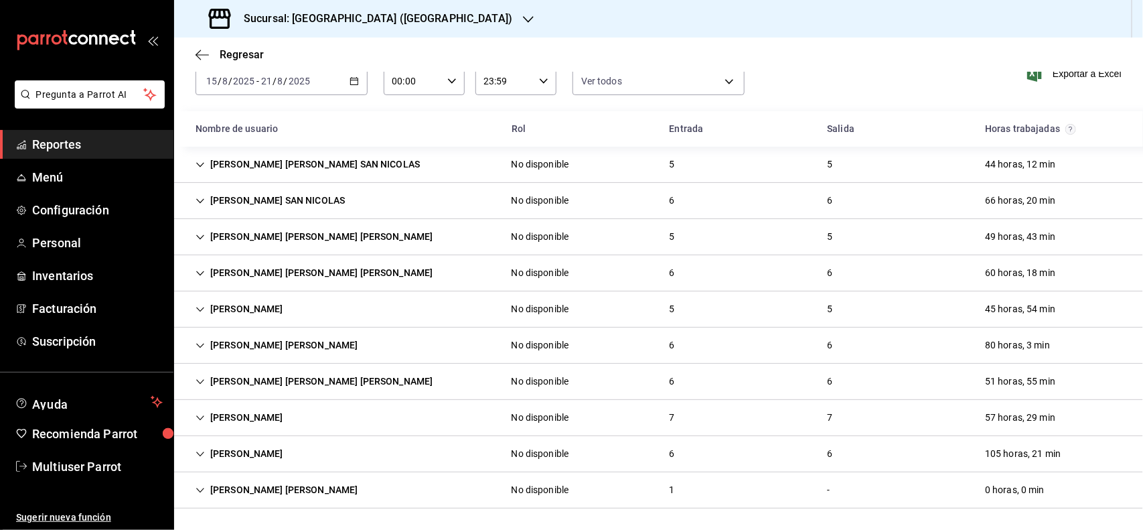
scroll to position [68, 0]
click at [270, 383] on div "[PERSON_NAME] [PERSON_NAME] [PERSON_NAME]" at bounding box center [314, 381] width 258 height 25
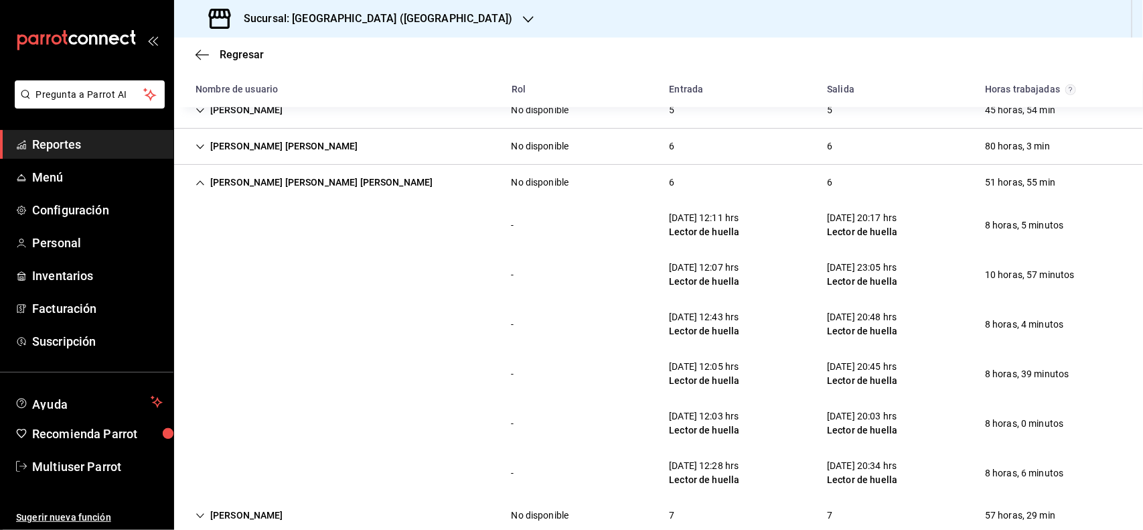
scroll to position [283, 0]
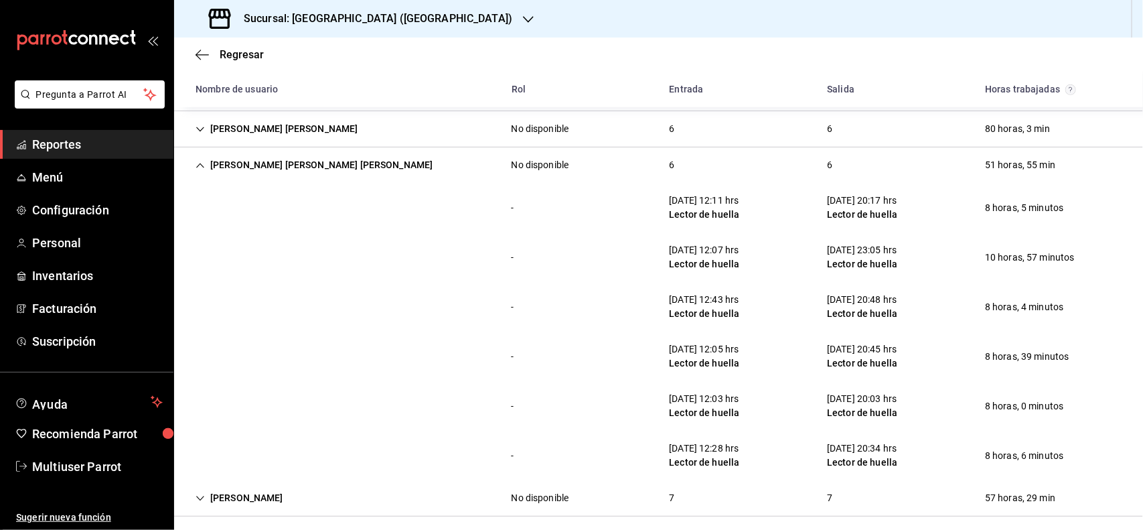
click at [339, 229] on div "- [DATE] 12:11 hrs Lector de huella [DATE] 20:17 hrs Lector de huella 8 horas, …" at bounding box center [658, 208] width 969 height 50
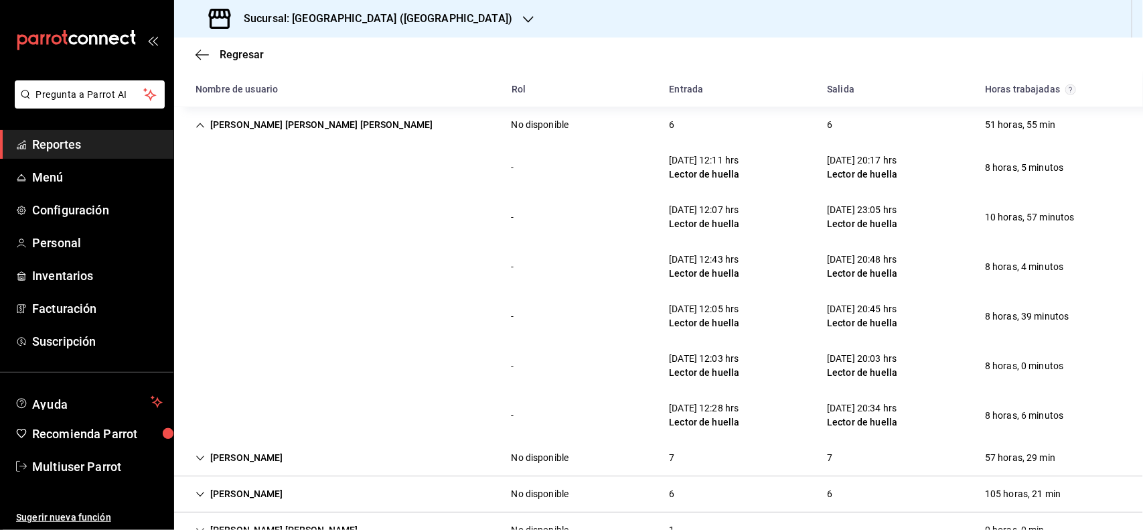
click at [252, 125] on div "[PERSON_NAME] [PERSON_NAME] [PERSON_NAME]" at bounding box center [314, 124] width 258 height 25
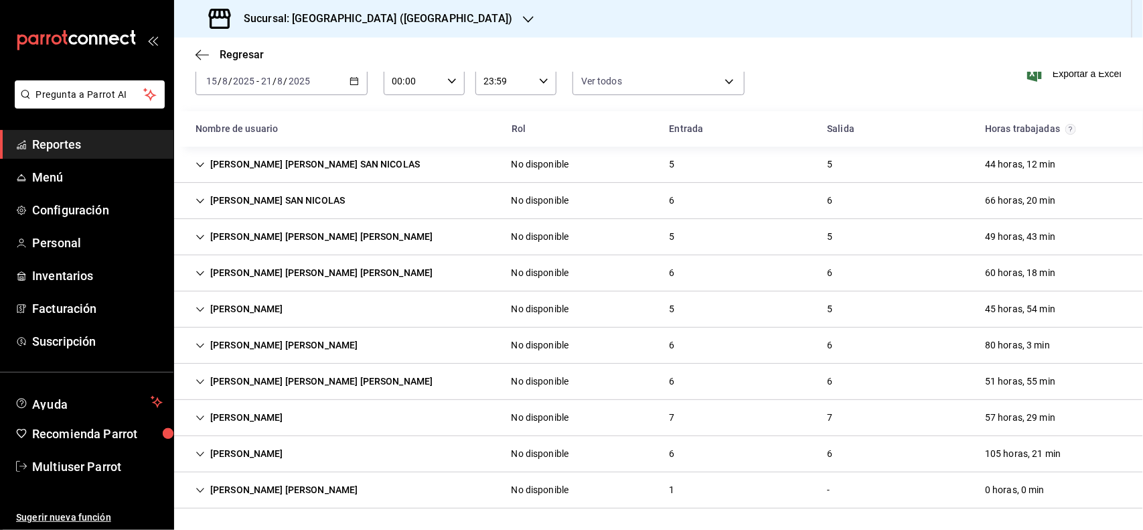
scroll to position [68, 0]
click at [283, 306] on div "[PERSON_NAME]" at bounding box center [239, 309] width 109 height 25
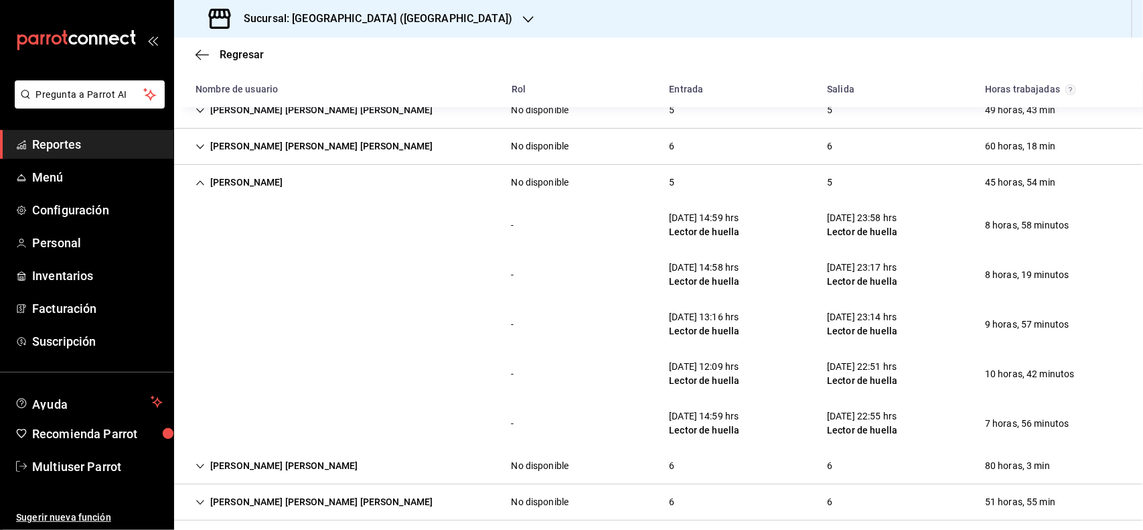
scroll to position [313, 0]
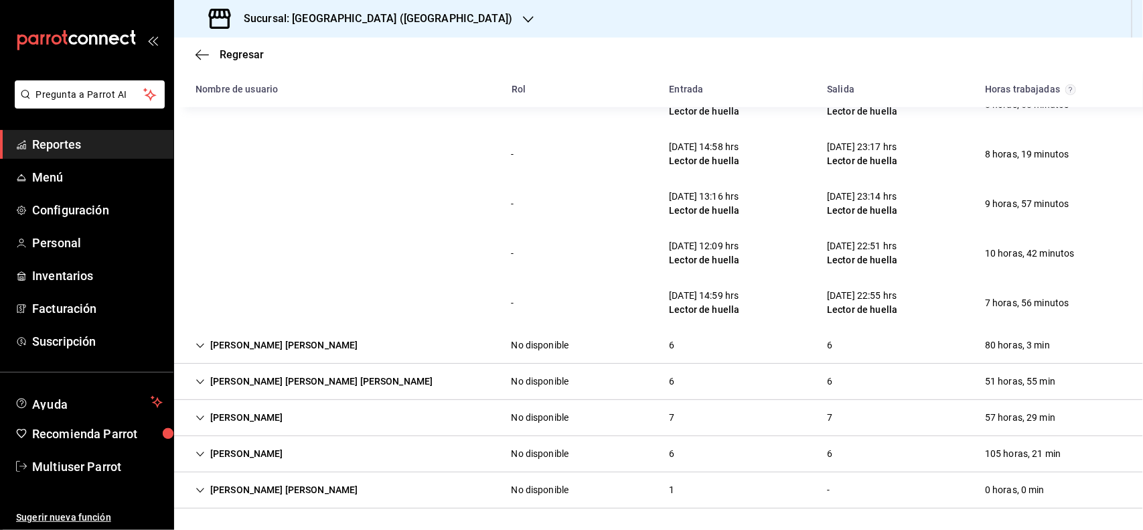
click at [501, 214] on div "-" at bounding box center [513, 203] width 24 height 25
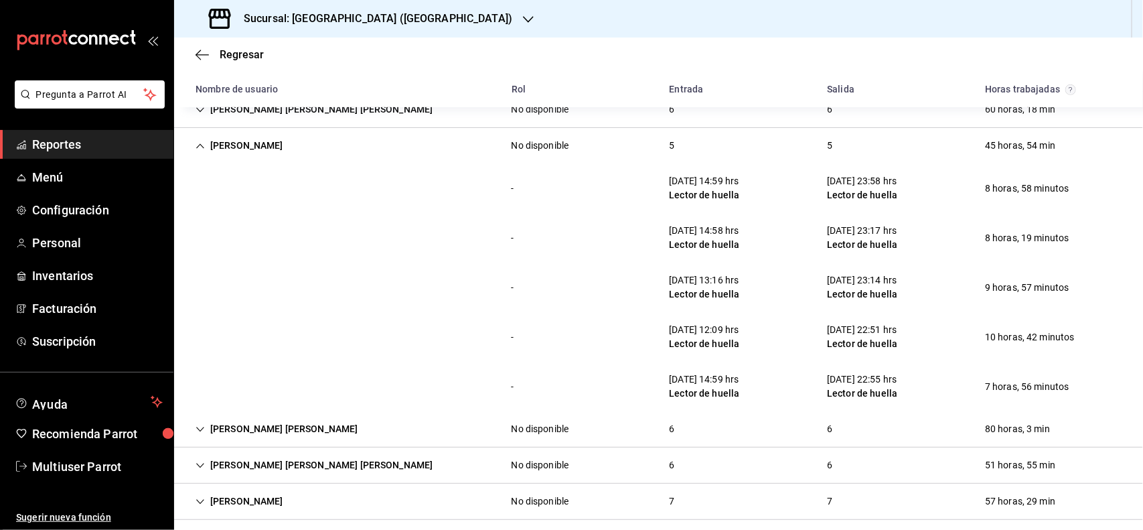
click at [404, 248] on div "- [DATE] 14:58 hrs Lector de huella [DATE] 23:17 hrs Lector de huella 8 horas, …" at bounding box center [658, 238] width 969 height 50
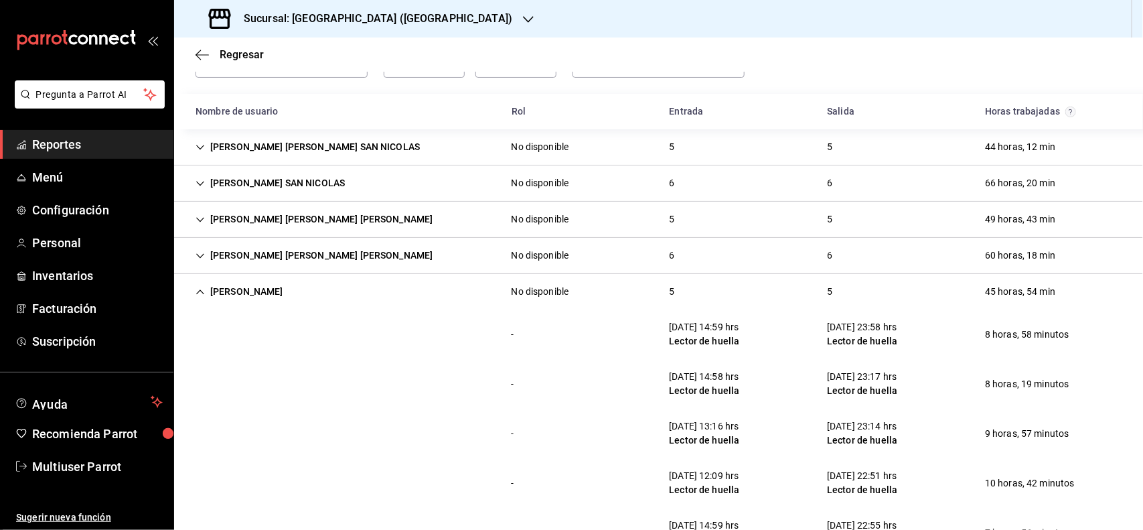
scroll to position [0, 0]
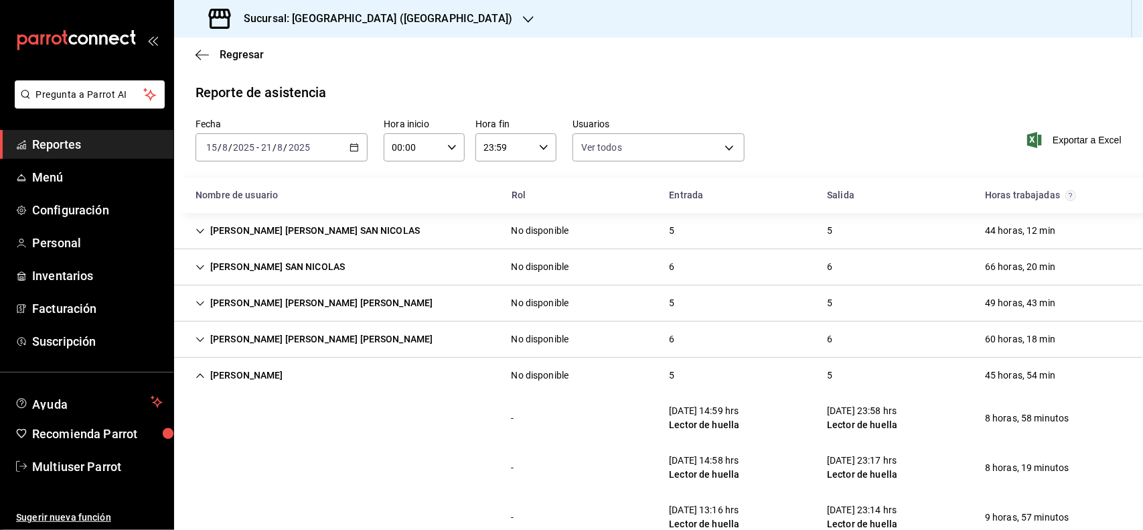
click at [360, 145] on div "[DATE] [DATE] - [DATE] [DATE]" at bounding box center [282, 147] width 172 height 28
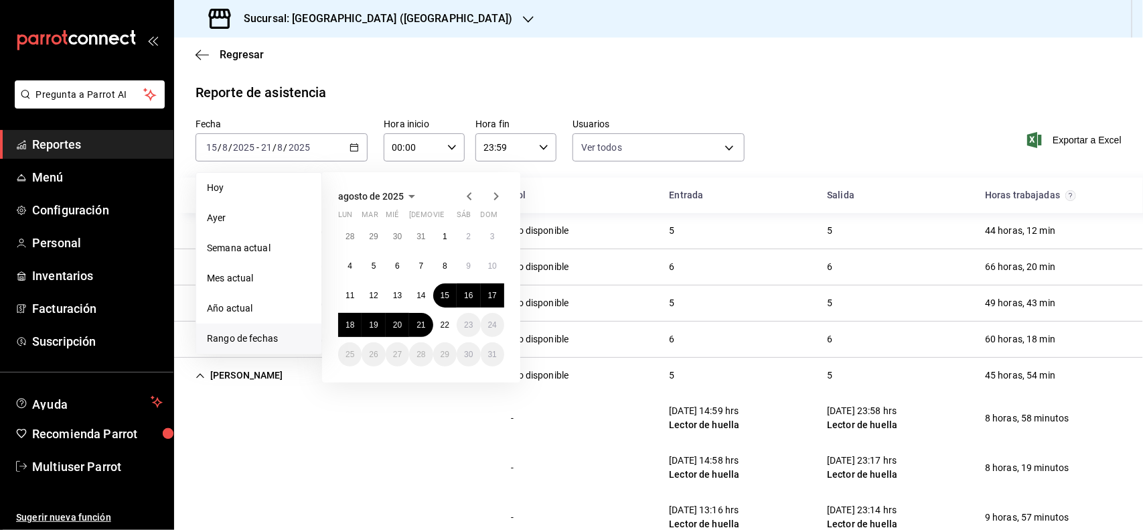
click at [790, 81] on main "Regresar Reporte de asistencia Fecha [DATE] [DATE] - [DATE] [DATE] [PERSON_NAME…" at bounding box center [658, 439] width 969 height 805
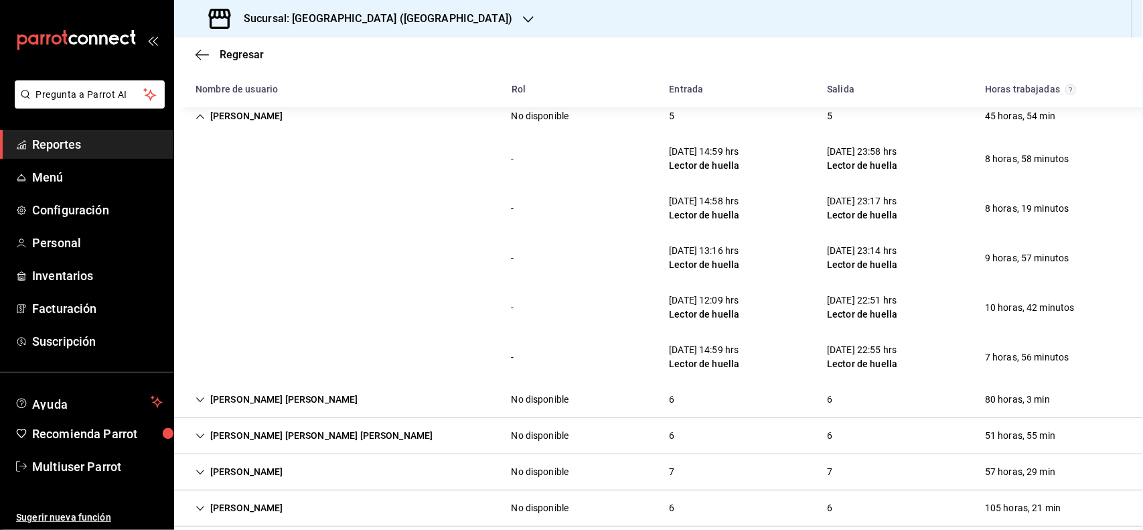
scroll to position [252, 0]
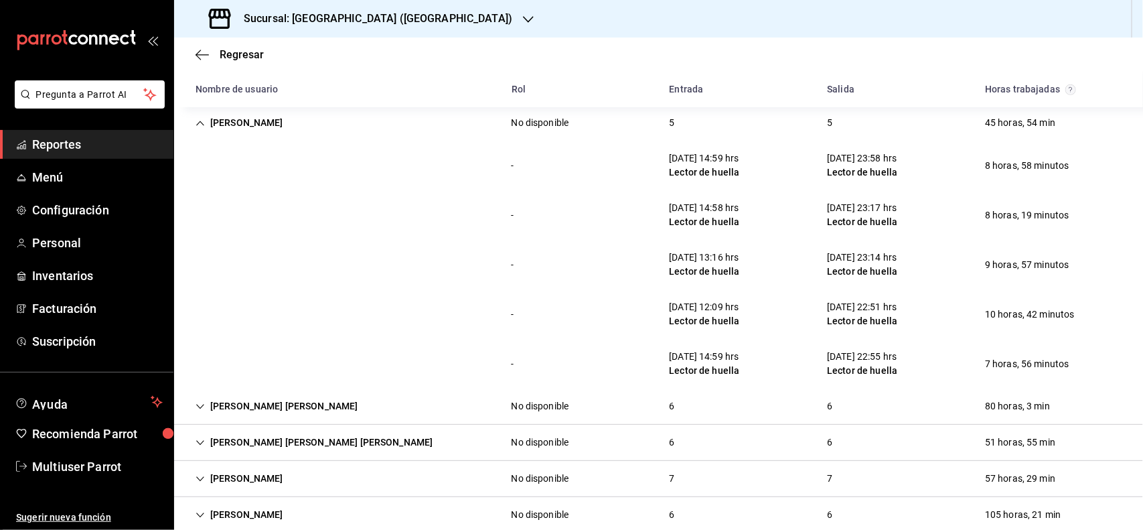
click at [294, 131] on div "[PERSON_NAME]" at bounding box center [239, 122] width 109 height 25
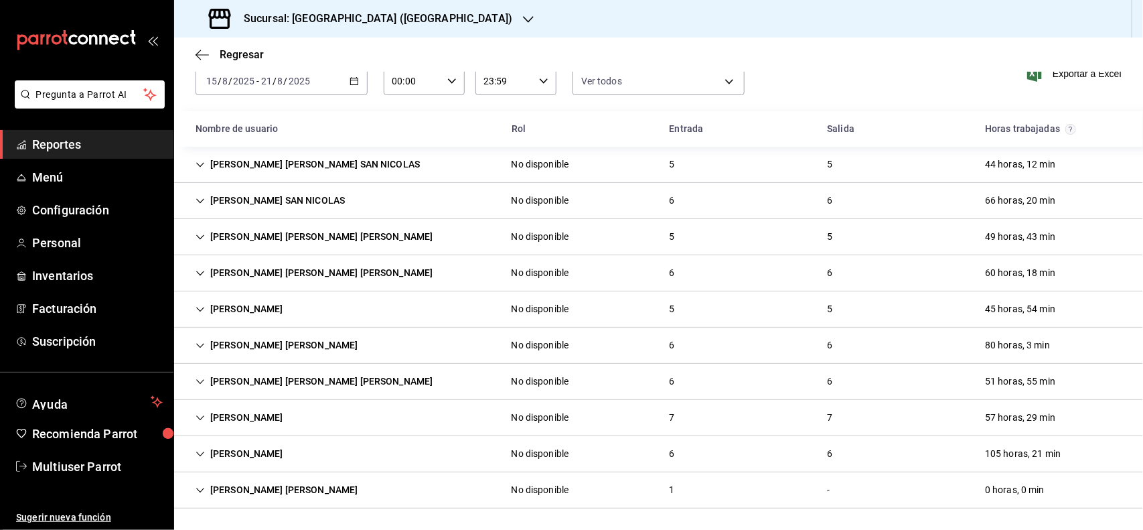
scroll to position [68, 0]
drag, startPoint x: 248, startPoint y: 242, endPoint x: 1034, endPoint y: 261, distance: 786.3
click at [248, 242] on div "[PERSON_NAME] [PERSON_NAME] [PERSON_NAME]" at bounding box center [314, 236] width 258 height 25
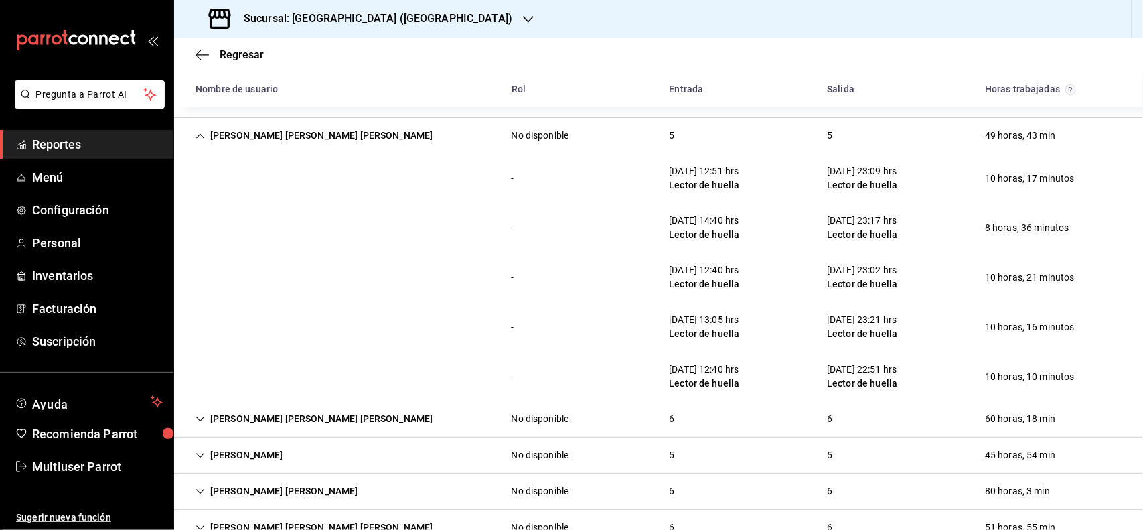
scroll to position [171, 0]
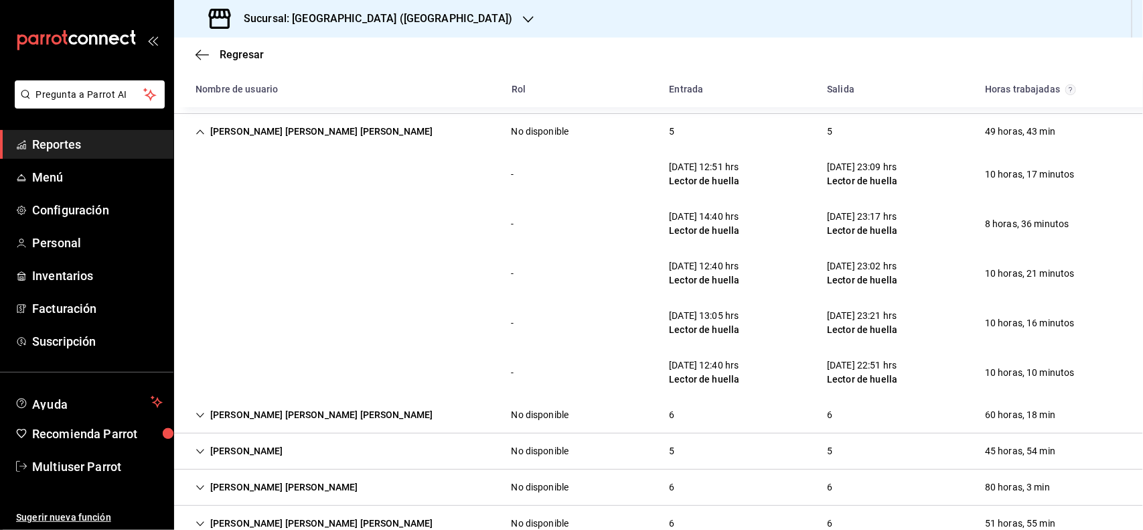
click at [370, 225] on div "- [DATE] 14:40 hrs Lector de huella [DATE] 23:17 hrs Lector de huella 8 horas, …" at bounding box center [658, 224] width 969 height 50
click at [286, 134] on div "[PERSON_NAME] [PERSON_NAME] [PERSON_NAME]" at bounding box center [314, 131] width 258 height 25
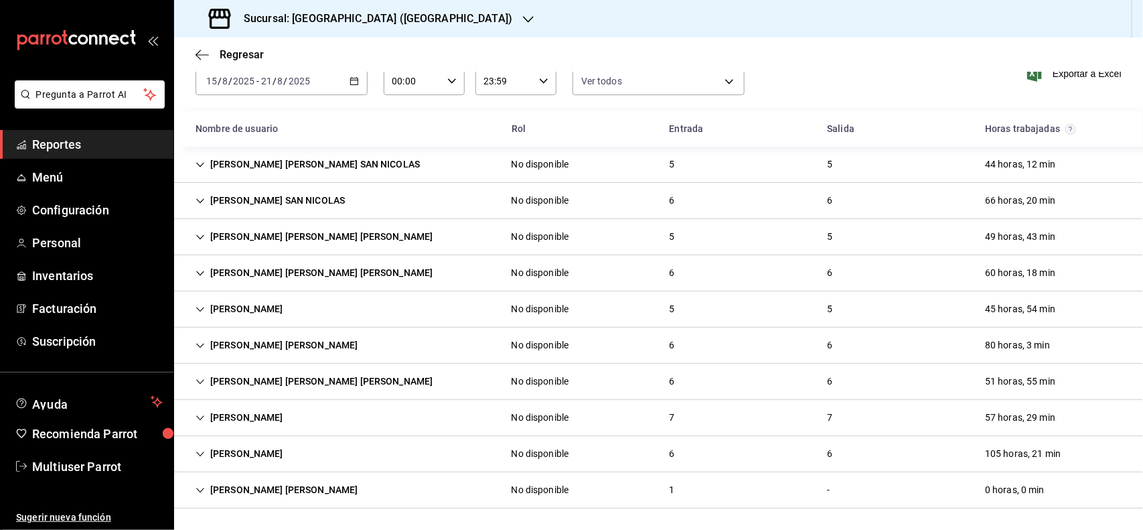
scroll to position [68, 0]
click at [293, 414] on div "[PERSON_NAME]" at bounding box center [239, 417] width 109 height 25
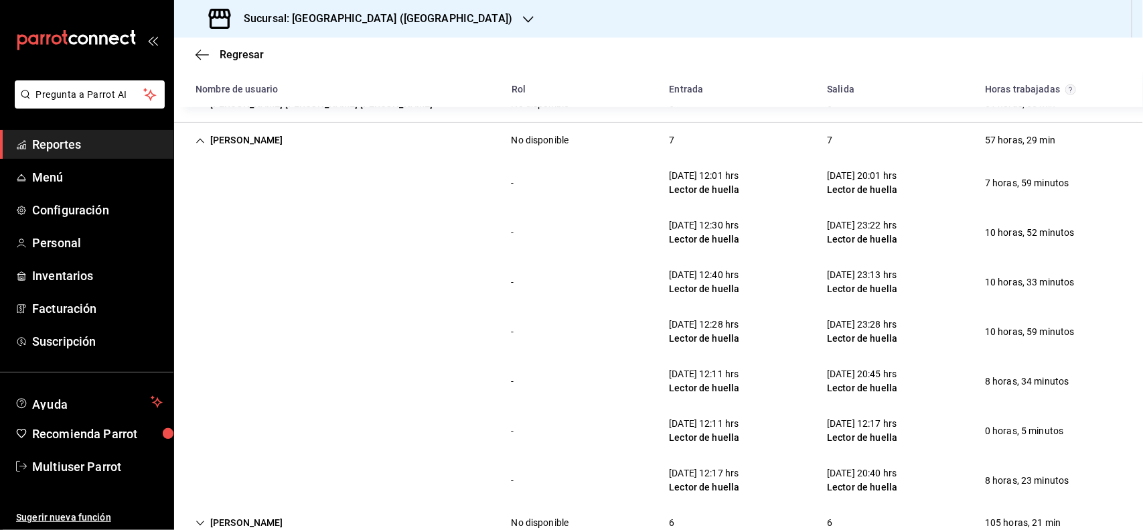
scroll to position [352, 0]
